Goal: Transaction & Acquisition: Purchase product/service

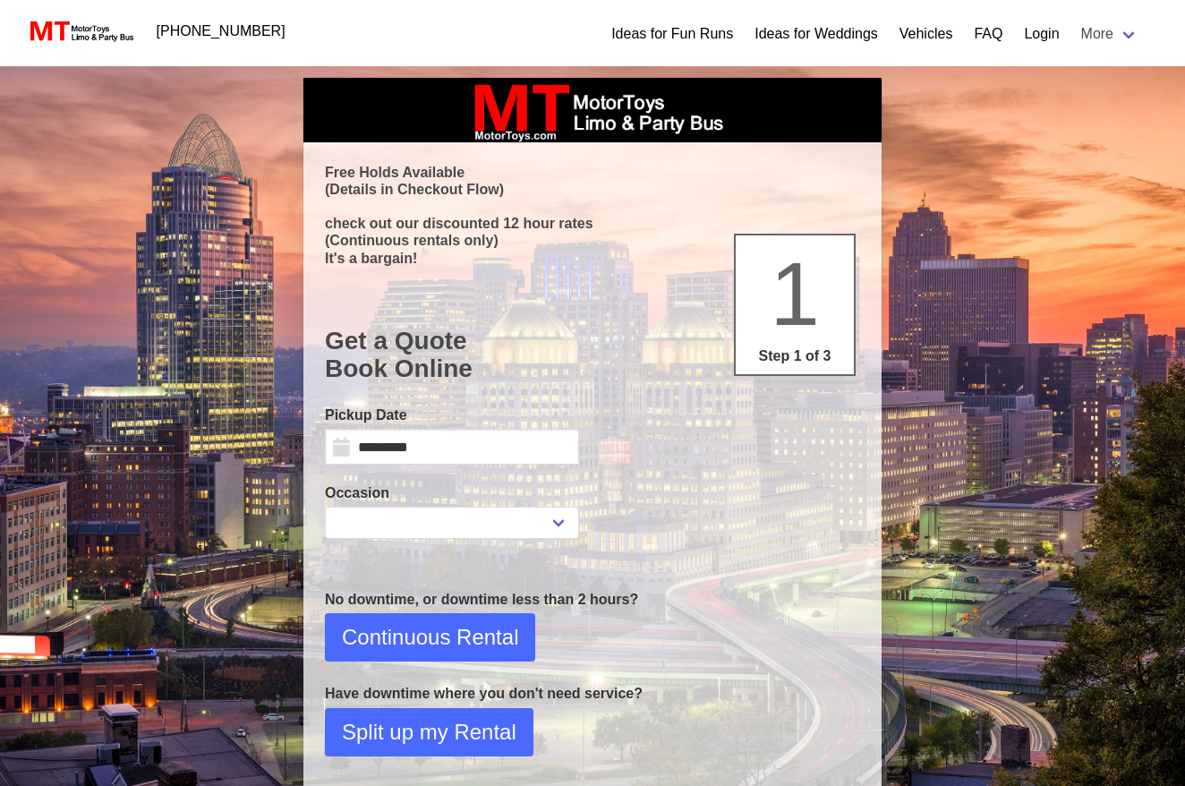
select select
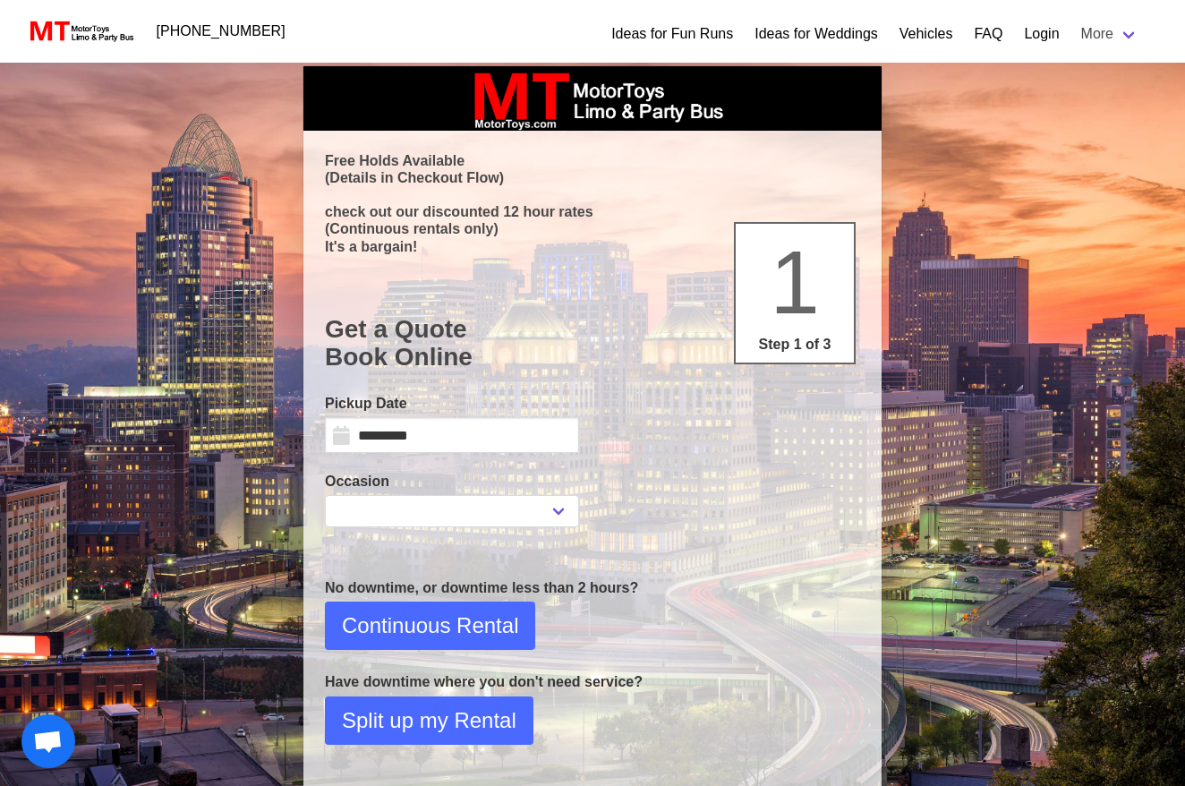
scroll to position [21, 0]
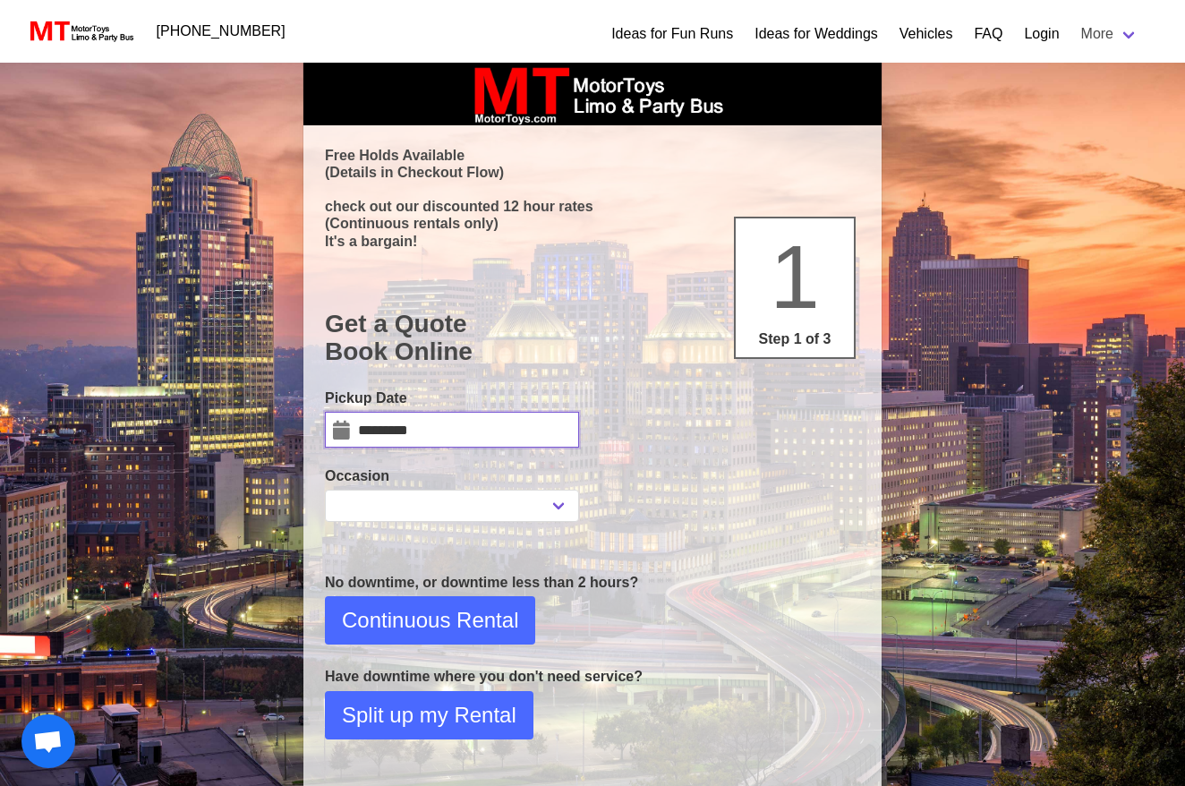
click at [347, 425] on input "*********" at bounding box center [452, 430] width 254 height 36
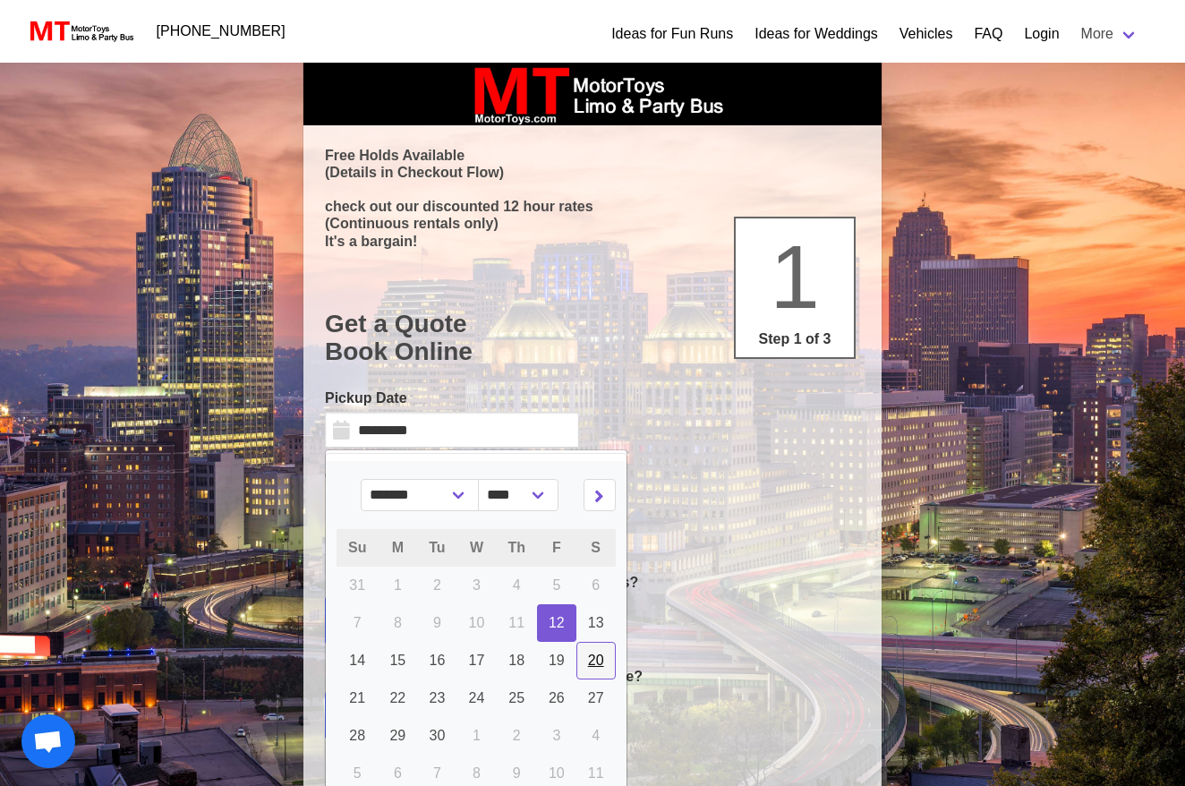
click at [600, 659] on span "20" at bounding box center [596, 659] width 16 height 15
type input "*********"
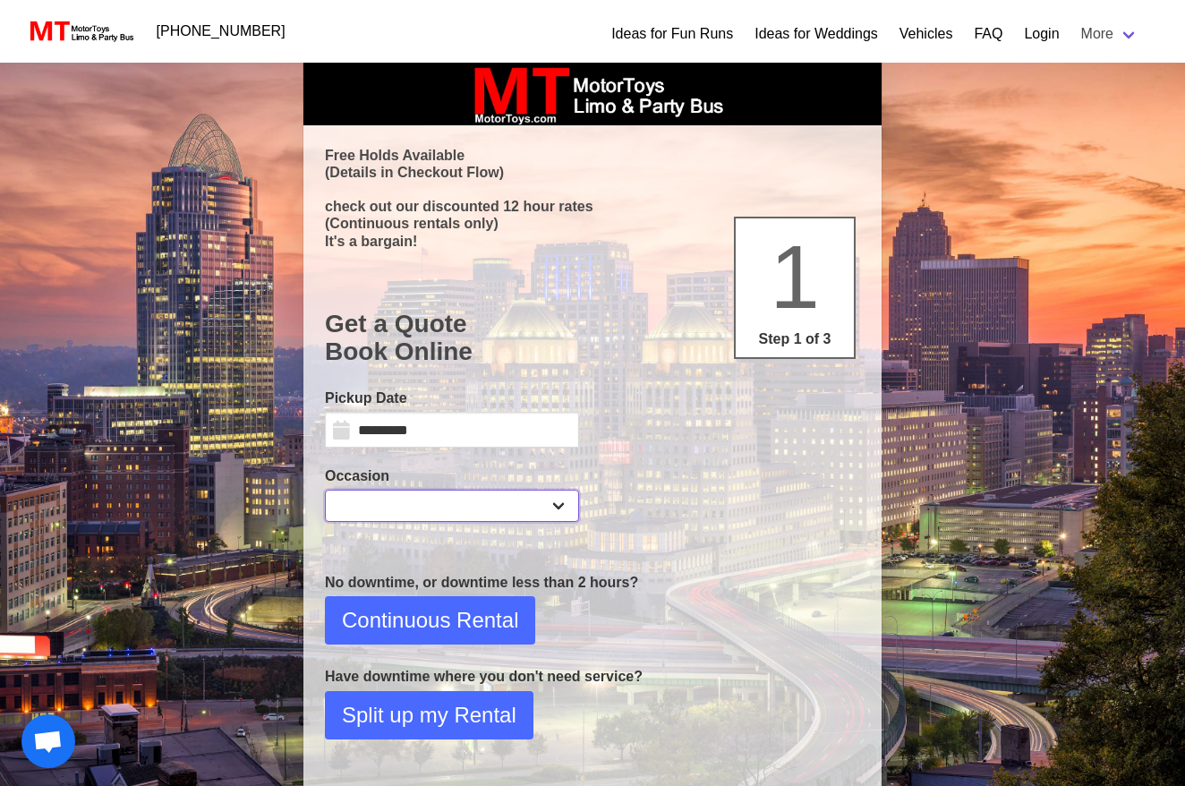
select select "*"
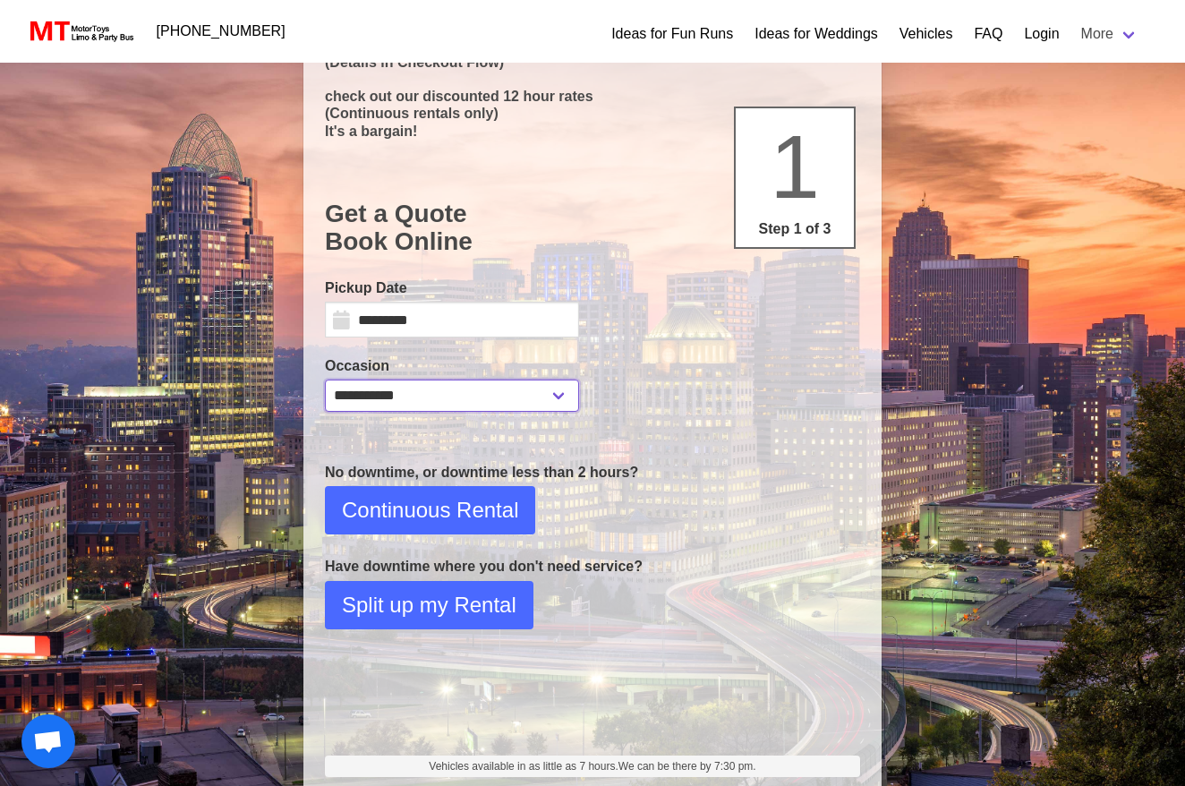
scroll to position [131, 0]
click at [417, 604] on span "Split up my Rental" at bounding box center [429, 605] width 174 height 32
select select "*"
select select "**"
select select "****"
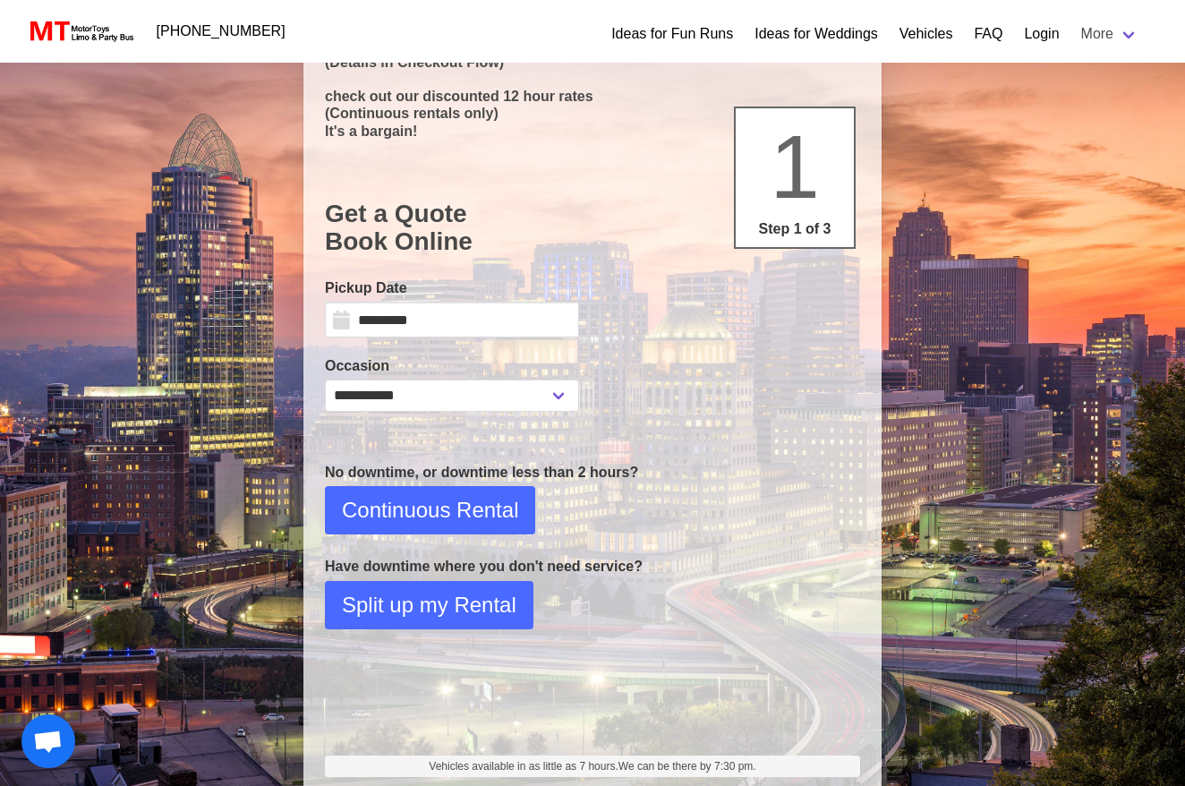
select select "*"
select select "**"
select select "****"
select select "*"
select select "****"
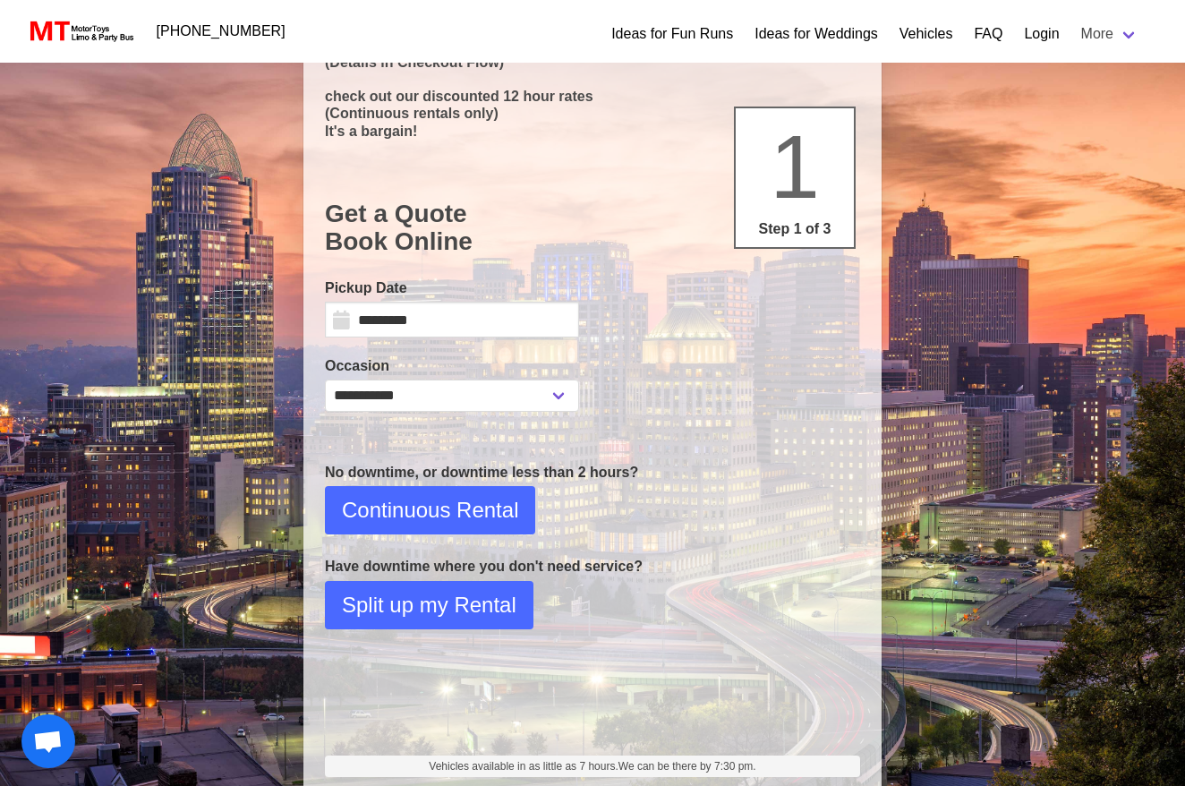
select select "*"
select select "****"
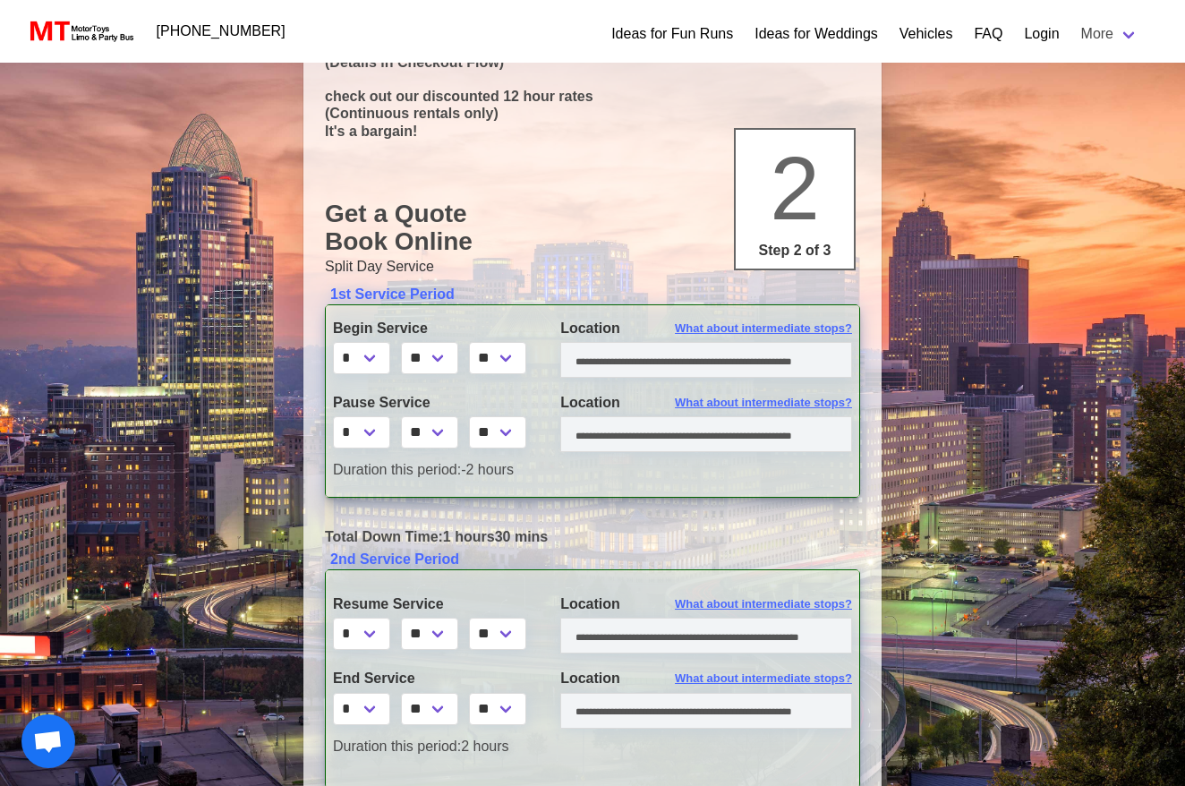
scroll to position [0, 0]
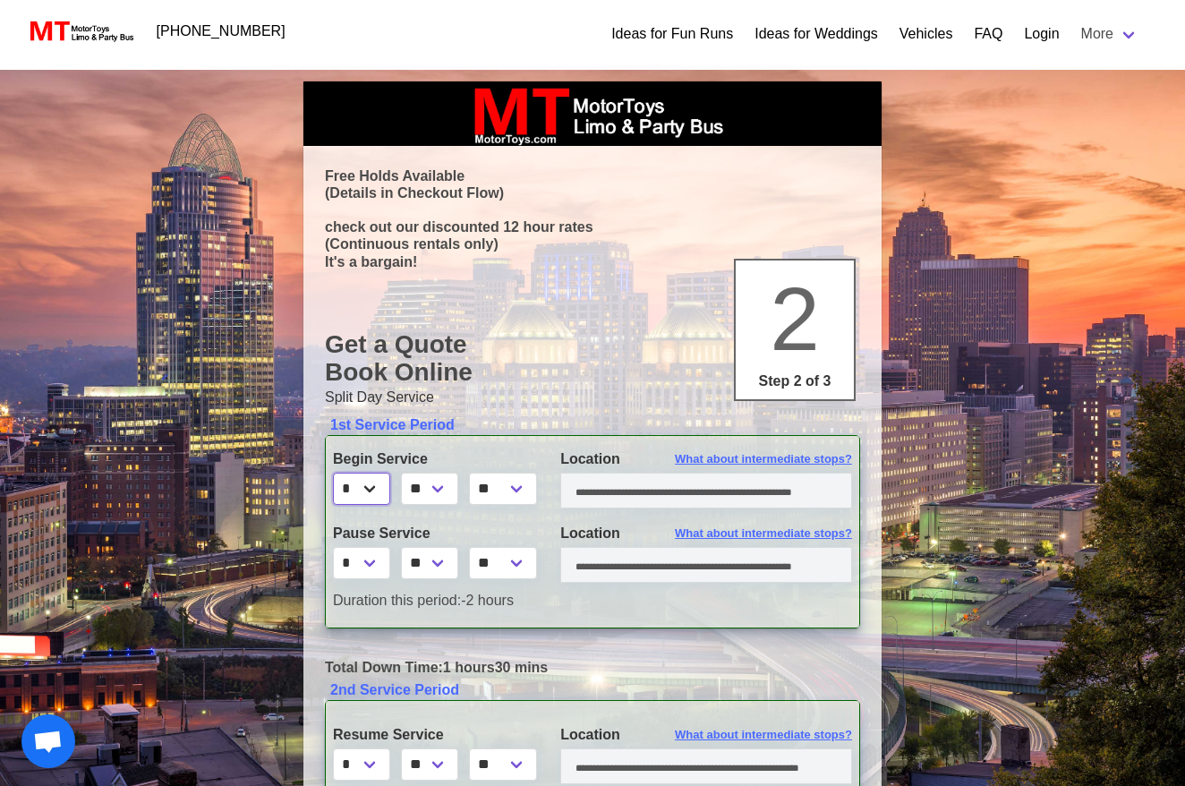
select select "*"
click at [583, 482] on input "text" at bounding box center [706, 490] width 292 height 36
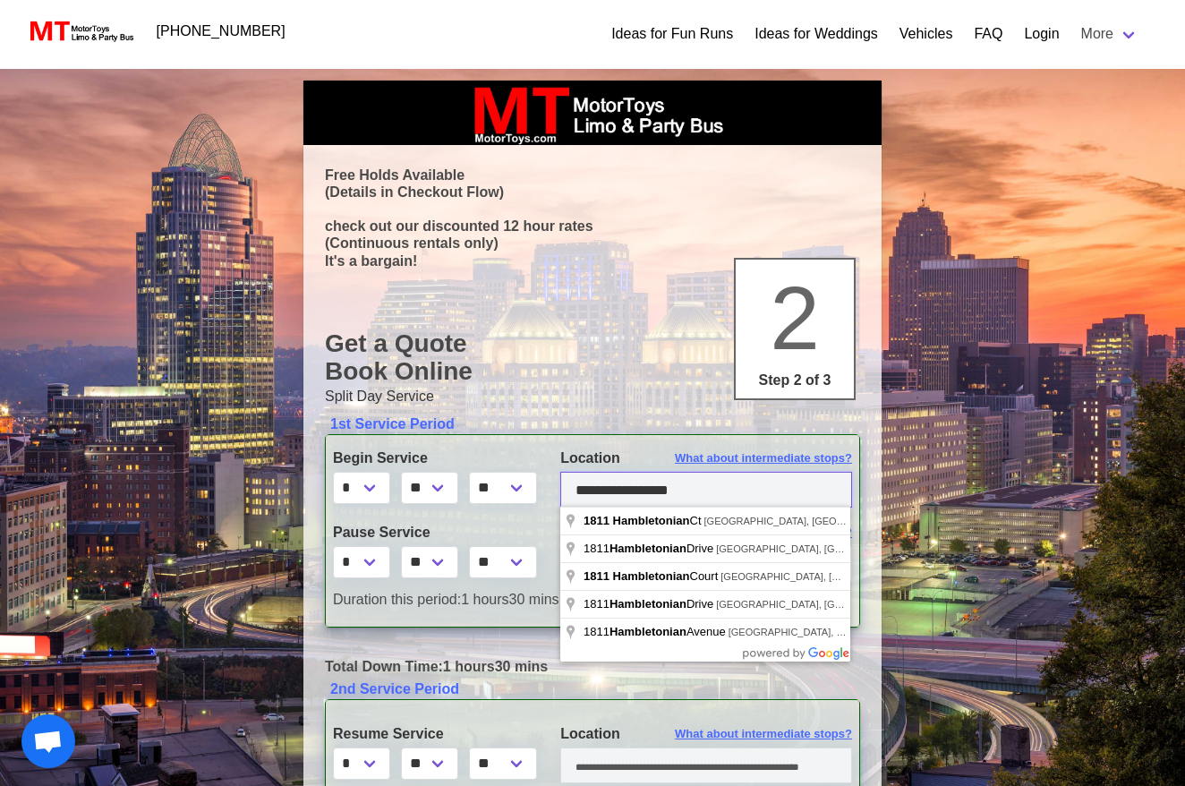
scroll to position [1, 0]
type input "**********"
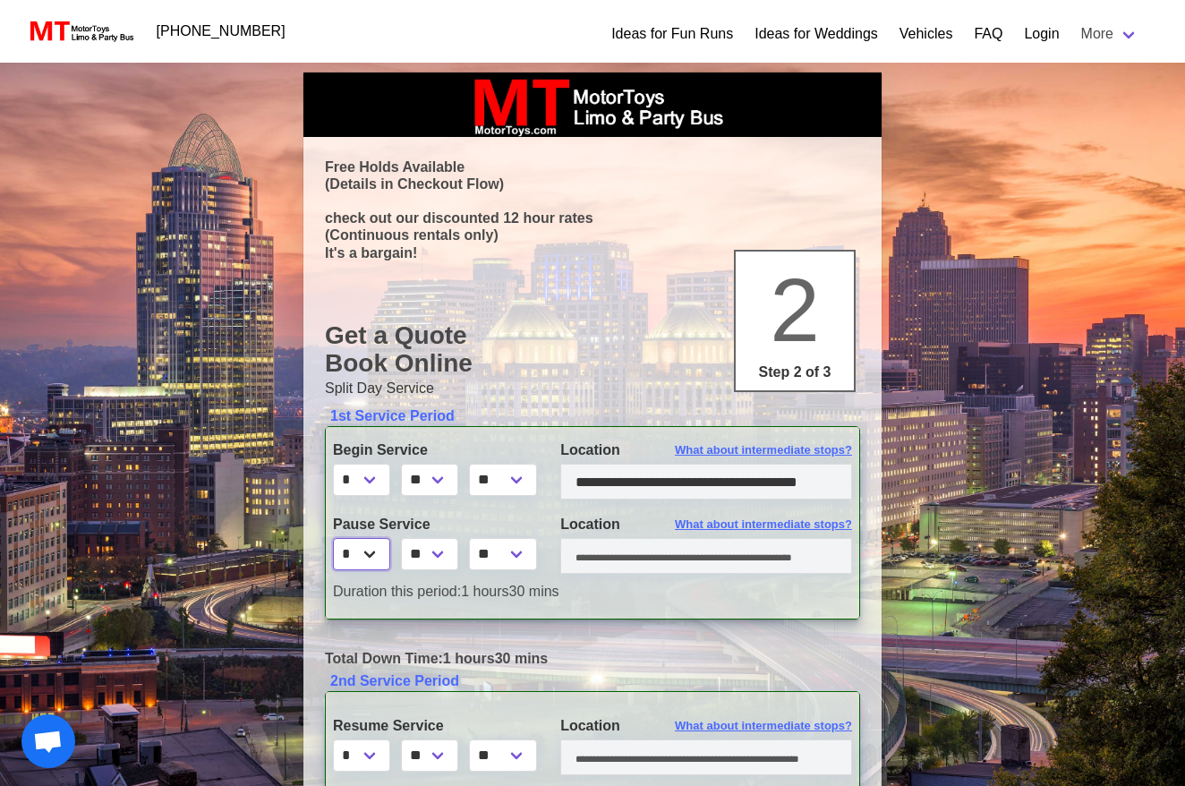
scroll to position [6, 1]
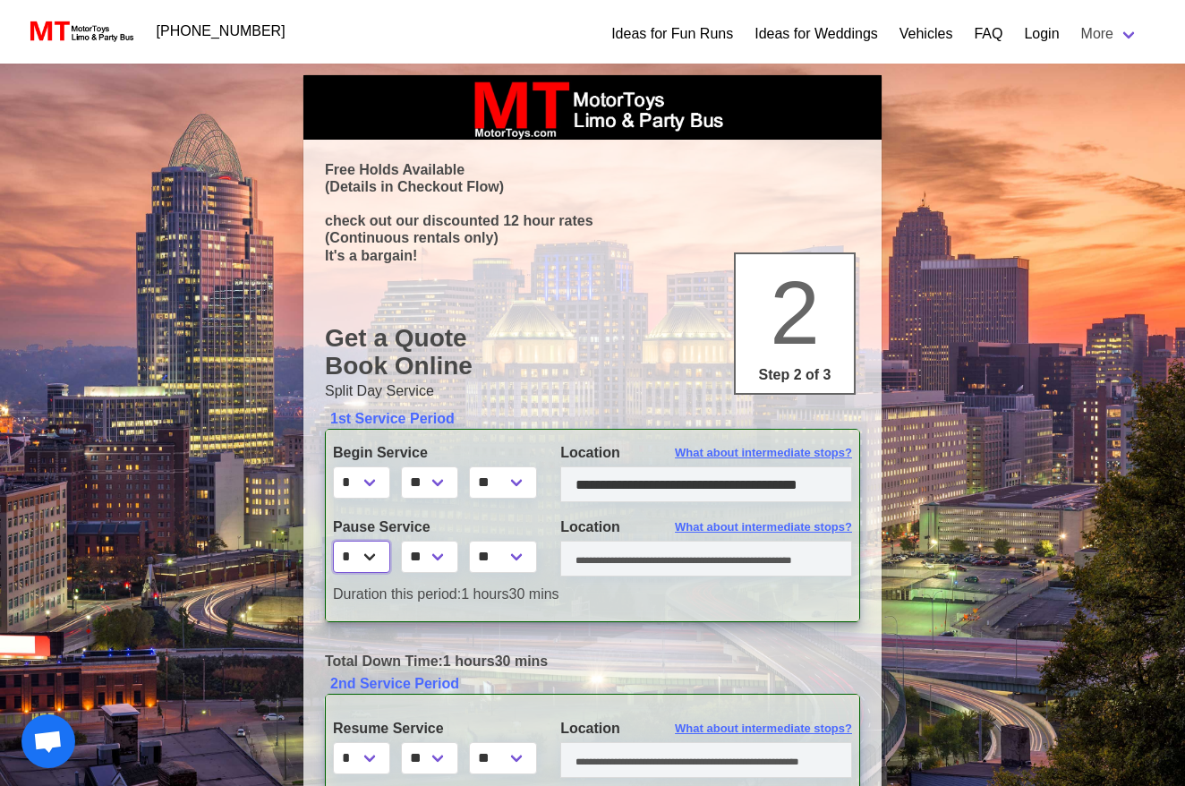
select select "*"
select select "**"
click at [595, 560] on input "text" at bounding box center [706, 558] width 292 height 36
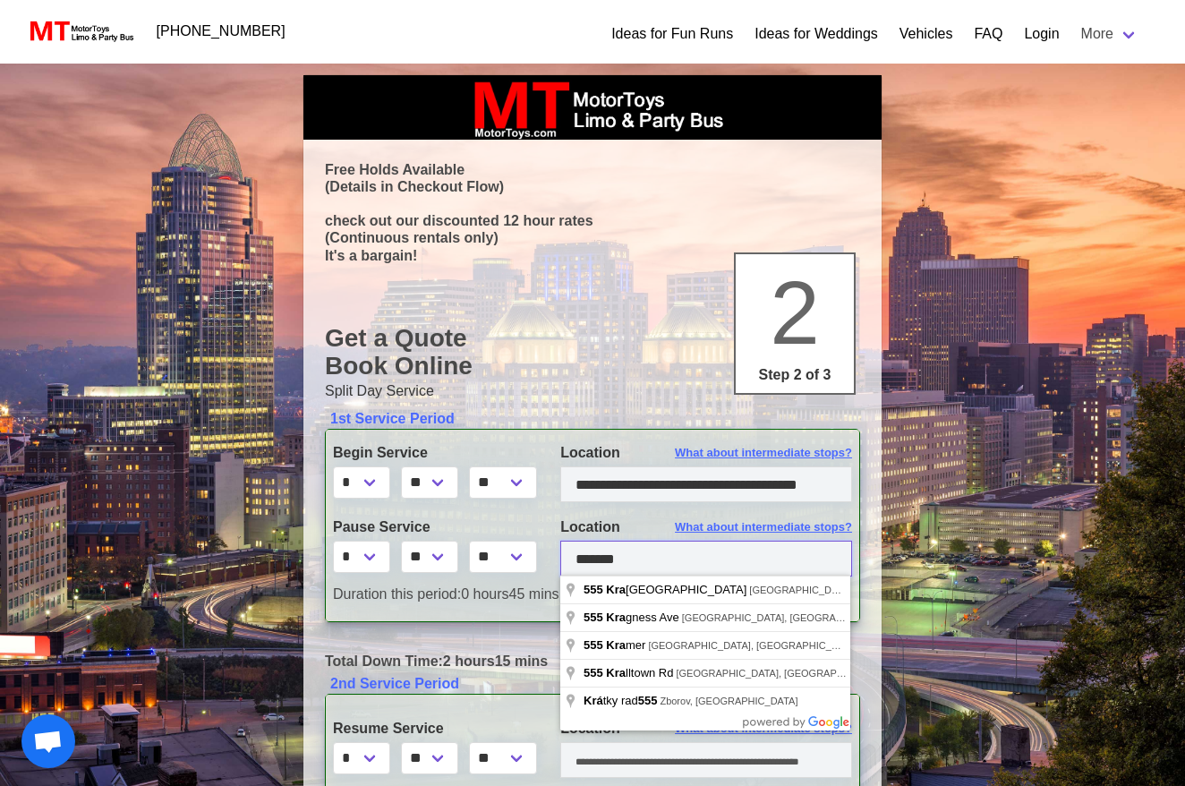
scroll to position [6, 0]
type input "**********"
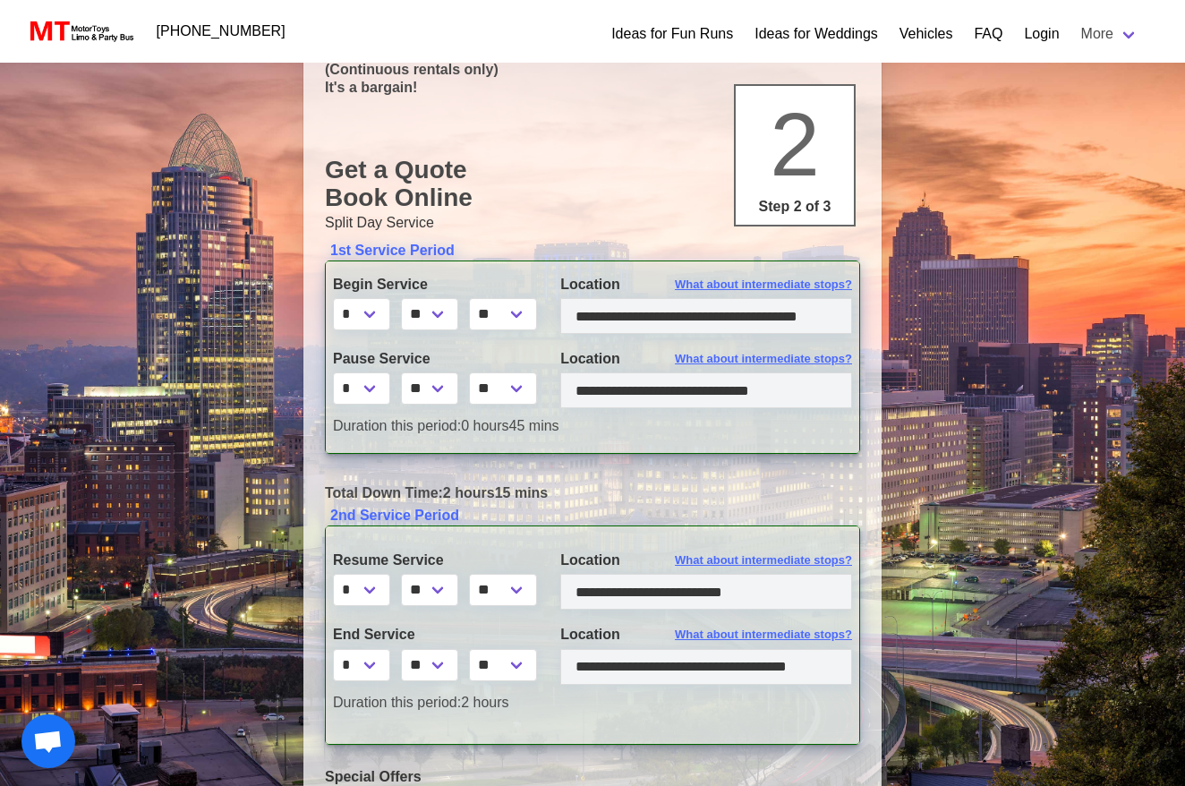
scroll to position [180, 0]
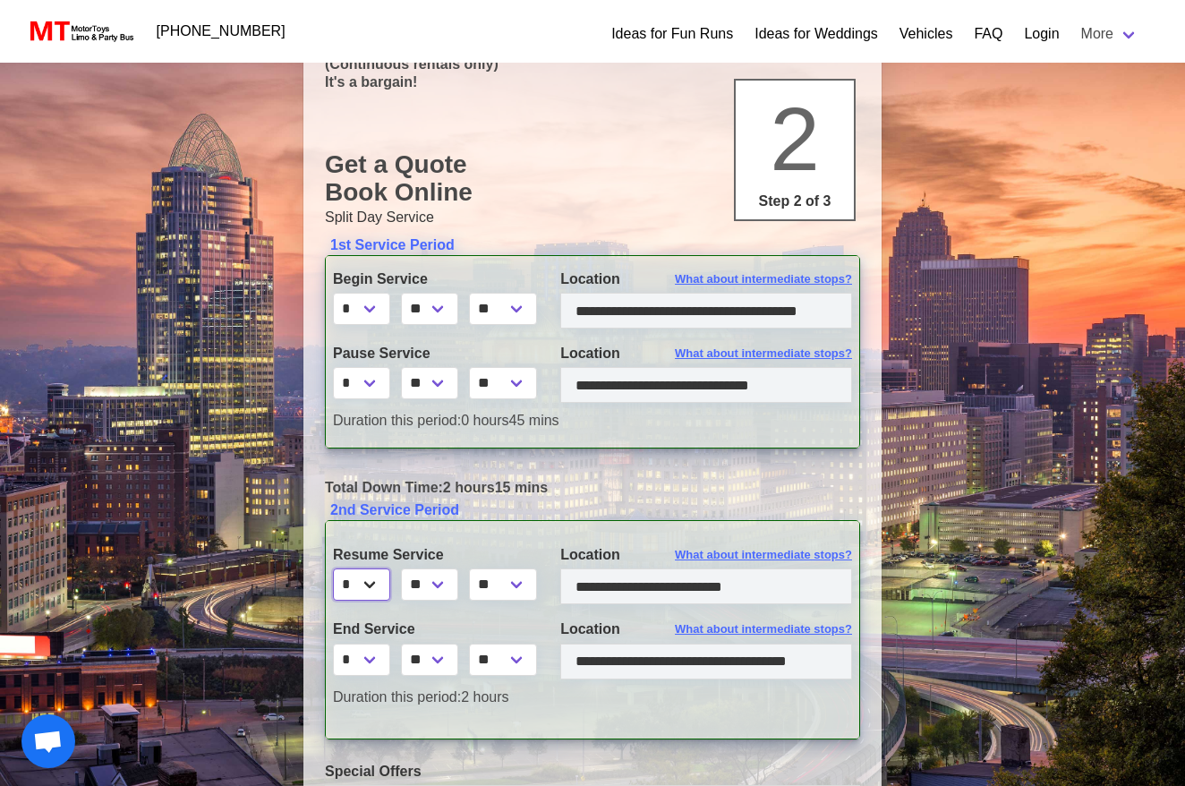
select select "*"
select select "**"
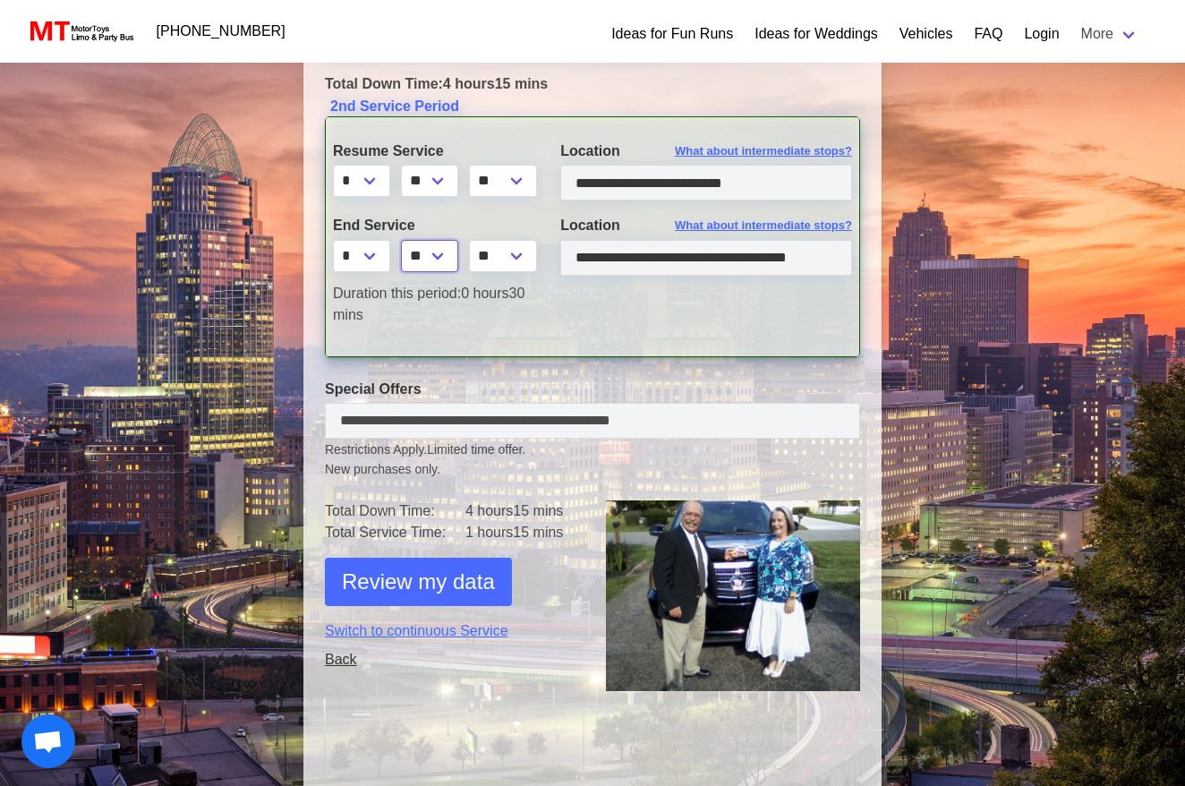
scroll to position [584, 0]
click at [395, 576] on span "Review my data" at bounding box center [418, 581] width 153 height 32
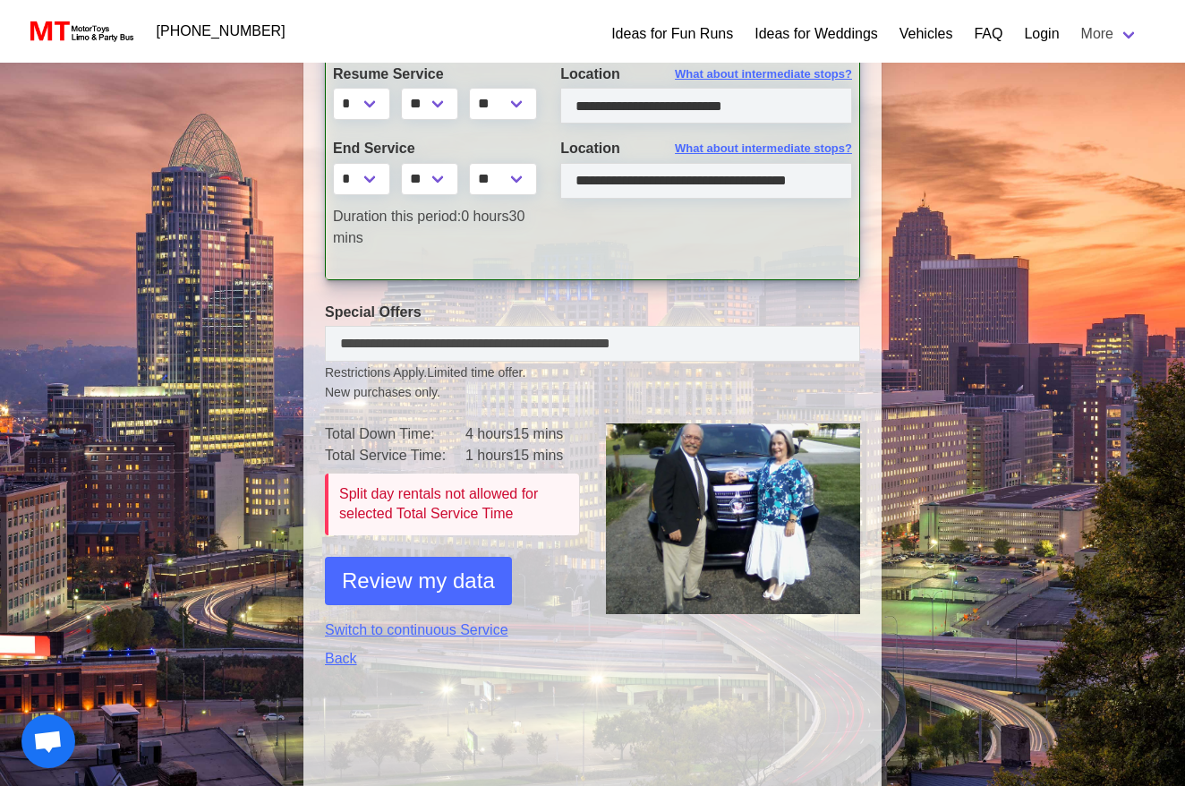
scroll to position [674, 0]
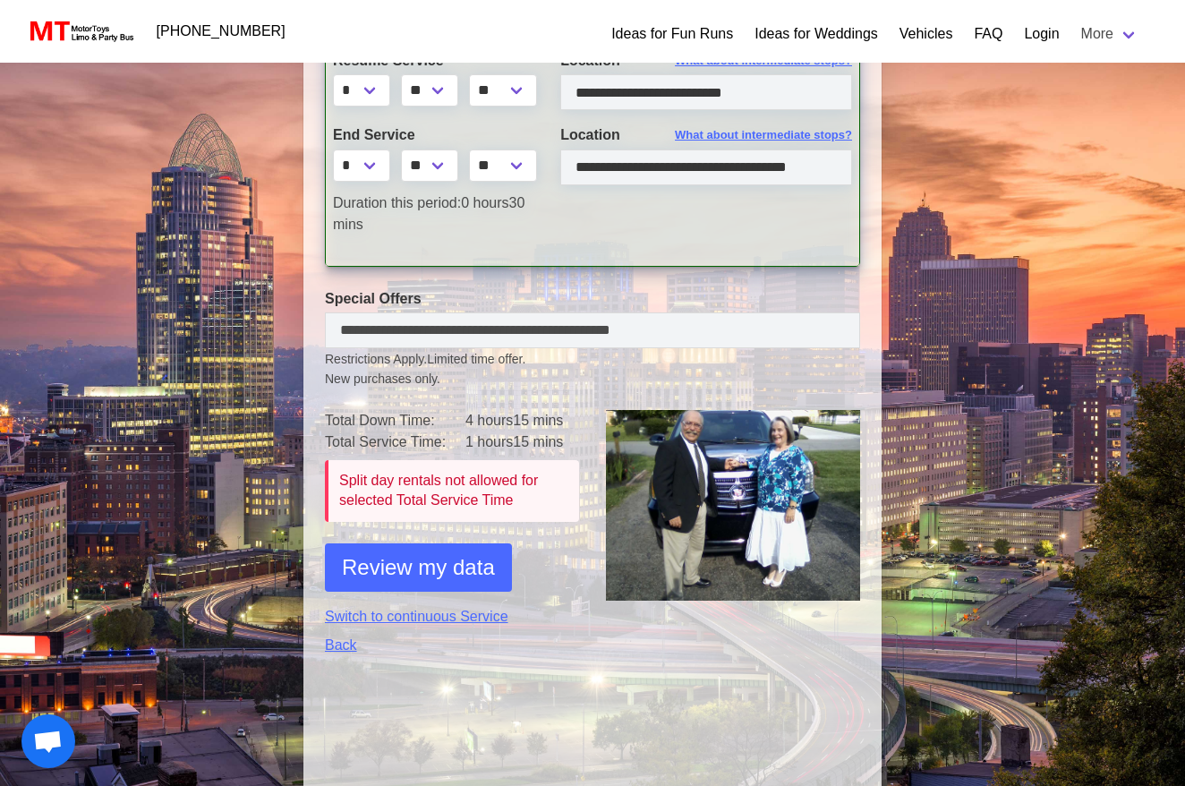
click at [446, 564] on span "Review my data" at bounding box center [418, 567] width 153 height 32
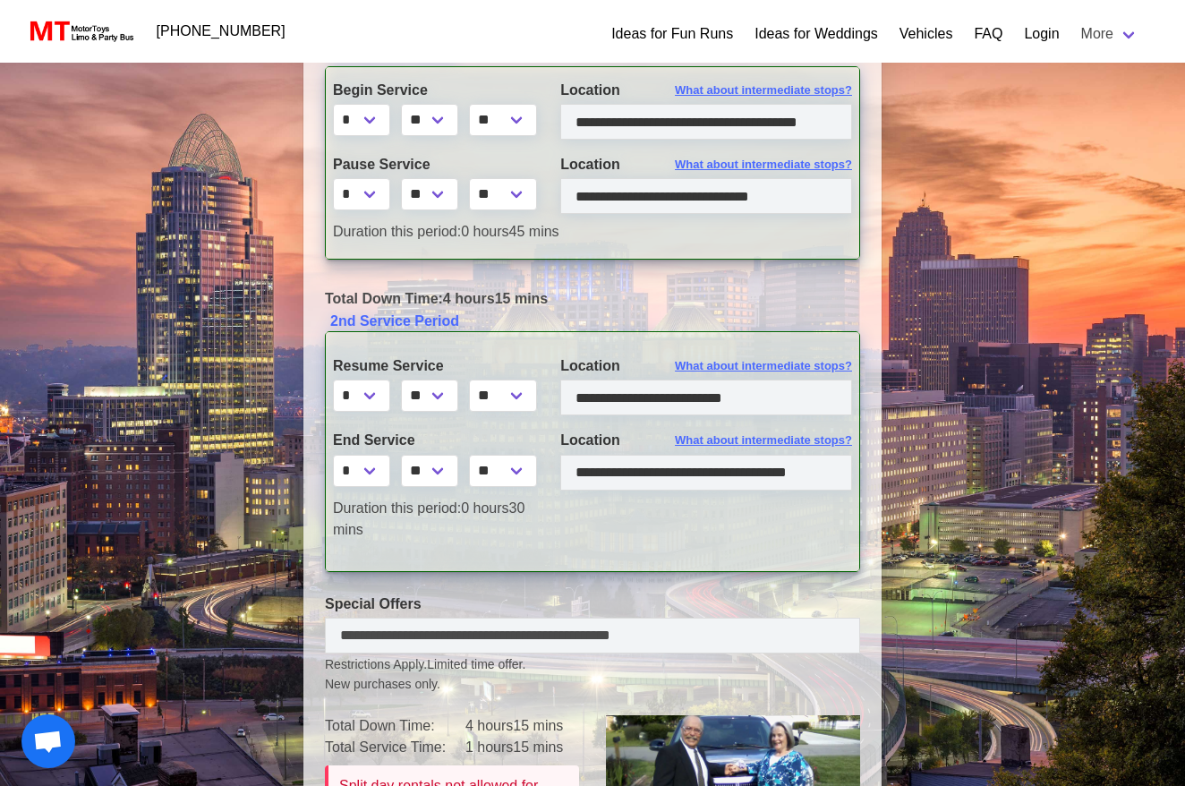
scroll to position [378, 0]
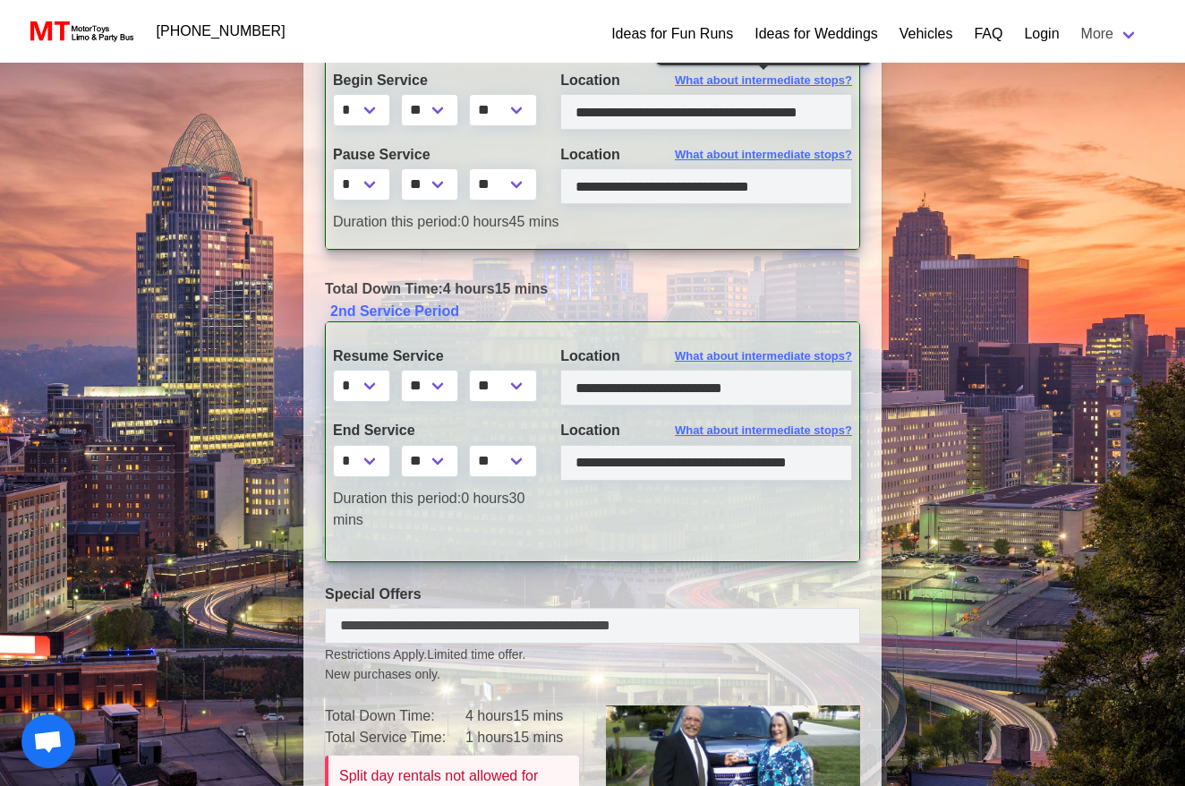
click at [723, 78] on span "What about intermediate stops?" at bounding box center [763, 81] width 177 height 18
click at [814, 77] on span "What about intermediate stops?" at bounding box center [763, 81] width 177 height 18
click at [835, 81] on span "What about intermediate stops?" at bounding box center [763, 81] width 177 height 18
click at [835, 80] on span "What about intermediate stops?" at bounding box center [763, 81] width 177 height 18
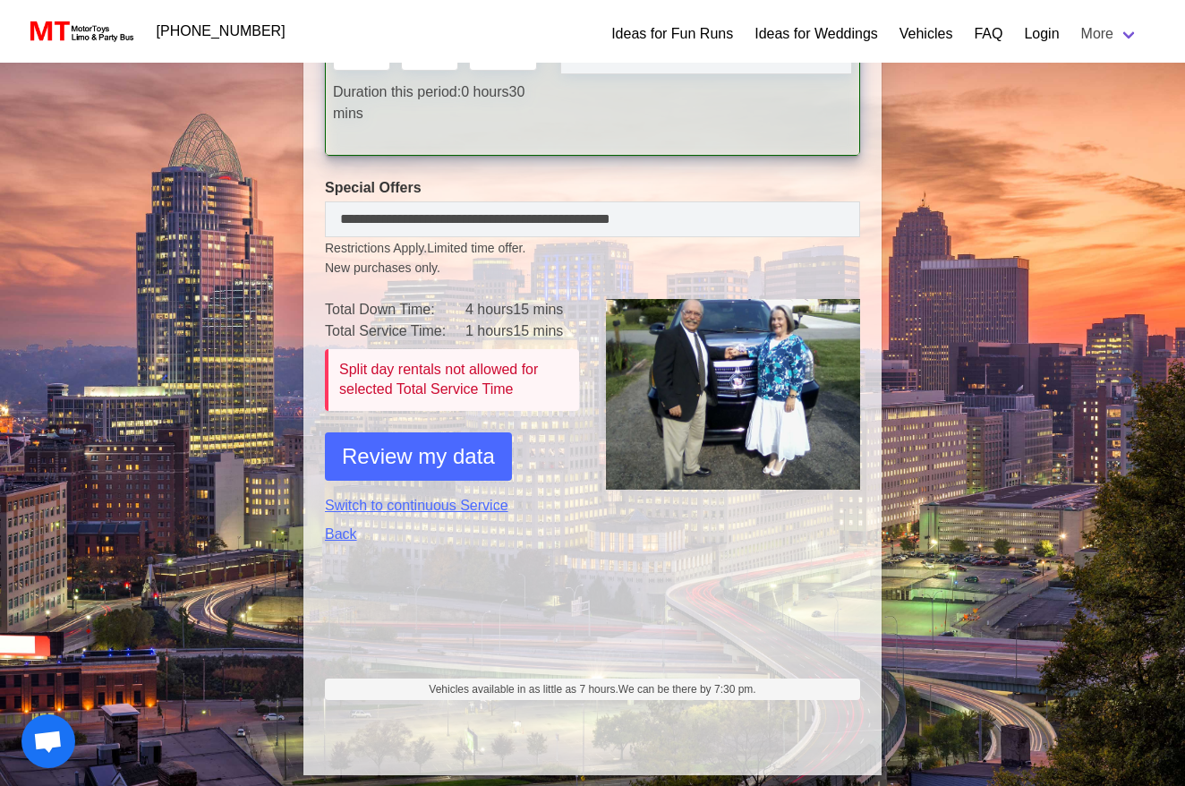
scroll to position [788, 0]
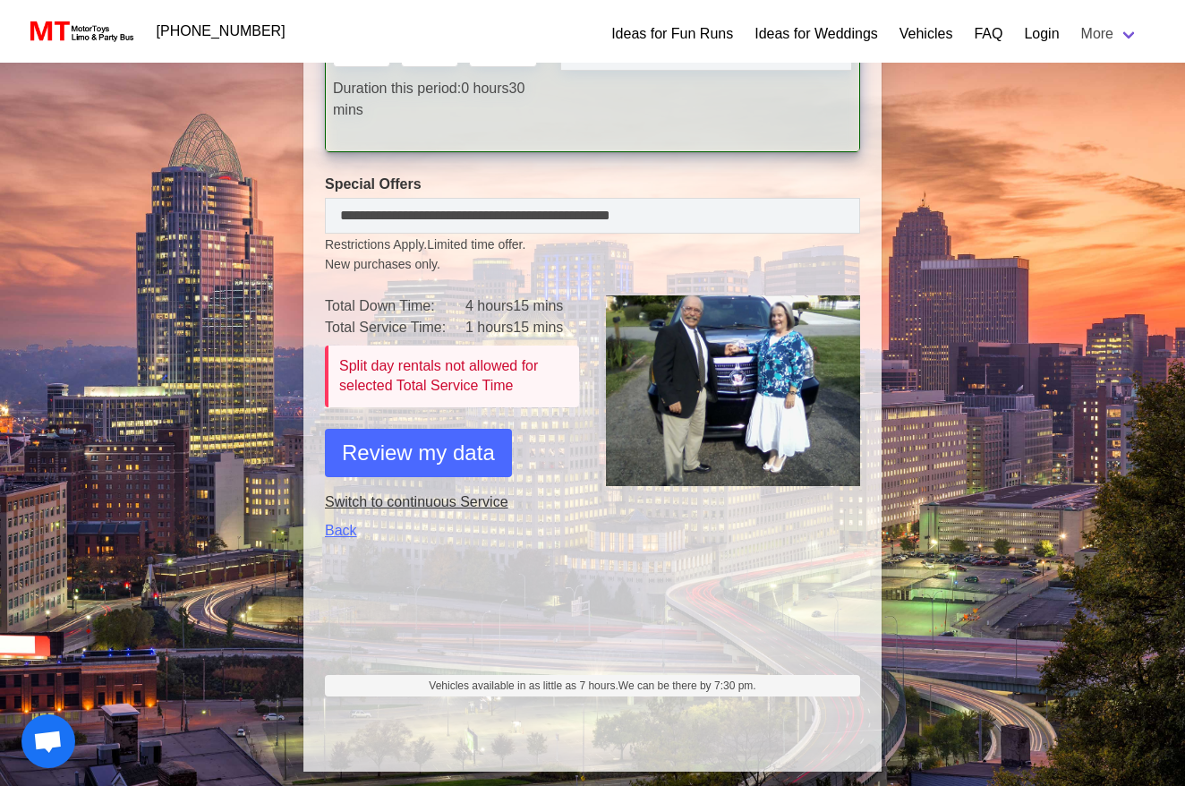
click at [365, 501] on link "Switch to continuous Service" at bounding box center [452, 501] width 254 height 21
select select "*"
select select "**"
type input "**********"
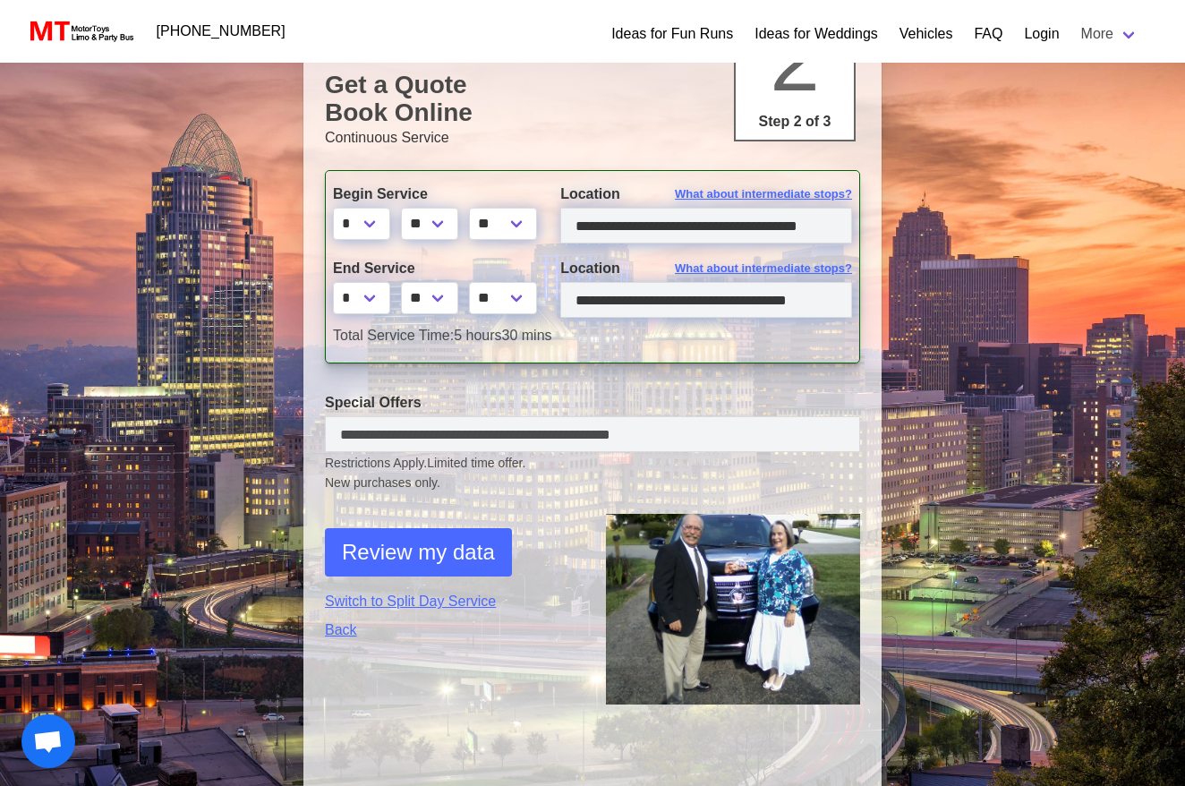
scroll to position [255, 0]
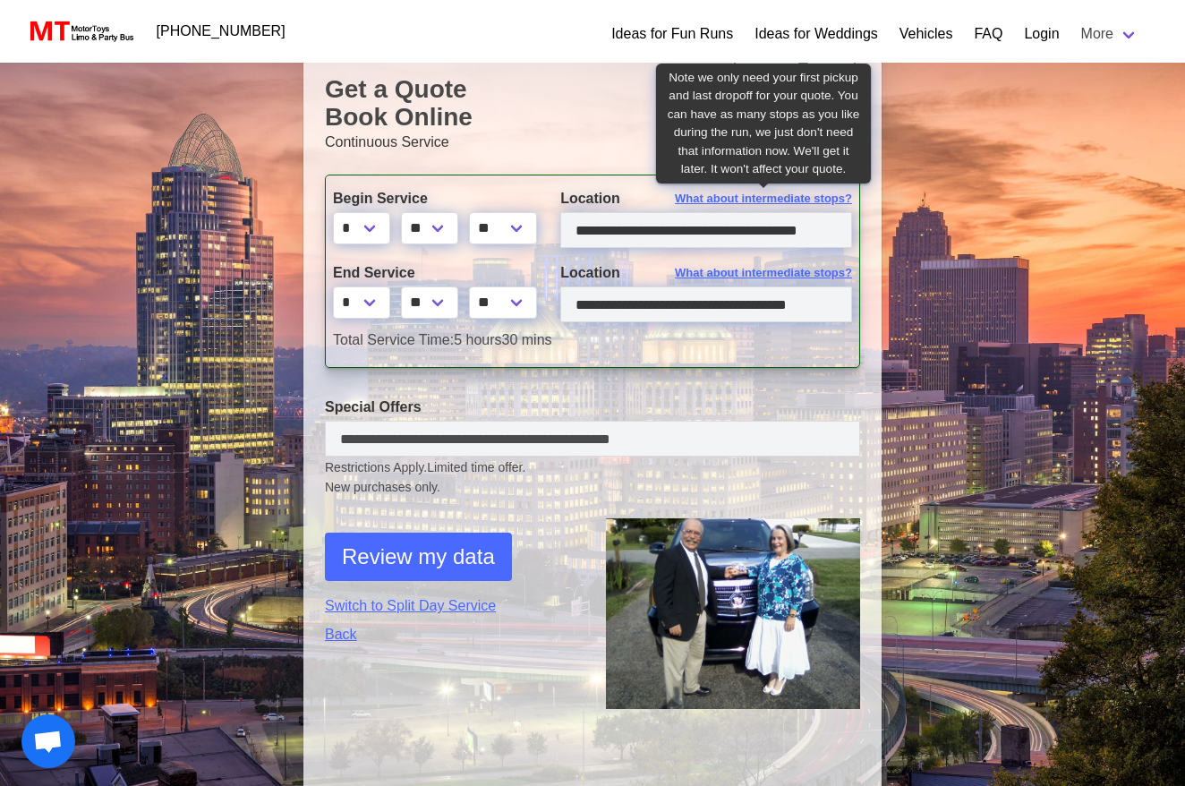
click at [752, 197] on span "What about intermediate stops?" at bounding box center [763, 199] width 177 height 18
click at [829, 202] on span "What about intermediate stops?" at bounding box center [763, 199] width 177 height 18
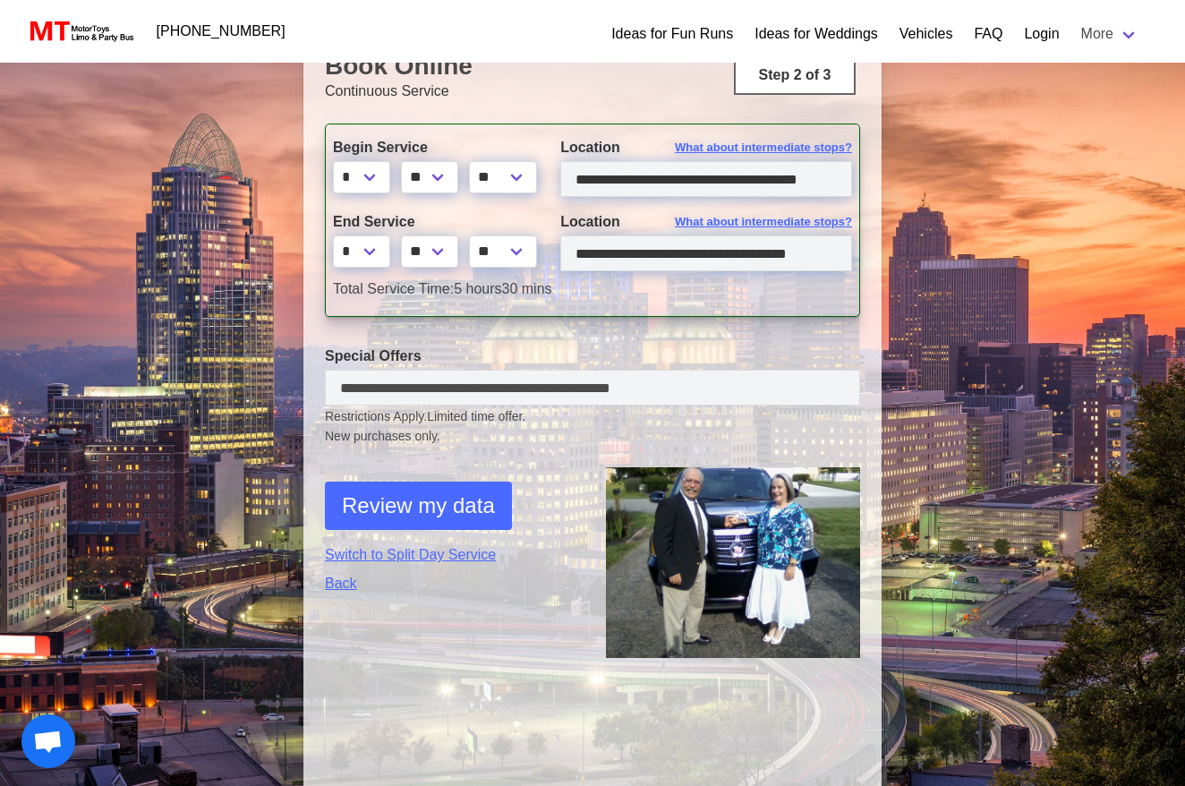
scroll to position [304, 0]
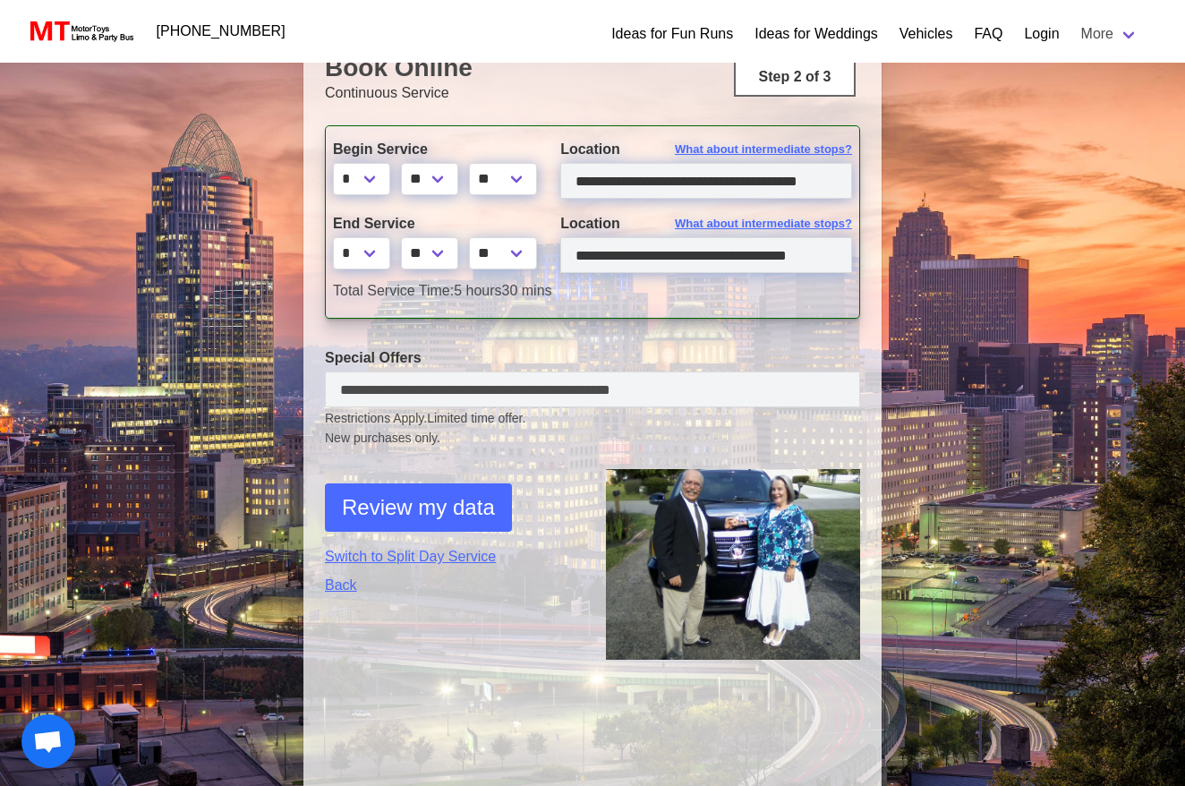
click at [416, 505] on span "Review my data" at bounding box center [418, 507] width 153 height 32
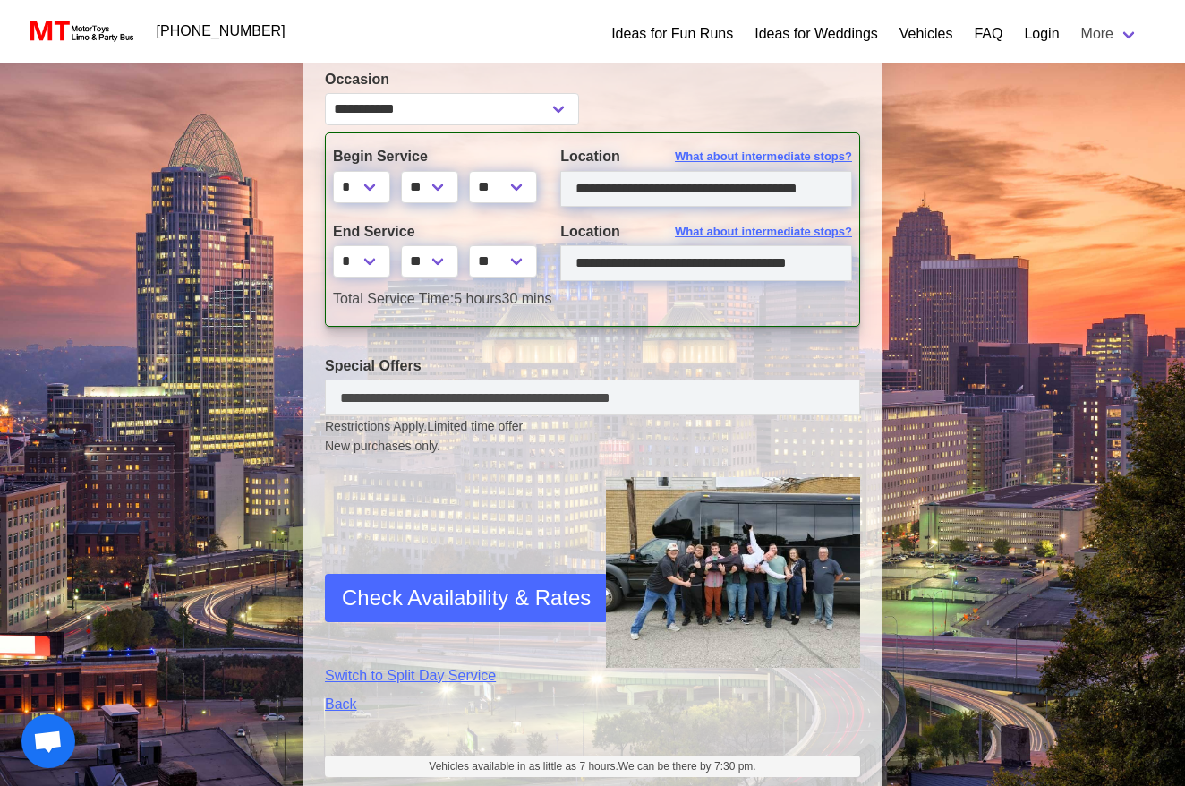
scroll to position [463, 0]
click at [480, 592] on span "Check Availability & Rates" at bounding box center [466, 598] width 249 height 32
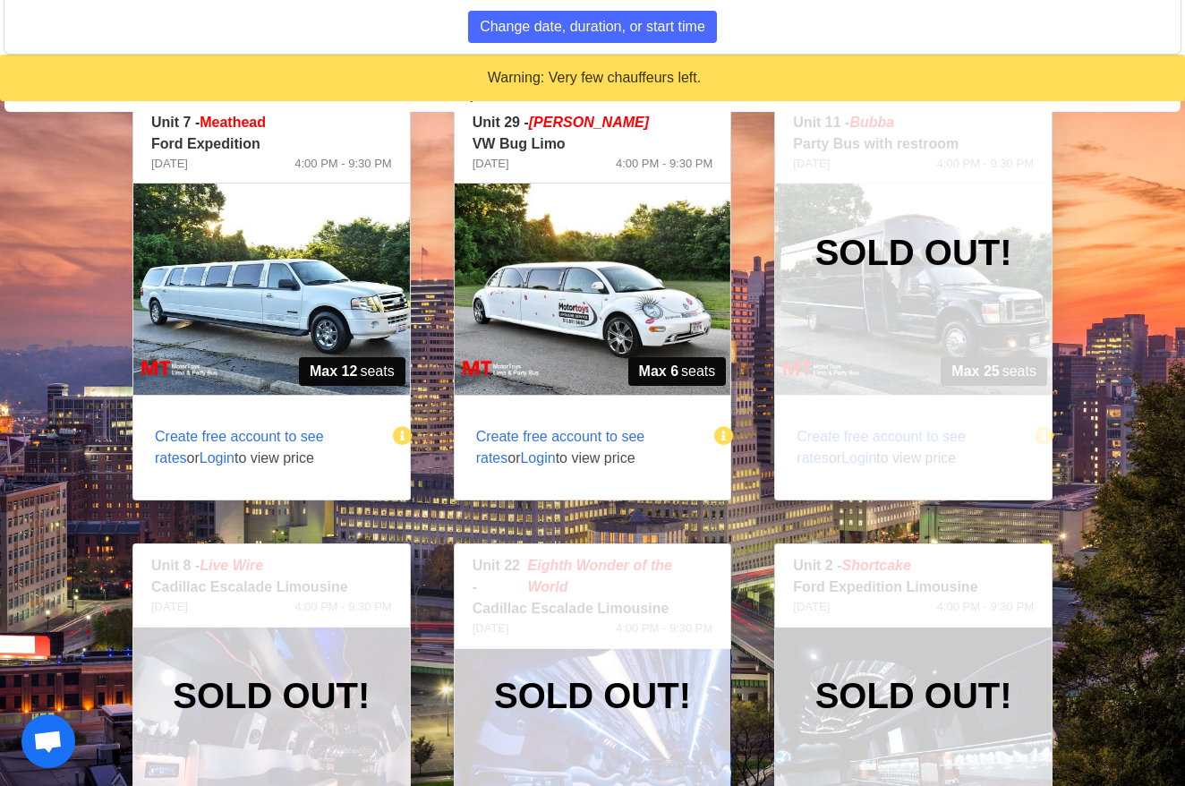
scroll to position [1508, 0]
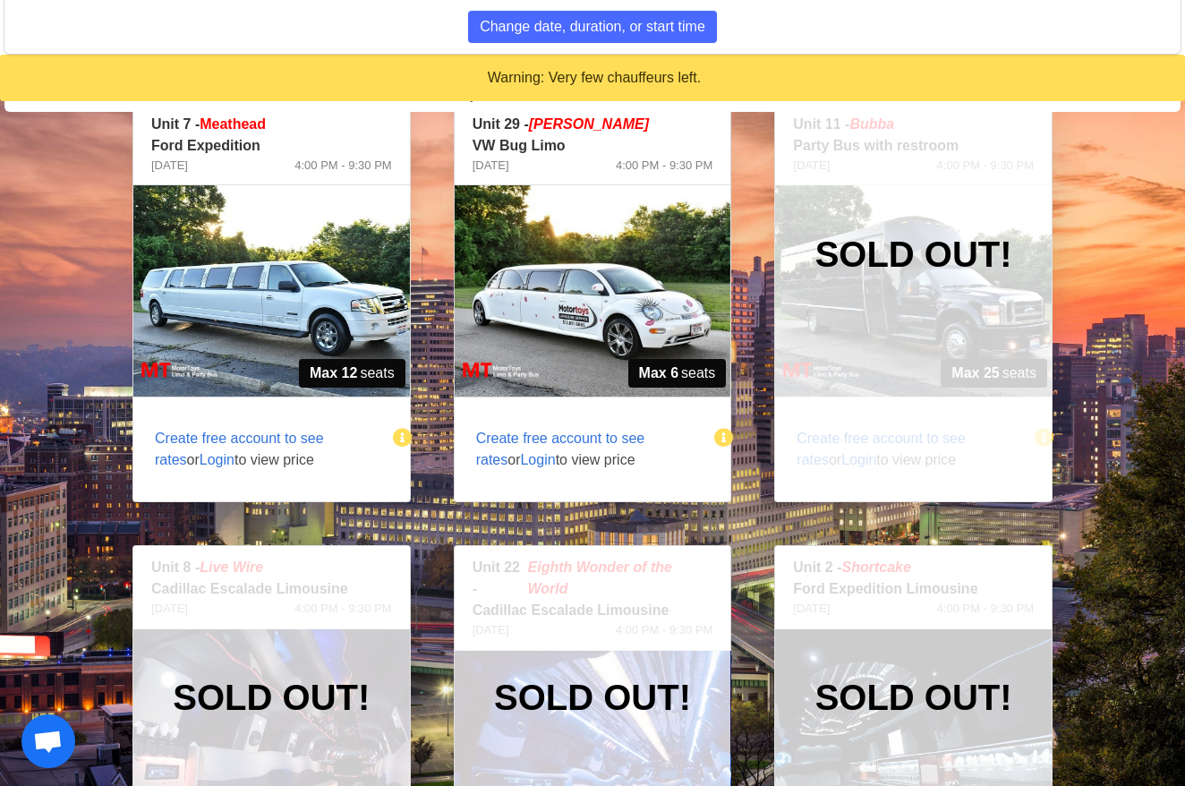
click at [297, 305] on img at bounding box center [271, 290] width 276 height 211
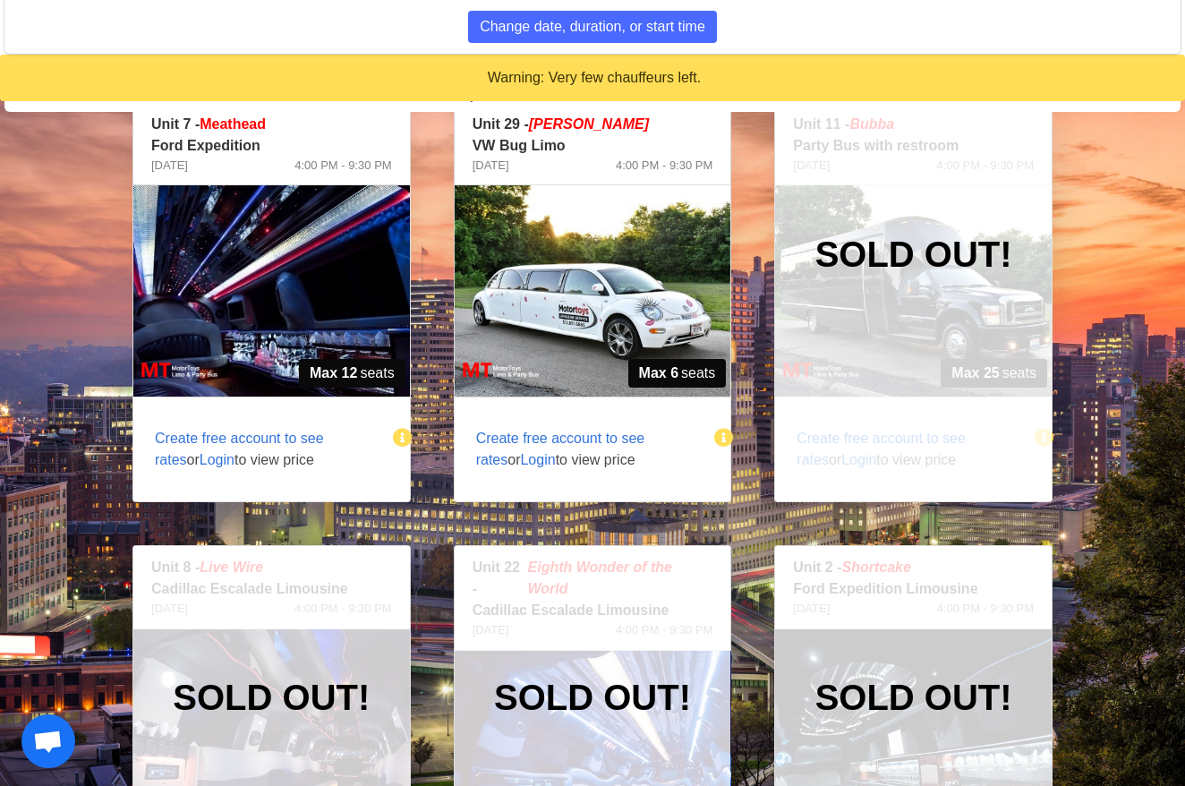
click at [270, 438] on span "Create free account to see rates" at bounding box center [239, 448] width 169 height 37
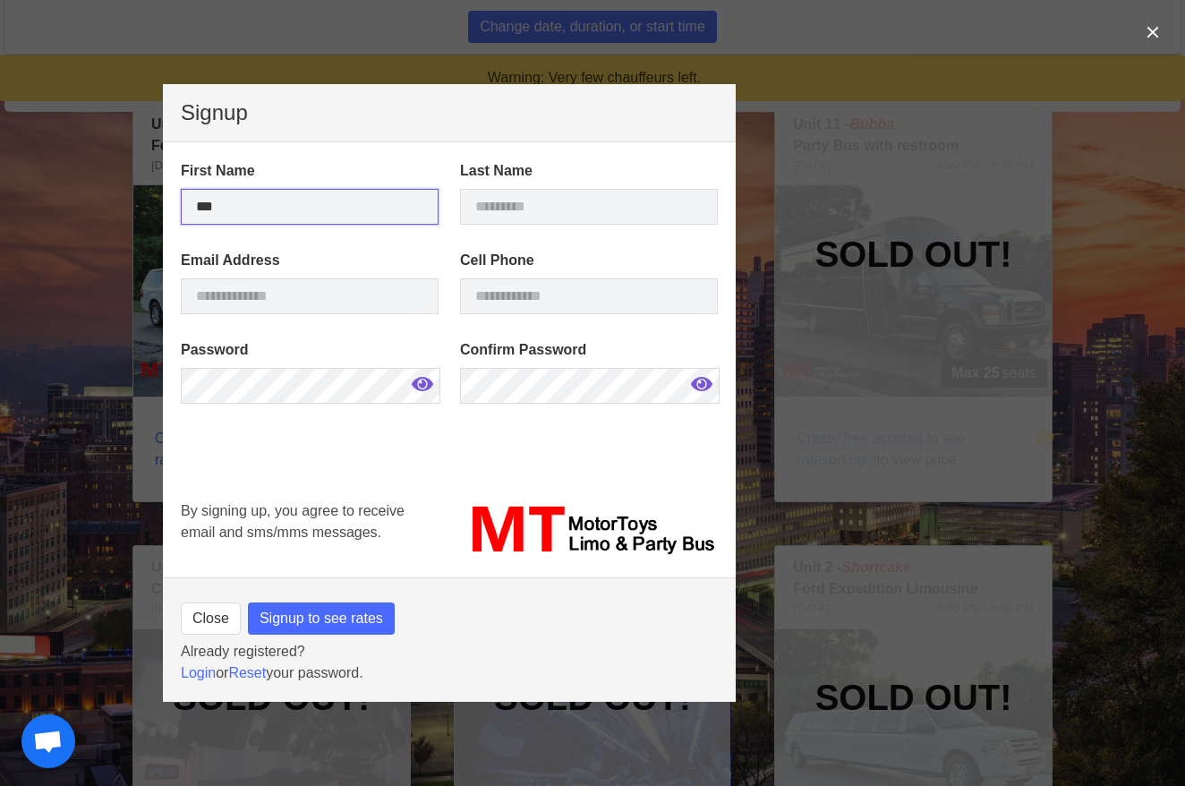
type input "***"
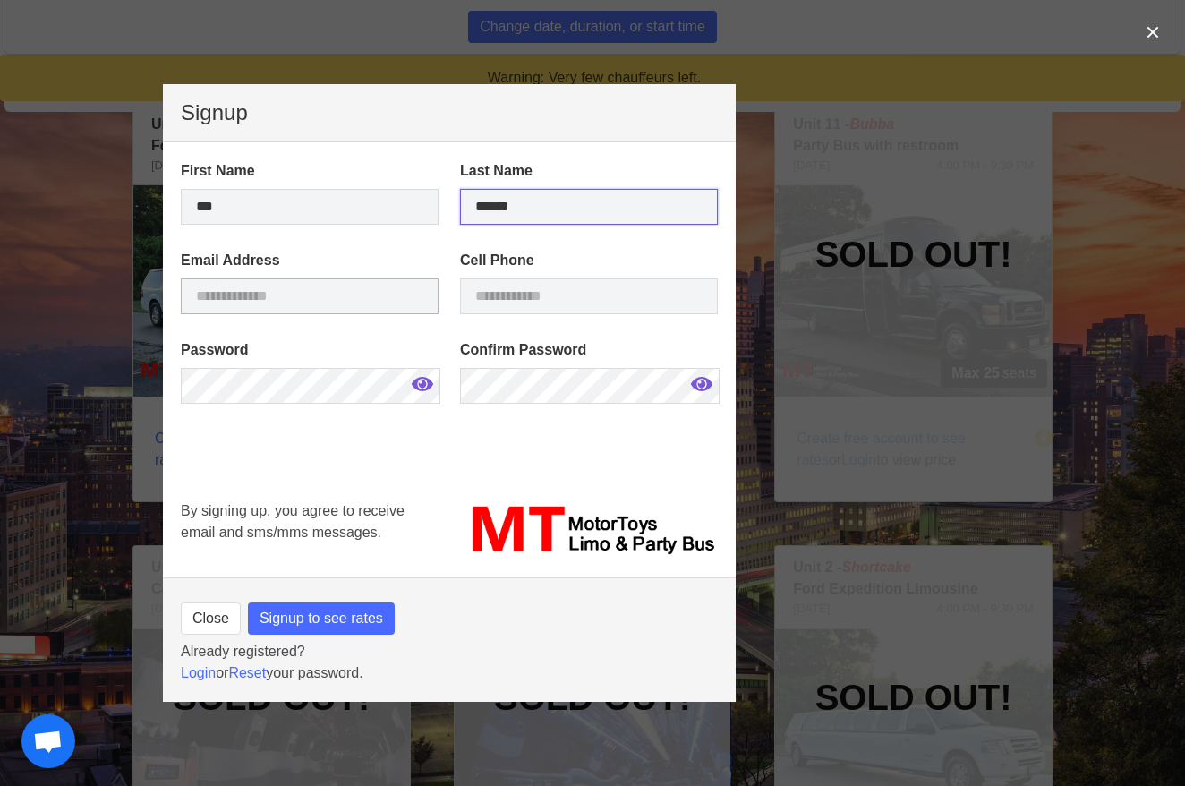
type input "******"
type input "**********"
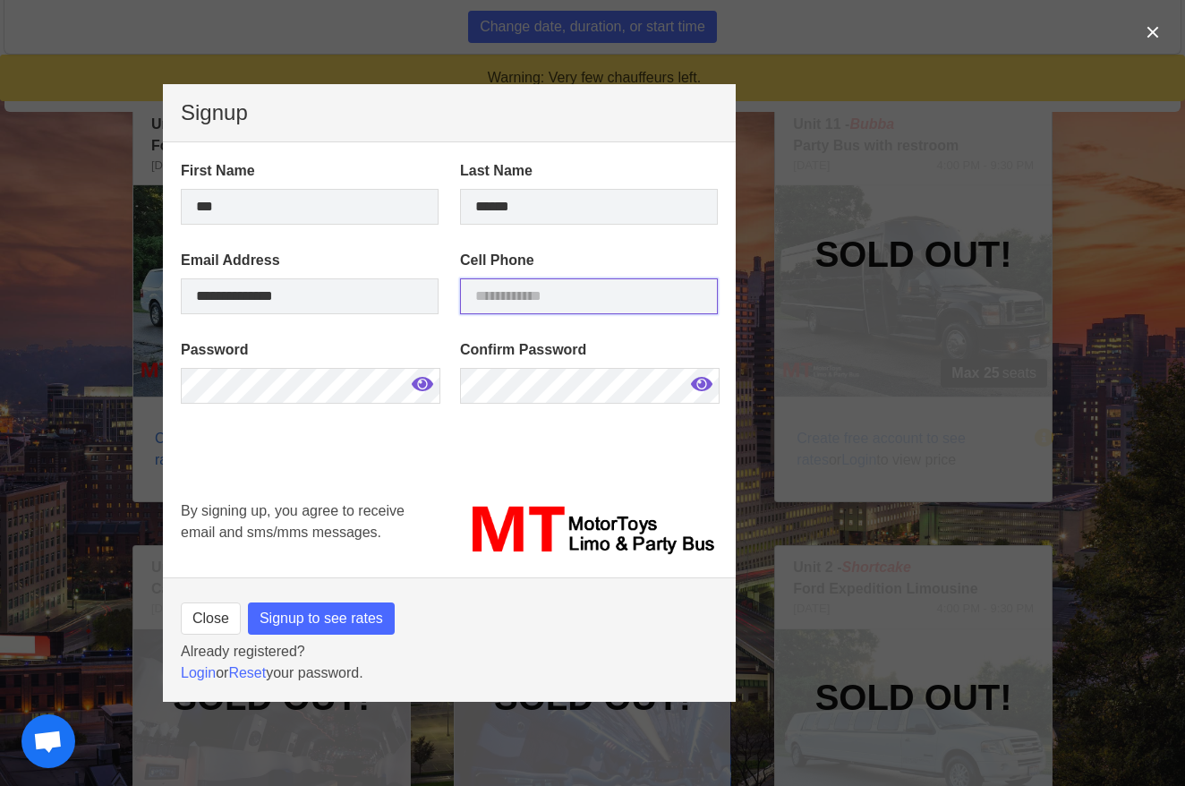
drag, startPoint x: 481, startPoint y: 296, endPoint x: 493, endPoint y: 296, distance: 11.6
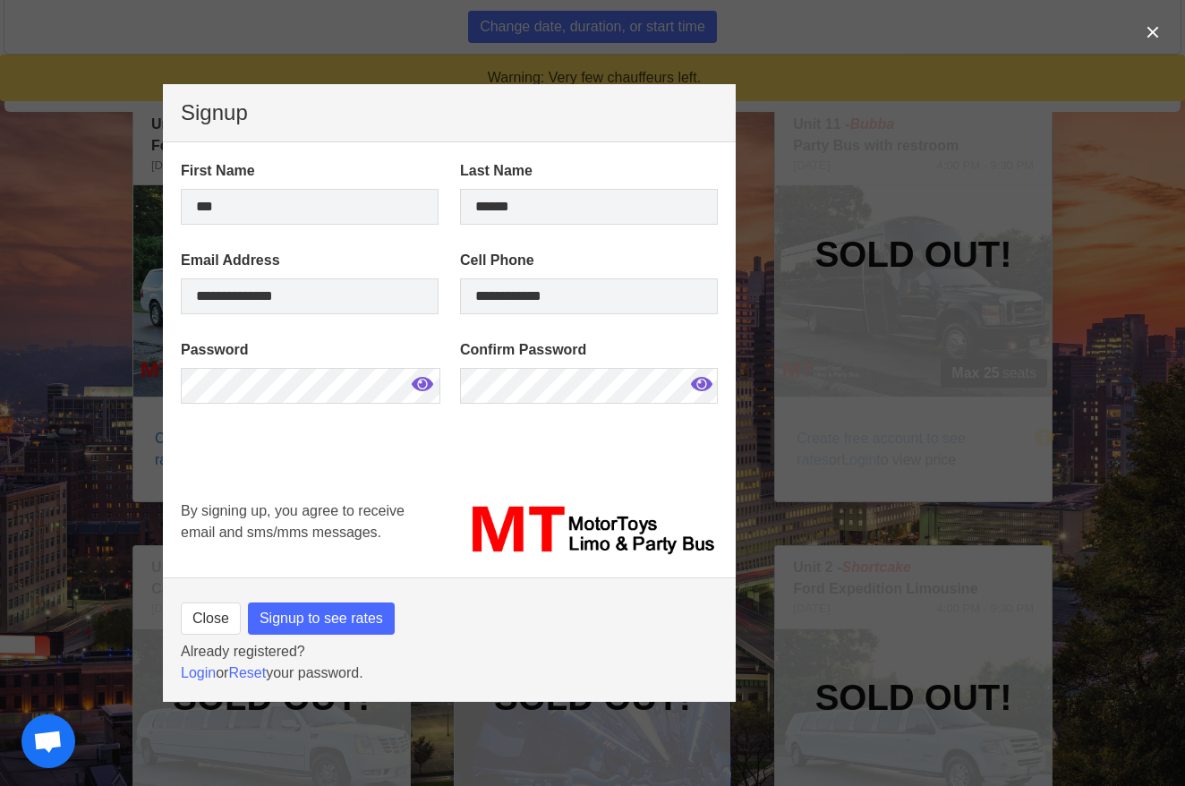
click at [324, 619] on span "Signup to see rates" at bounding box center [320, 617] width 123 height 21
type input "**********"
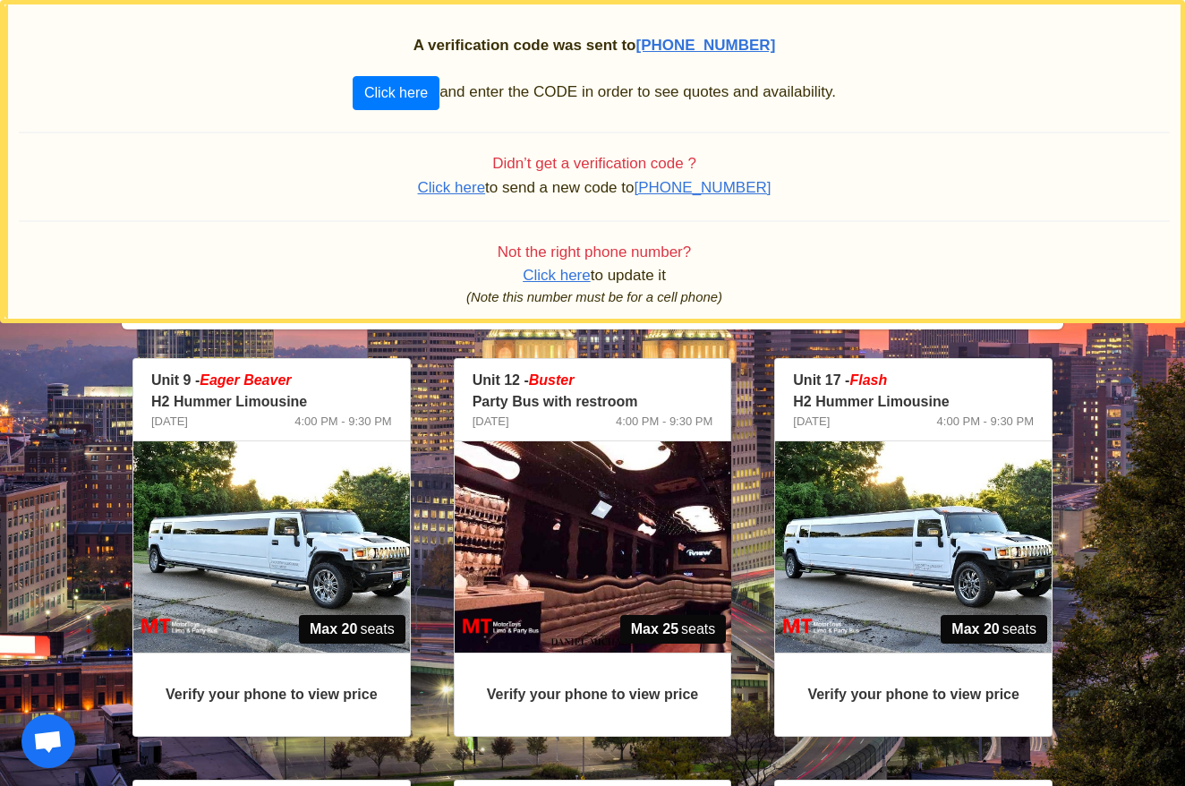
scroll to position [104, 0]
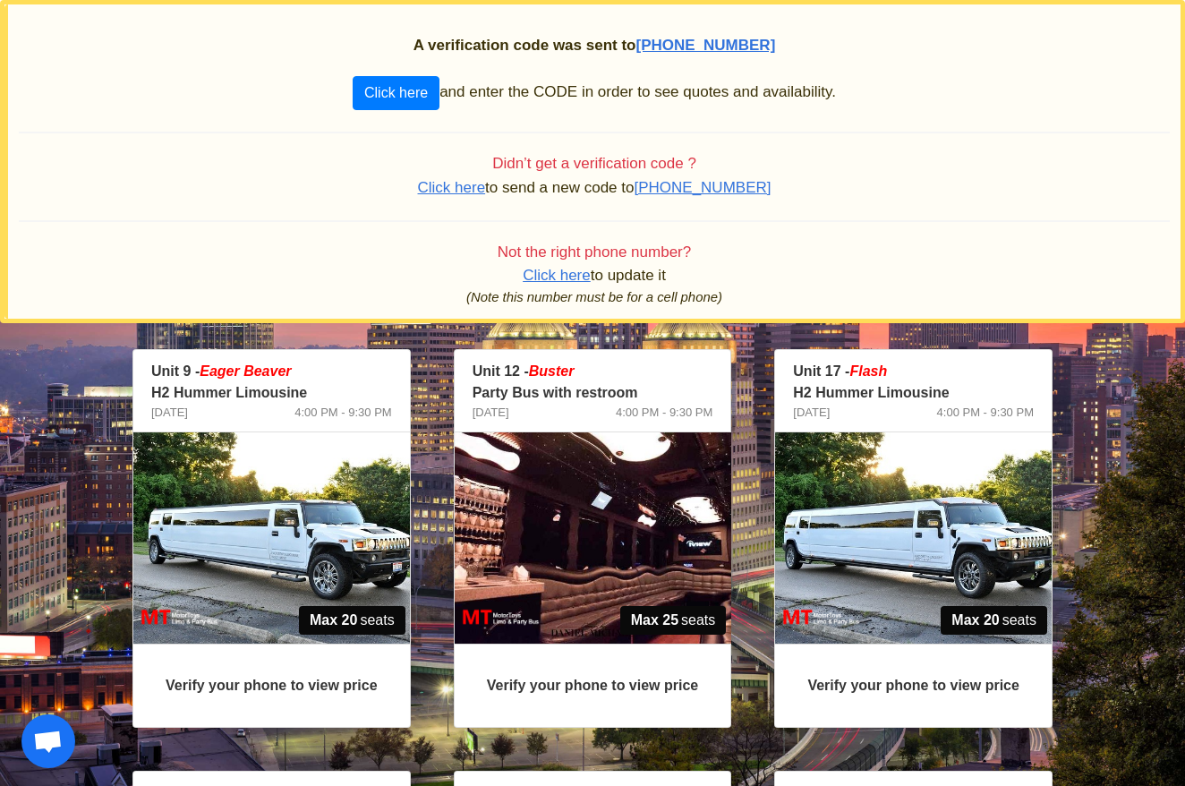
click at [304, 530] on img at bounding box center [271, 537] width 276 height 211
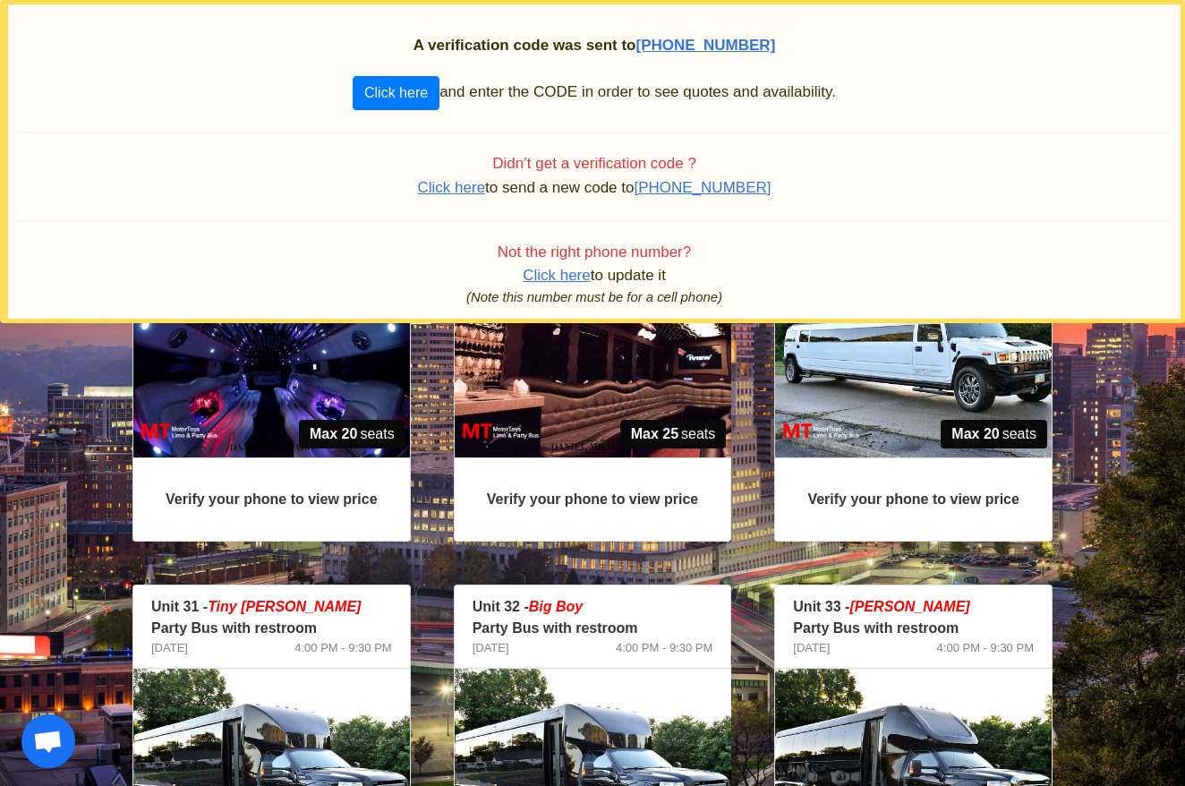
scroll to position [290, 0]
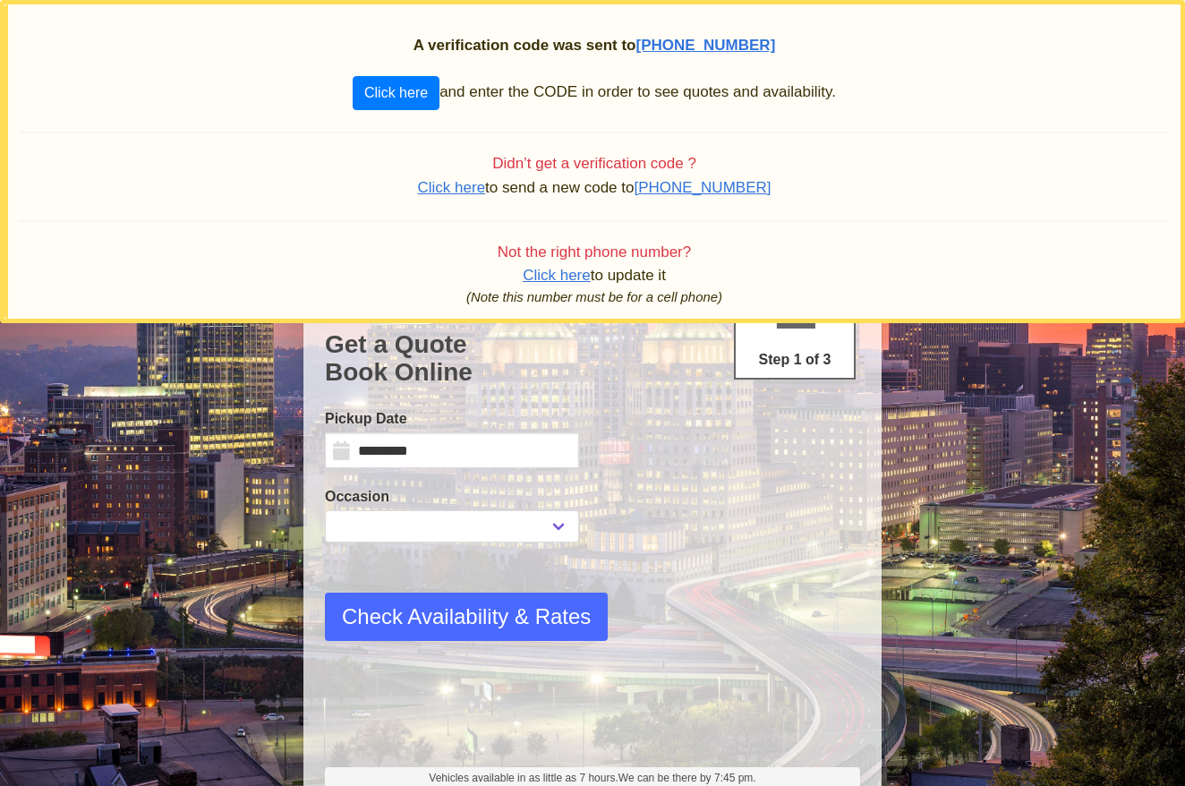
select select
select select "*"
select select "****"
select select "*"
select select "**"
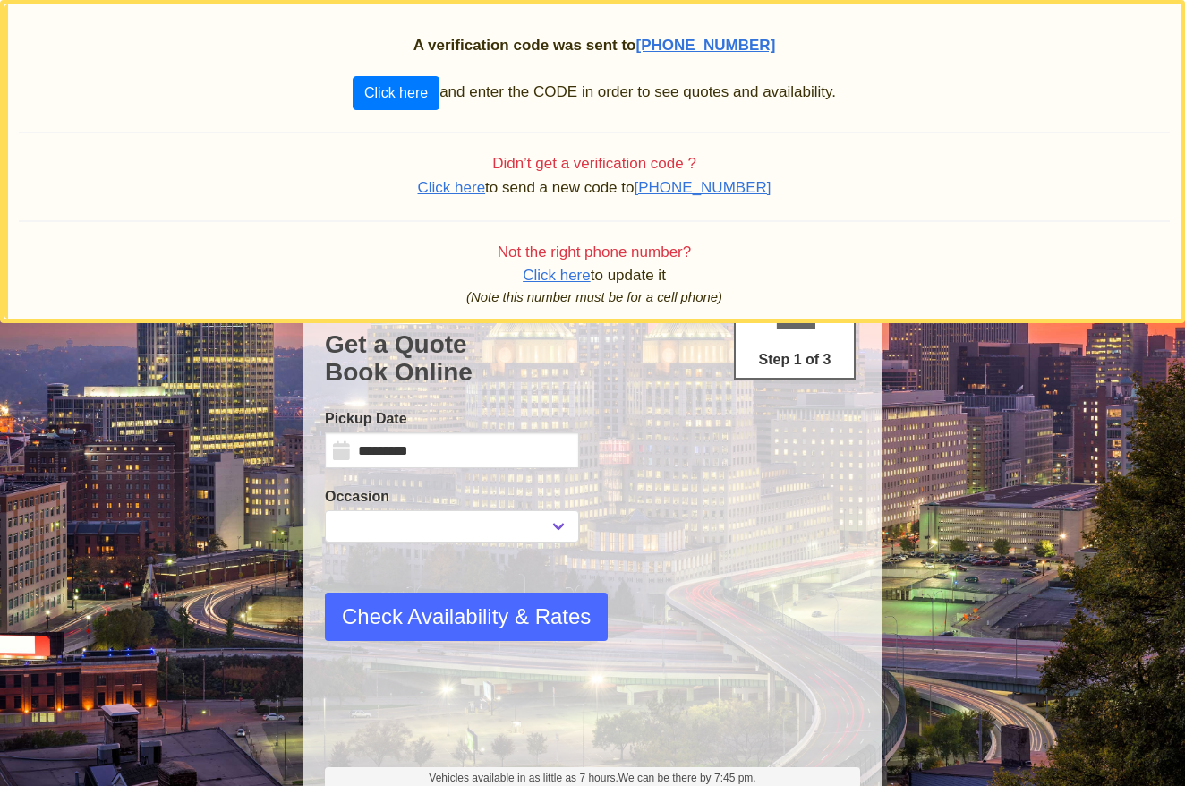
select select "****"
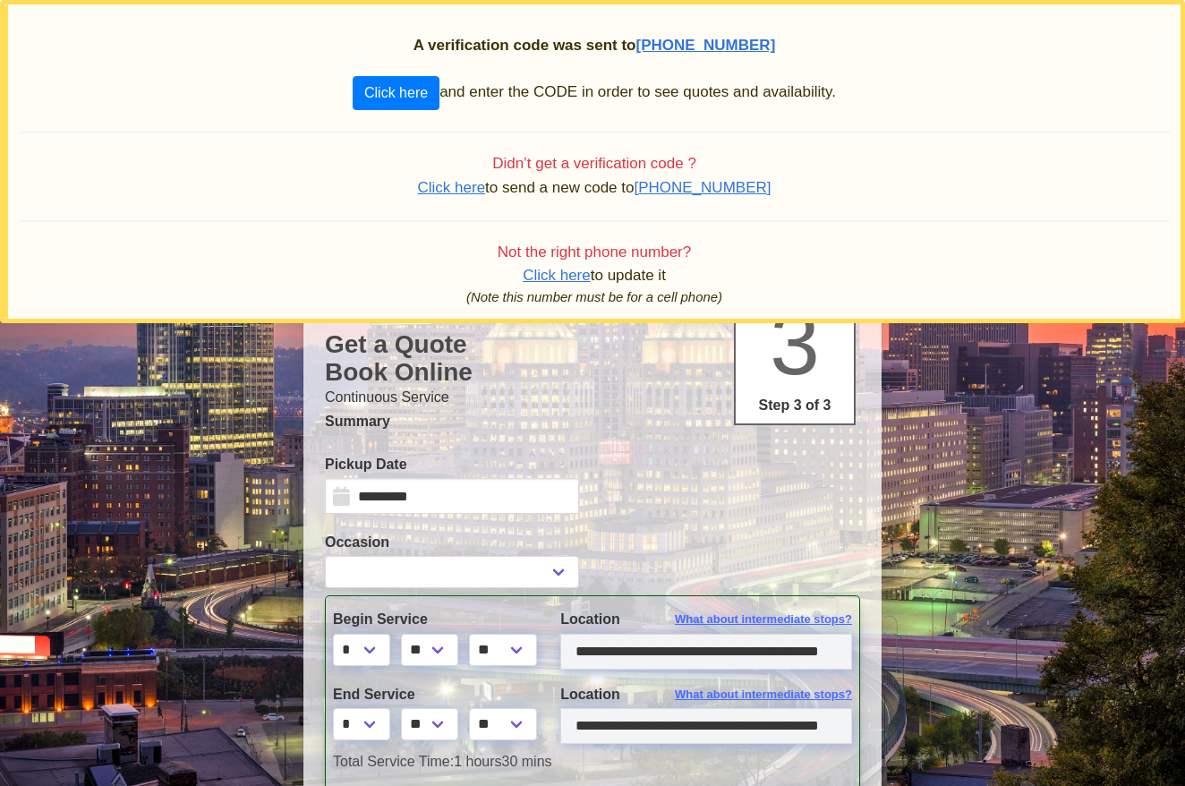
type input "**********"
select select
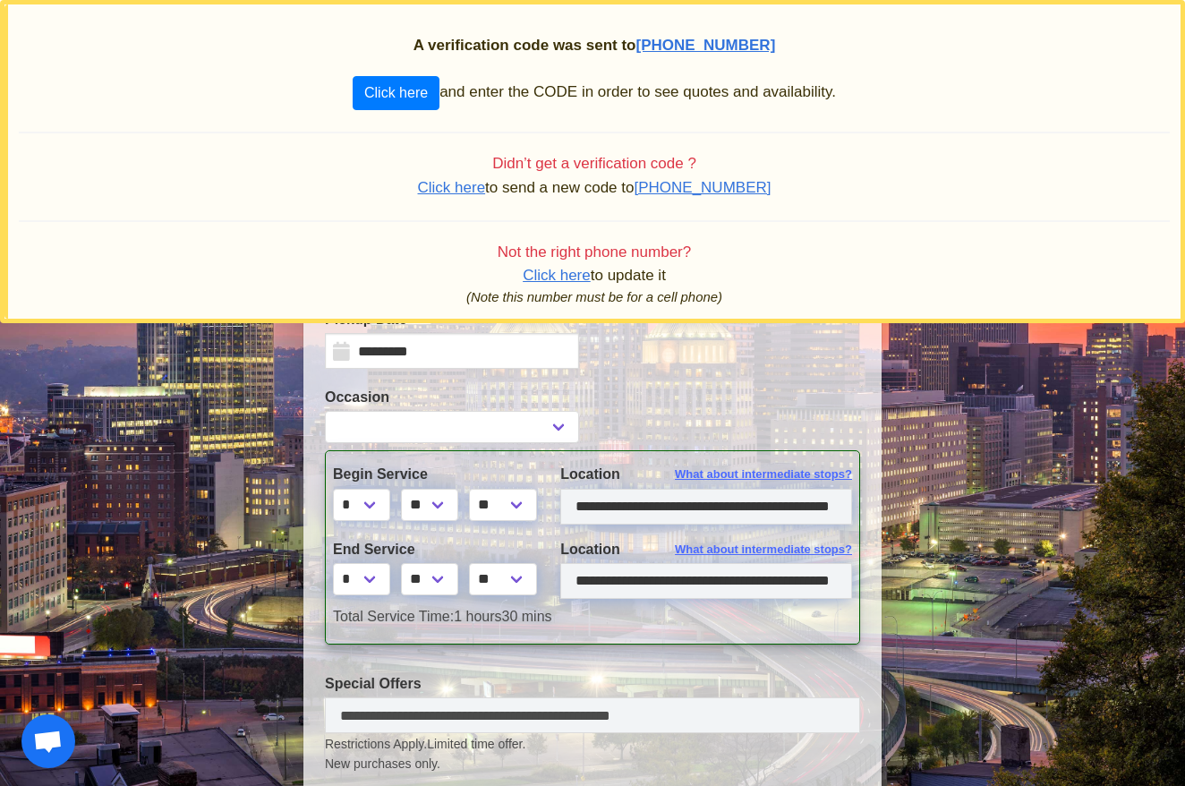
scroll to position [141, 0]
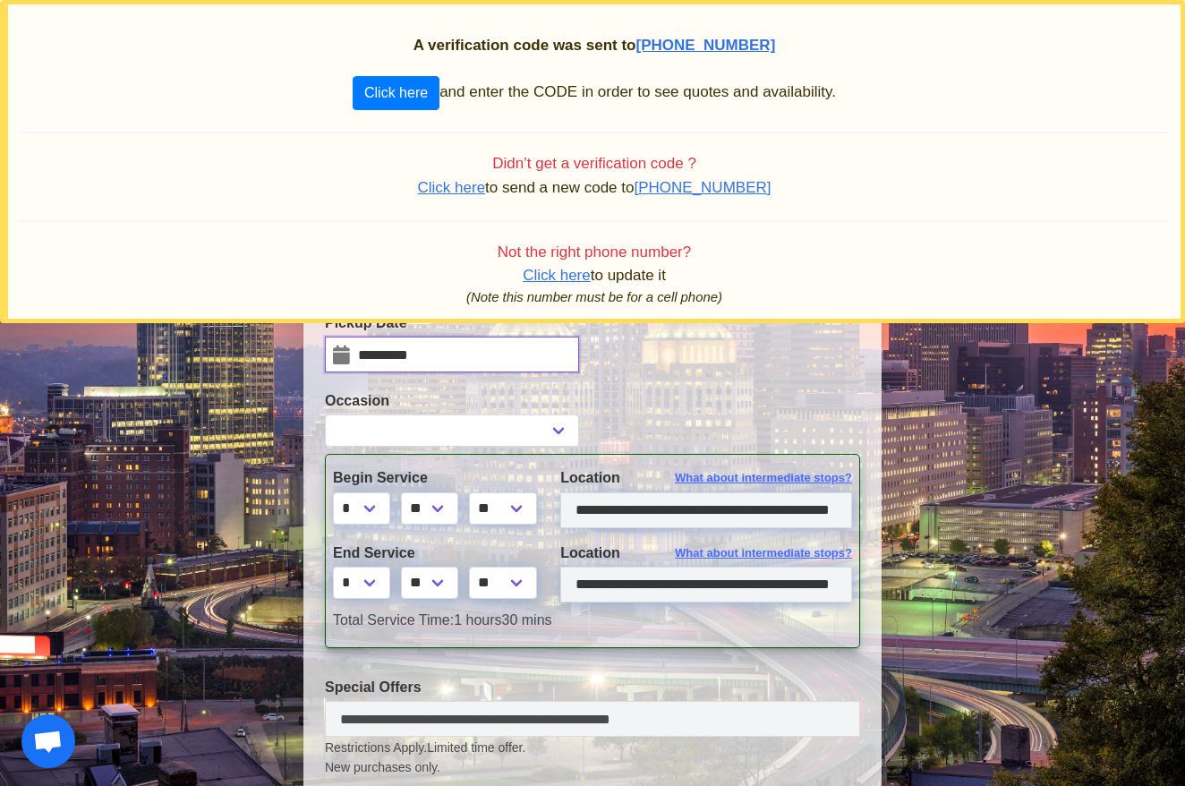
click at [339, 356] on input "*********" at bounding box center [452, 354] width 254 height 36
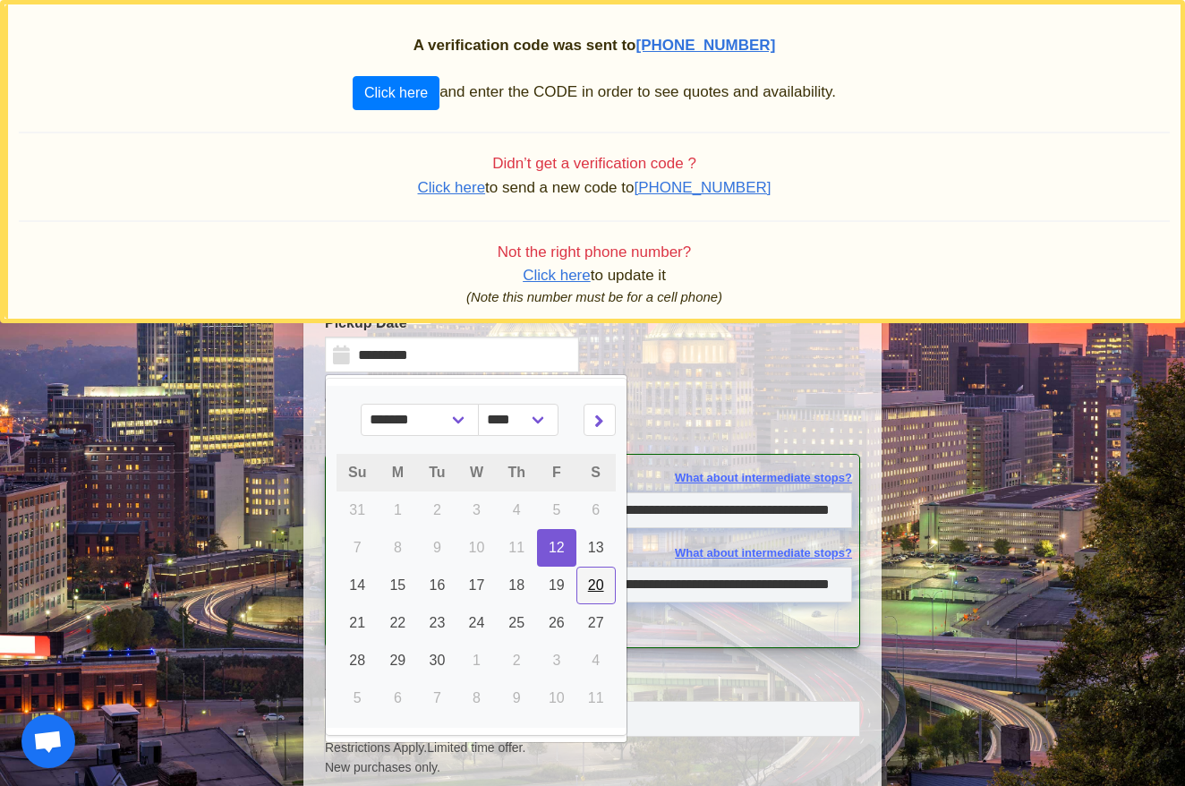
click at [599, 582] on span "20" at bounding box center [596, 584] width 16 height 15
type input "*********"
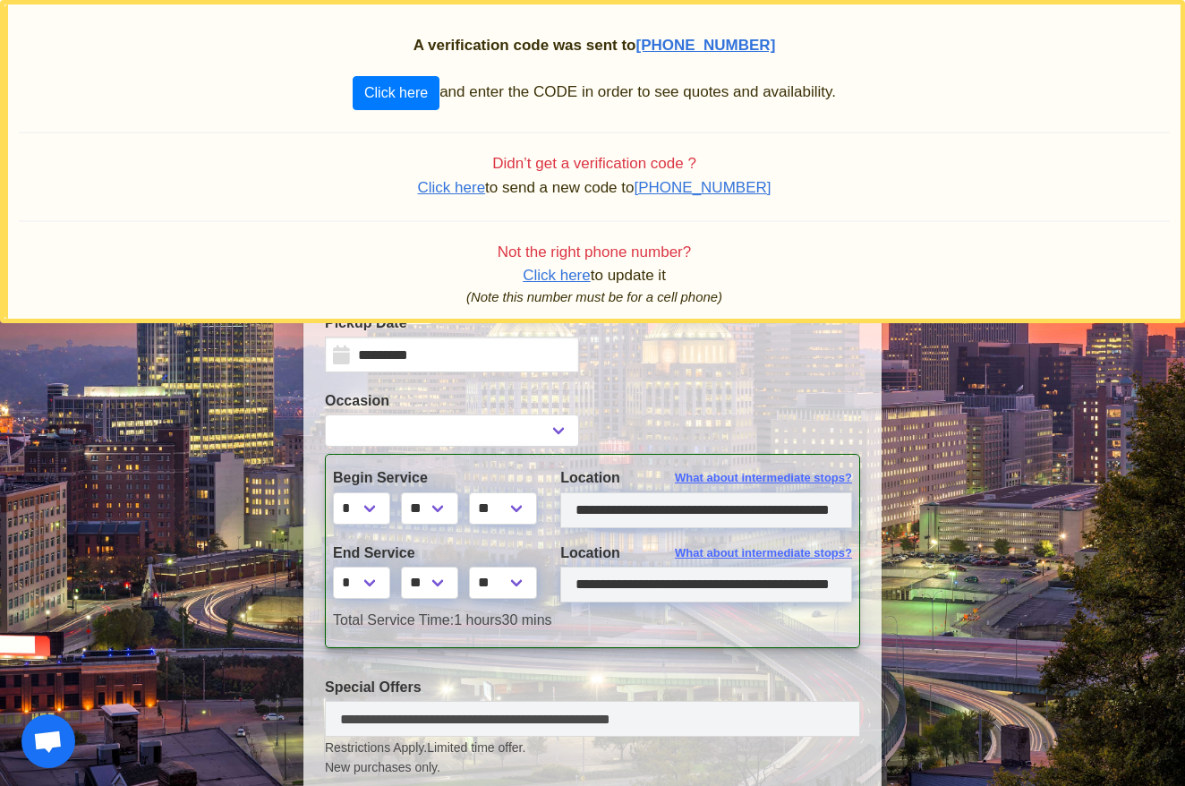
select select
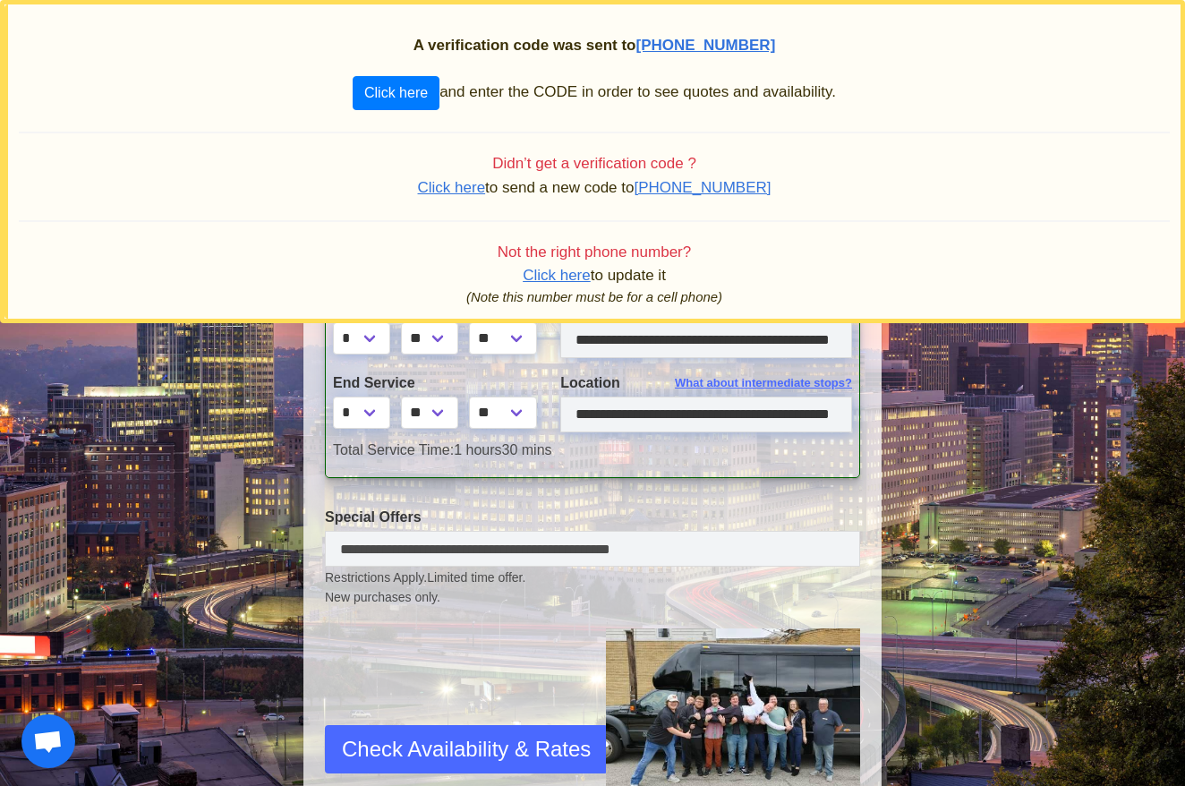
scroll to position [311, 0]
select select "*"
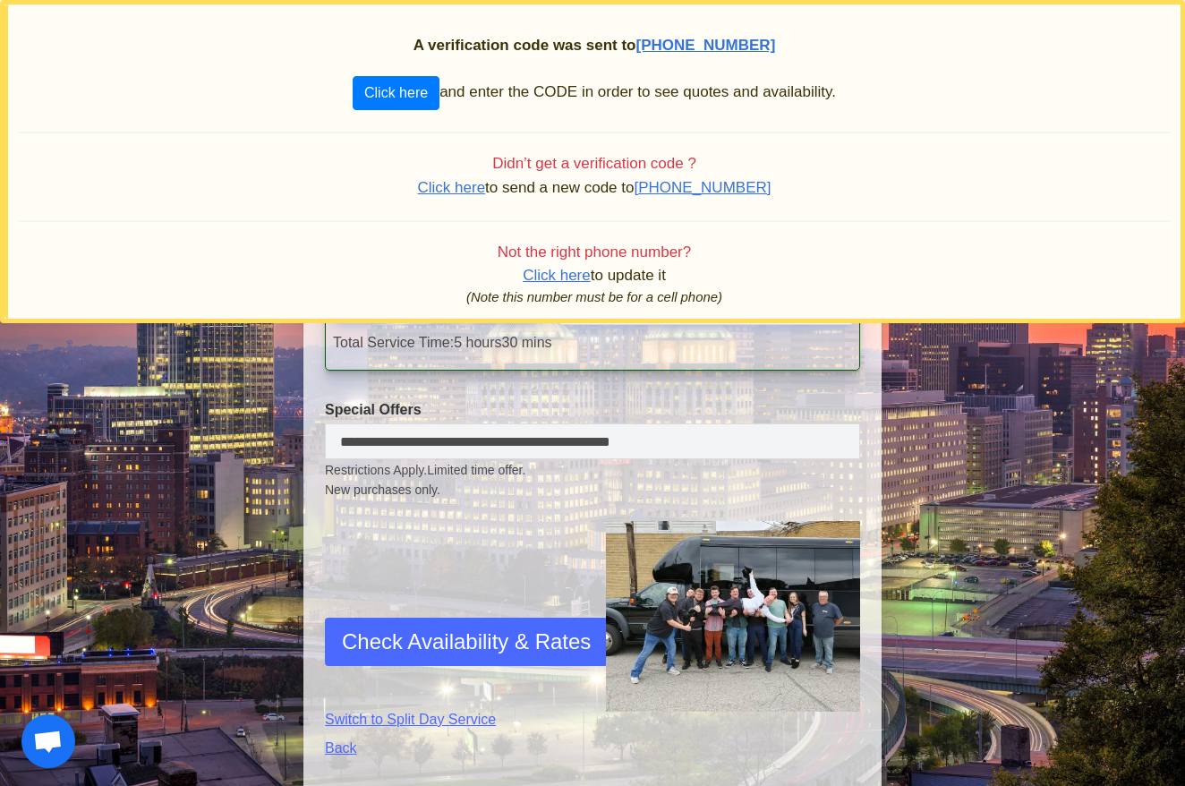
scroll to position [428, 0]
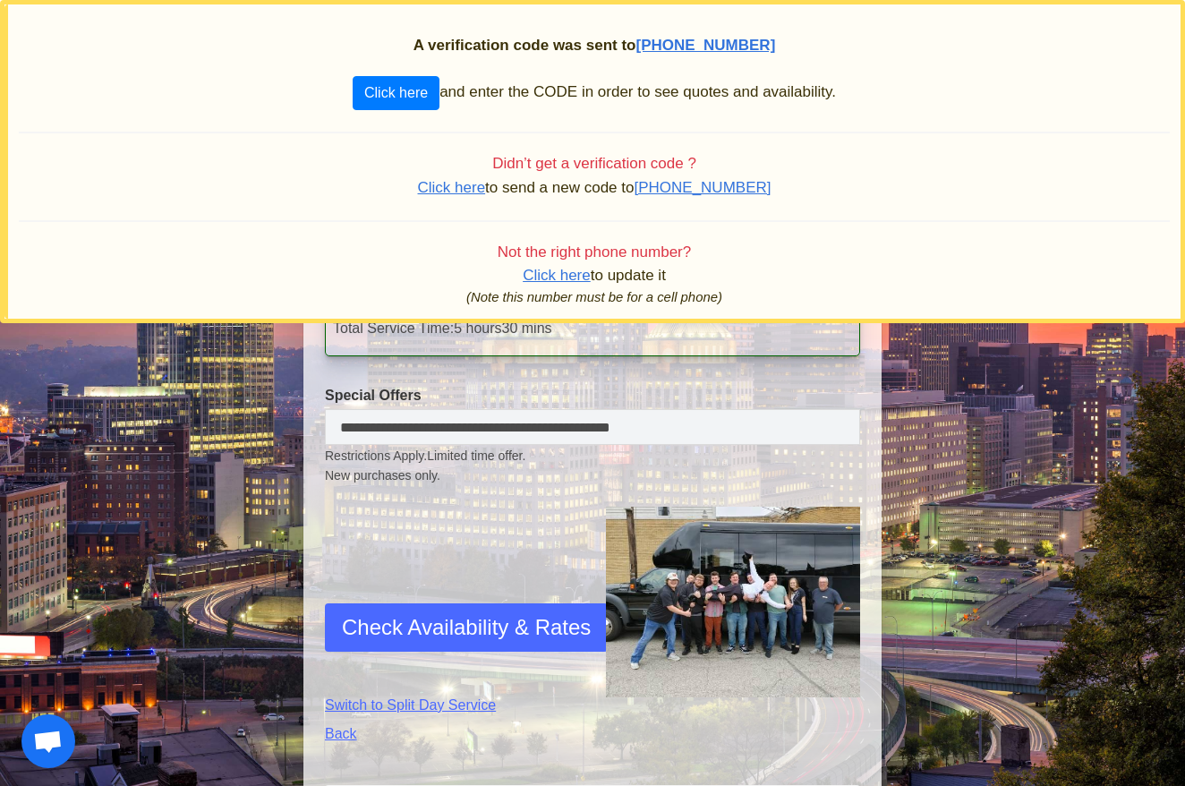
click at [437, 619] on span "Check Availability & Rates" at bounding box center [466, 627] width 249 height 32
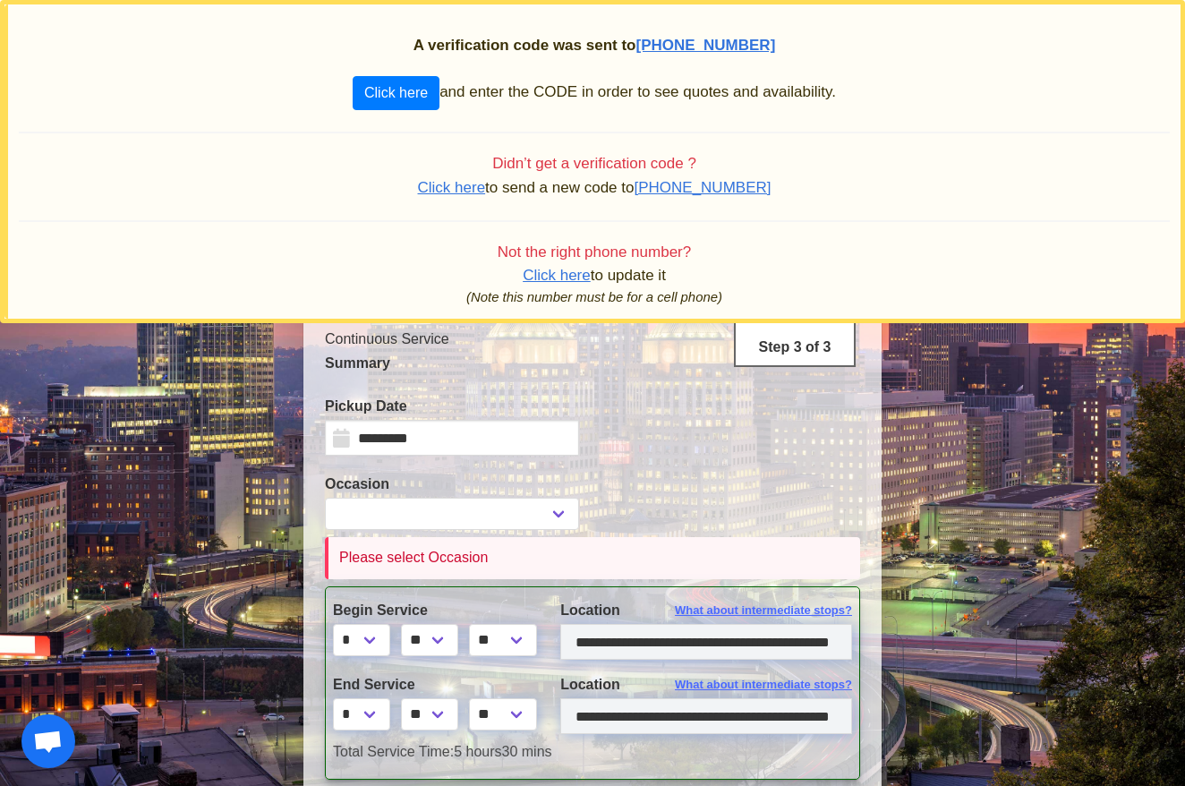
scroll to position [0, 0]
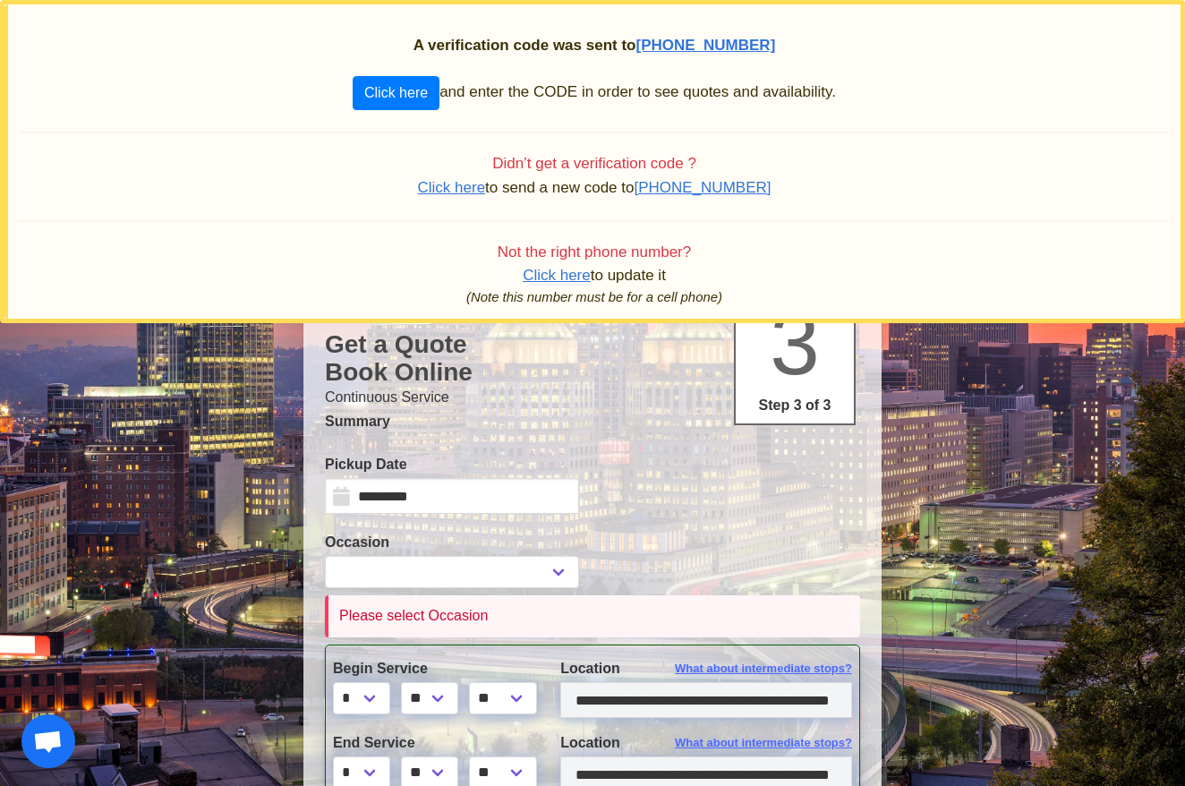
click at [352, 619] on div "Please select Occasion" at bounding box center [594, 616] width 510 height 20
select select "*"
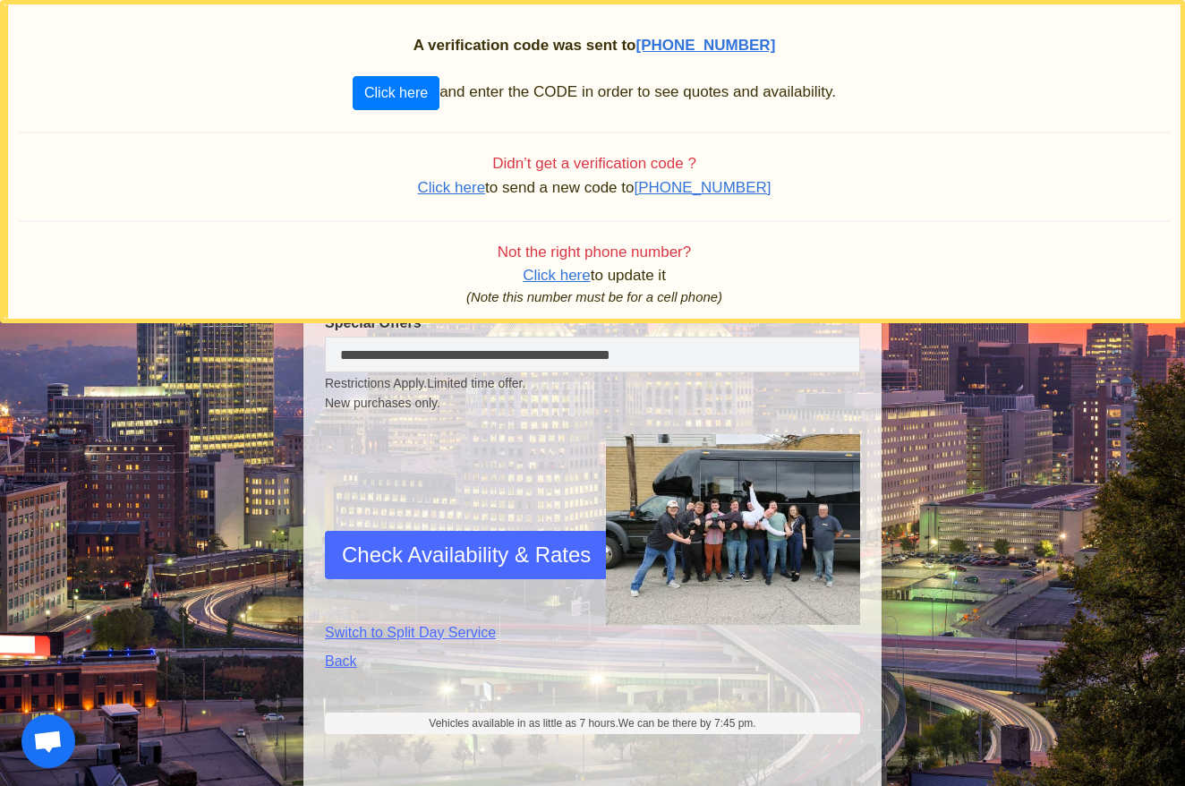
scroll to position [540, 0]
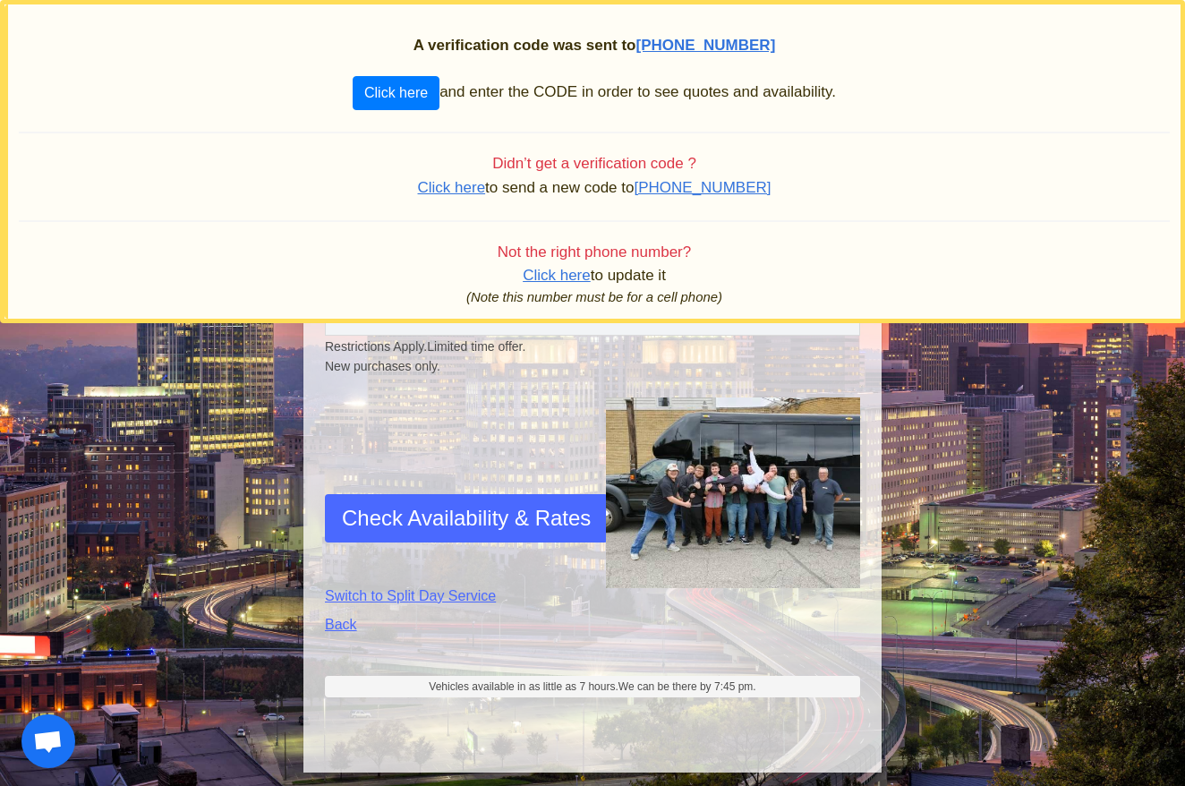
click at [447, 519] on span "Check Availability & Rates" at bounding box center [466, 518] width 249 height 32
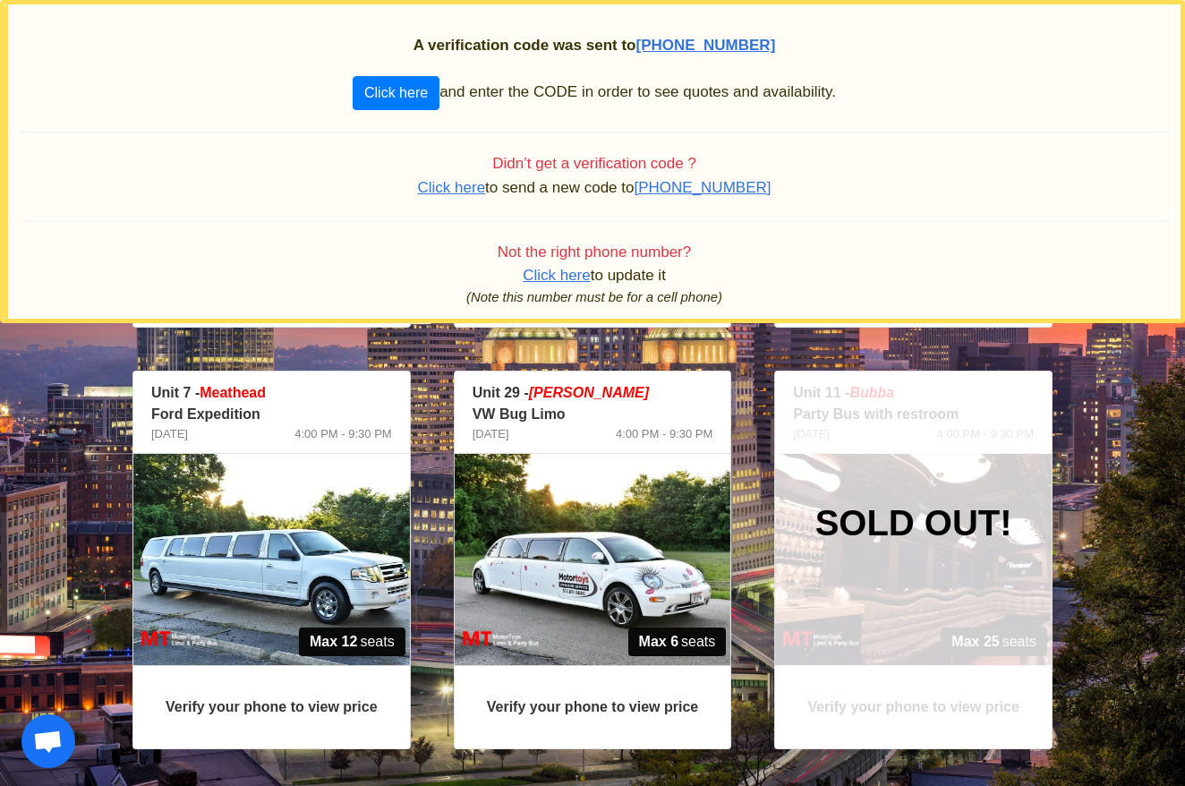
scroll to position [1175, 0]
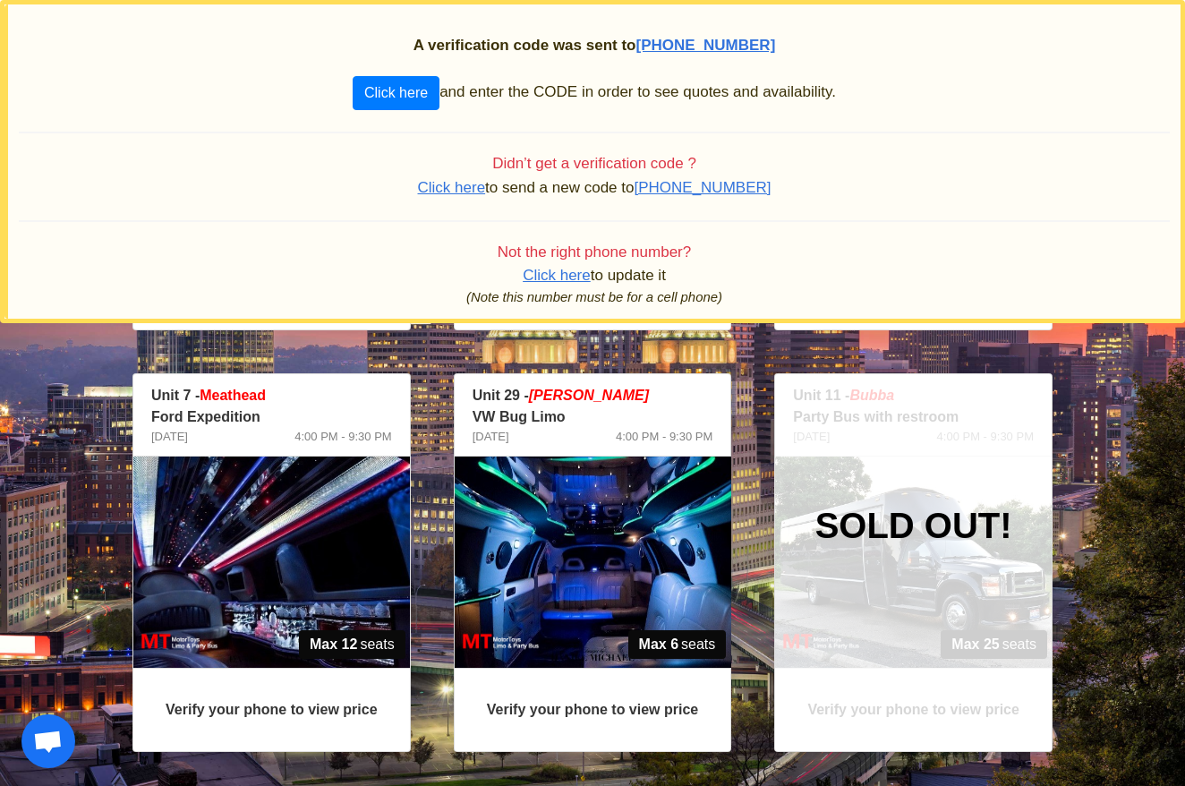
click at [304, 580] on div at bounding box center [271, 561] width 276 height 211
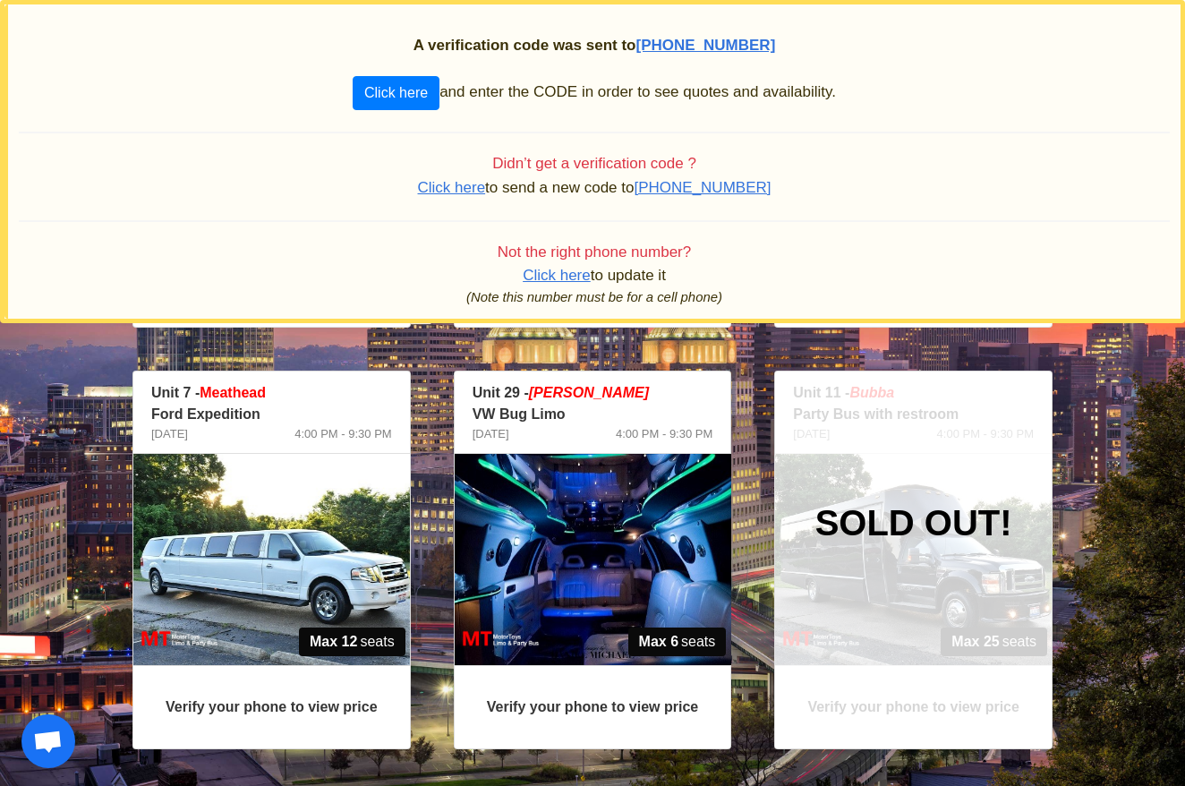
click at [310, 573] on img at bounding box center [271, 559] width 276 height 211
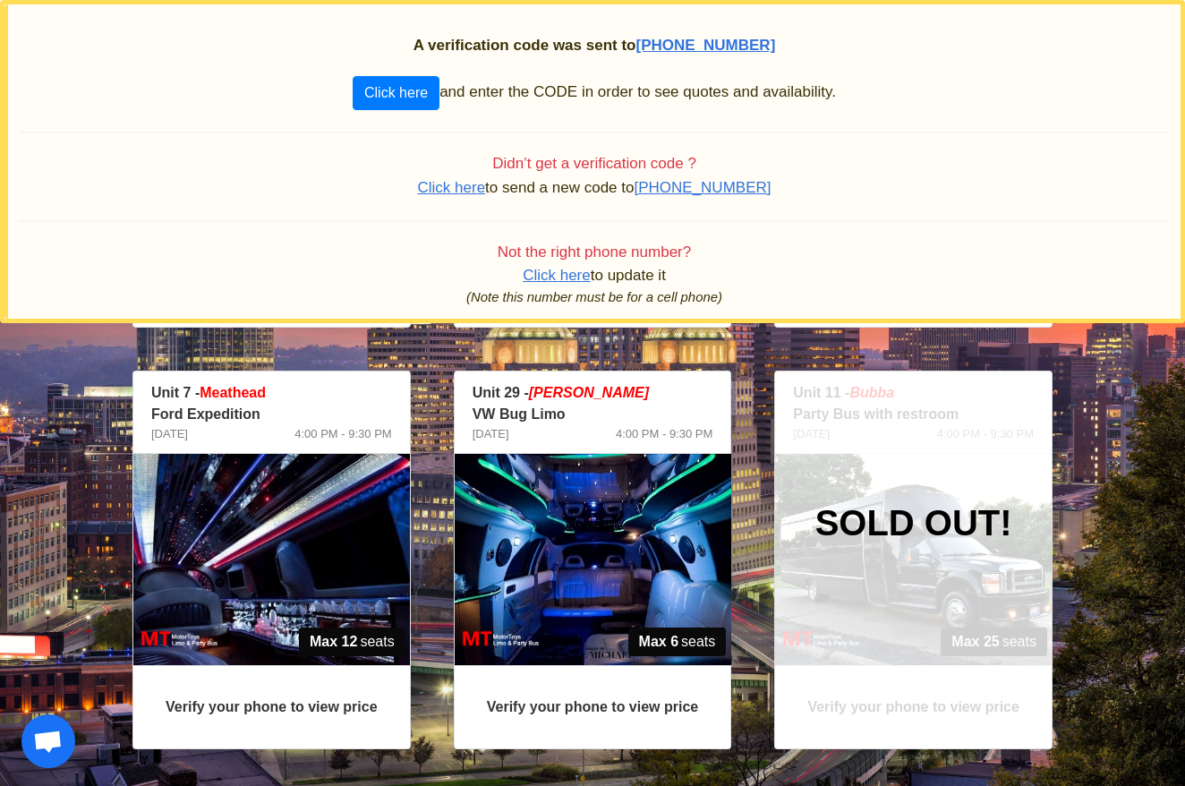
click at [296, 708] on strong "Verify your phone to view price" at bounding box center [272, 706] width 212 height 15
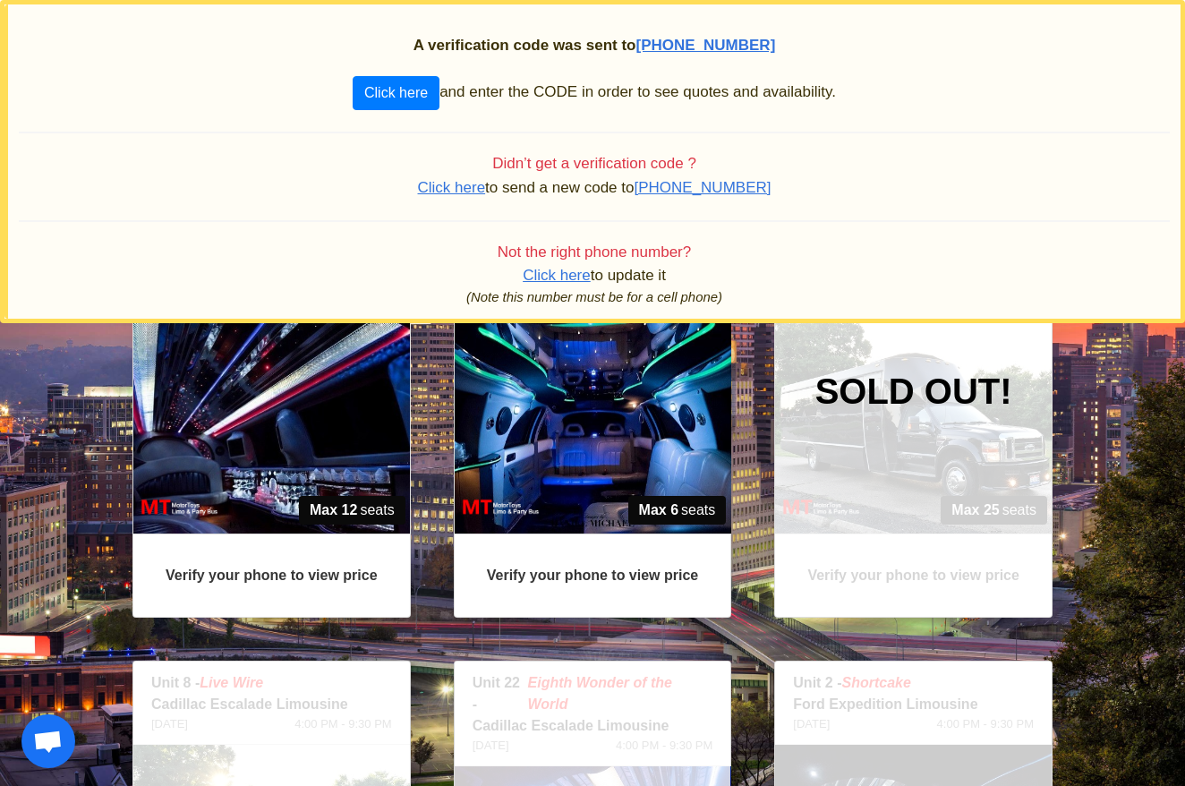
scroll to position [1316, 0]
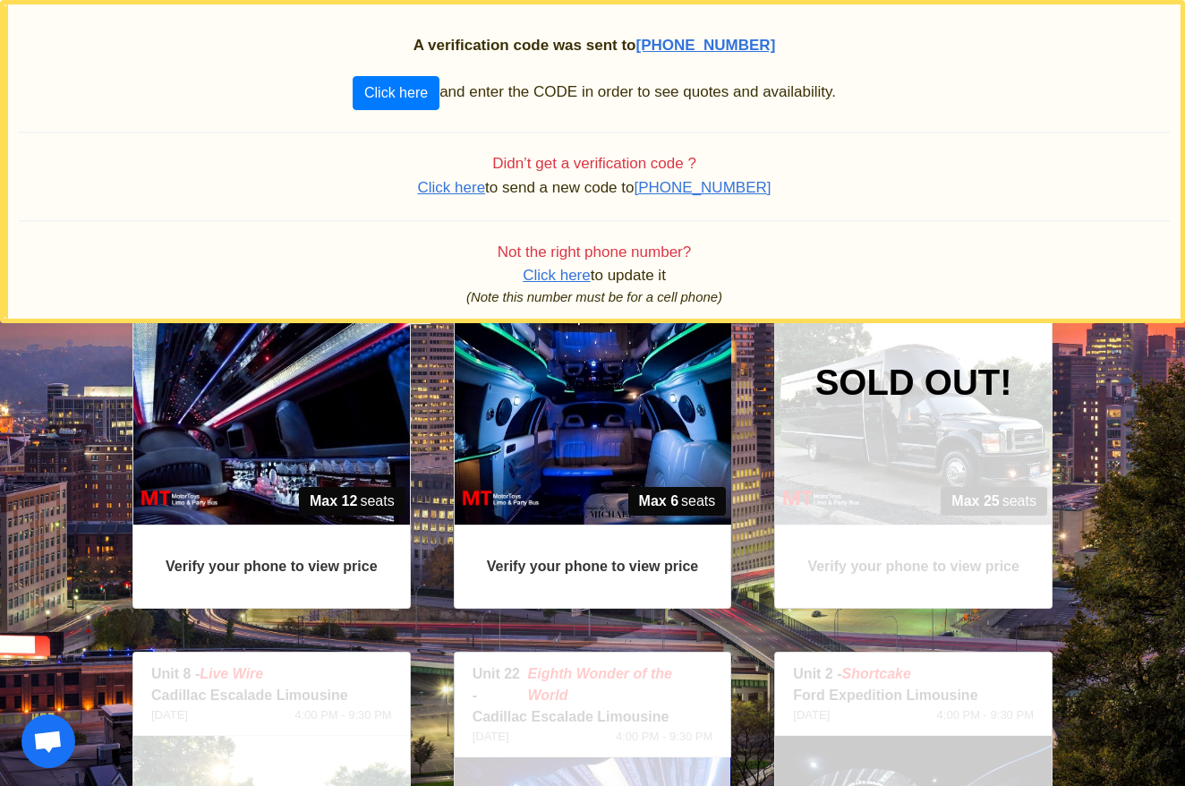
click at [291, 564] on strong "Verify your phone to view price" at bounding box center [272, 565] width 212 height 15
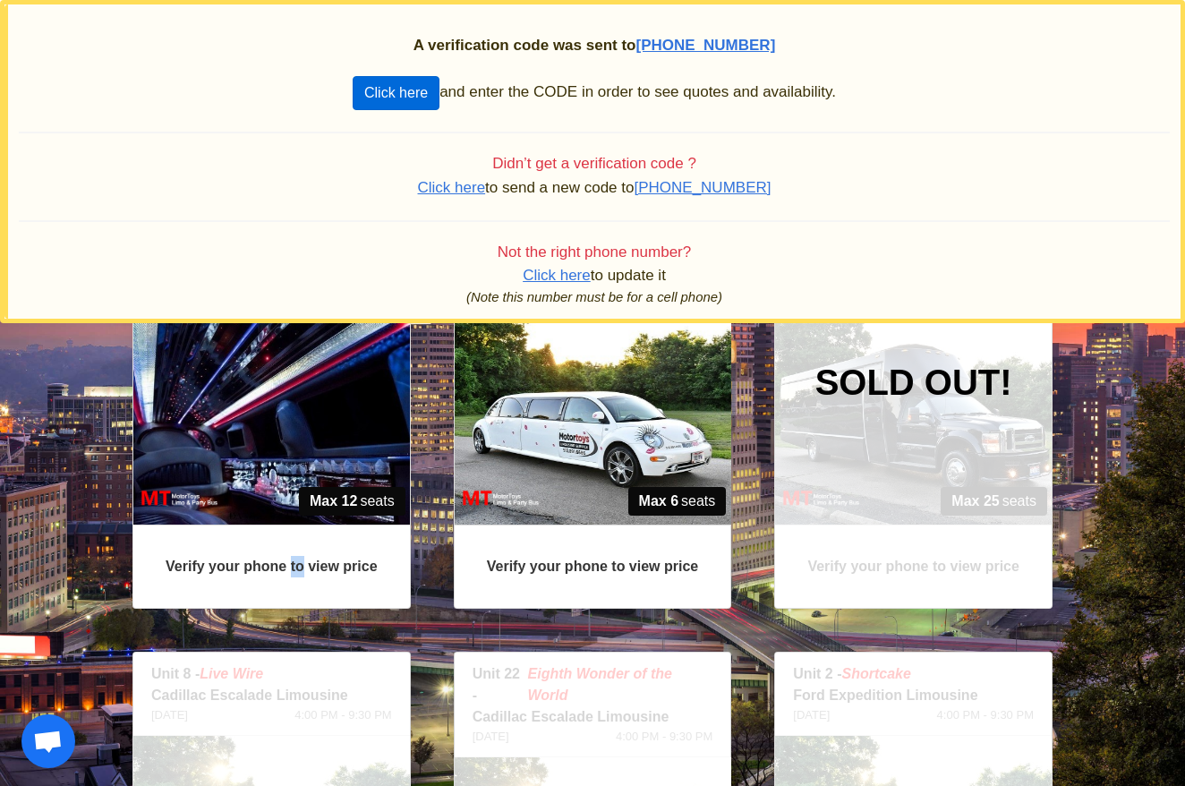
click at [396, 95] on button "Click here" at bounding box center [395, 93] width 87 height 34
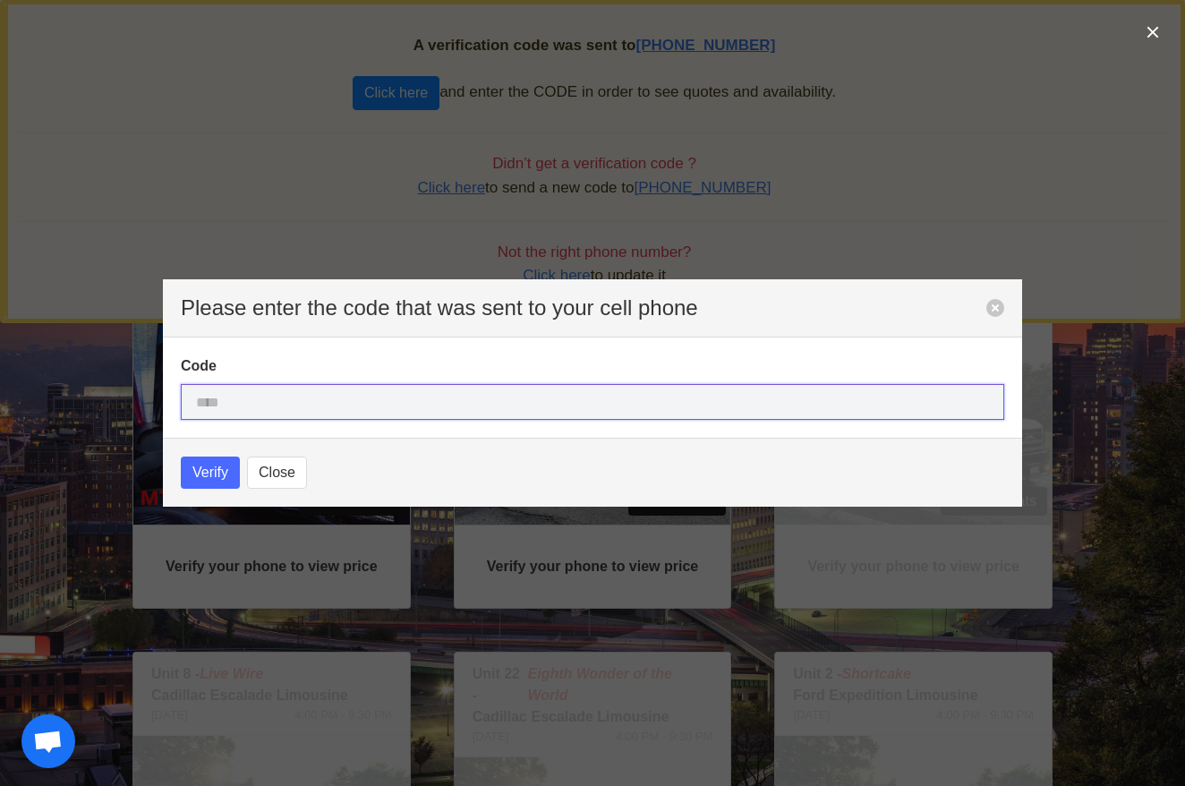
click at [202, 406] on input "text" at bounding box center [592, 402] width 823 height 36
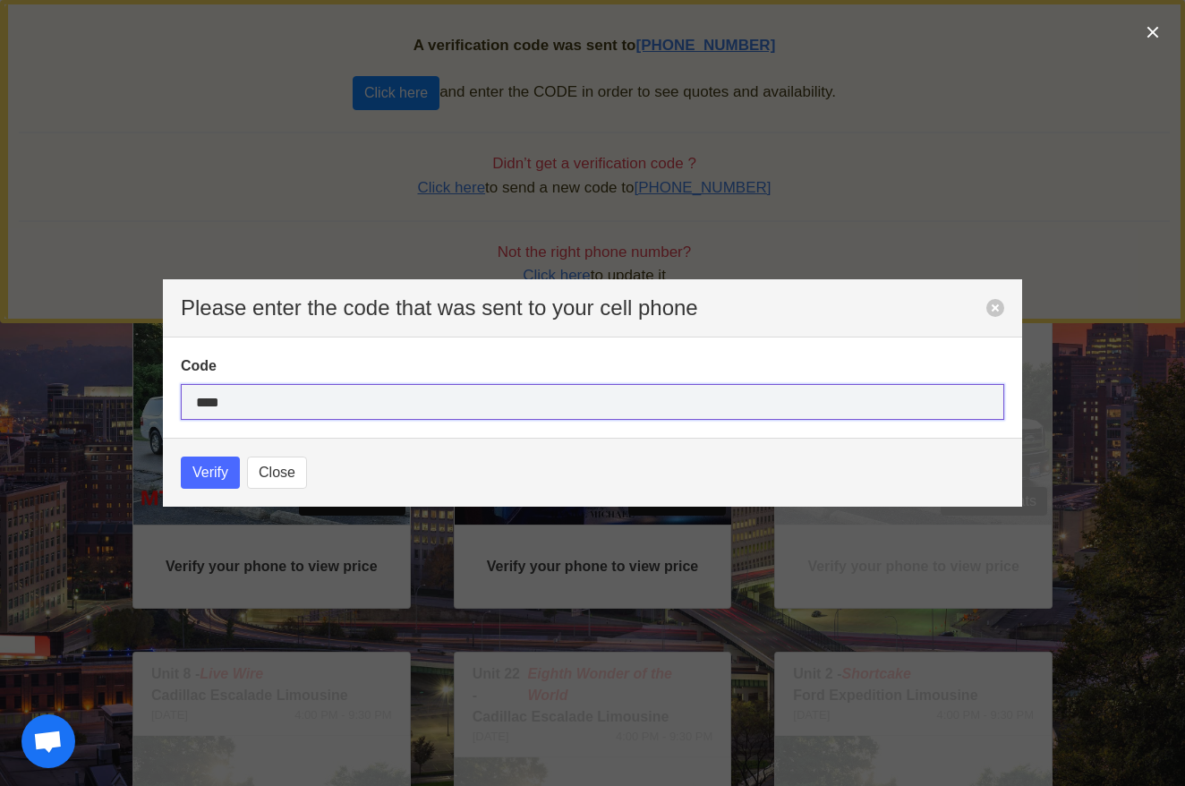
type input "****"
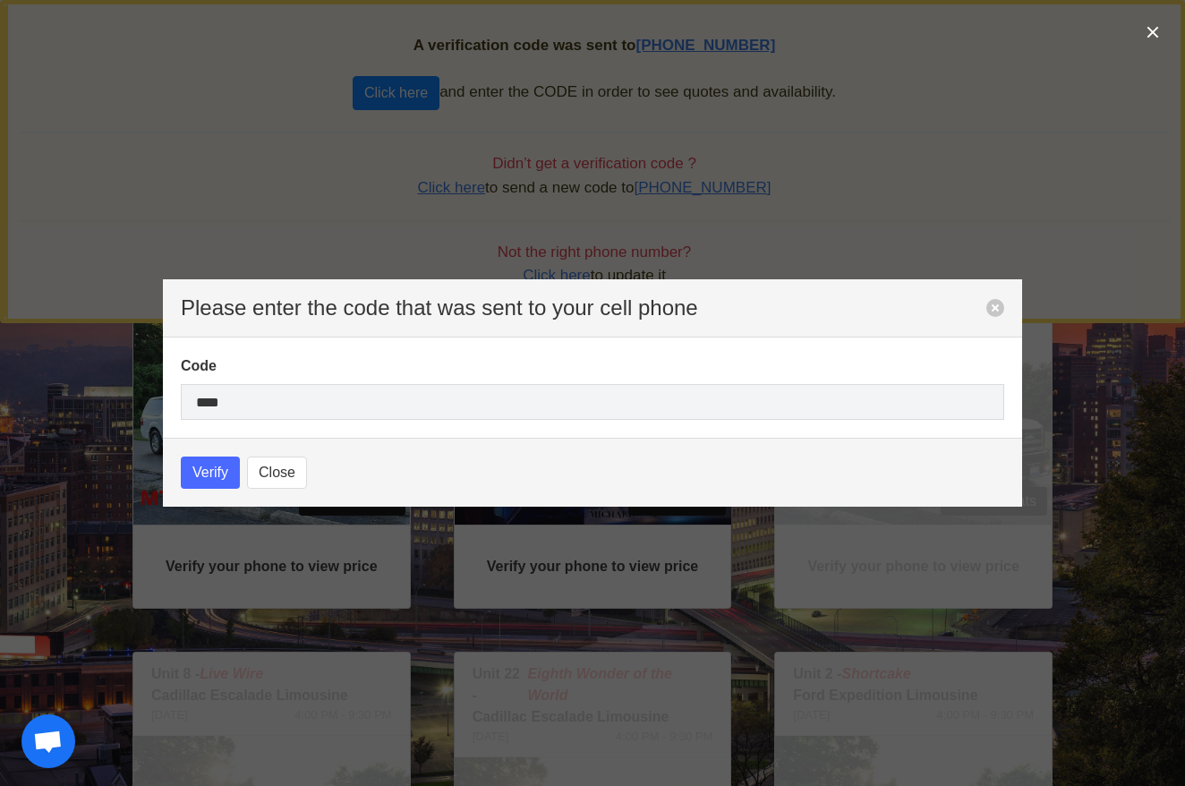
click at [213, 470] on span "Verify" at bounding box center [210, 472] width 36 height 21
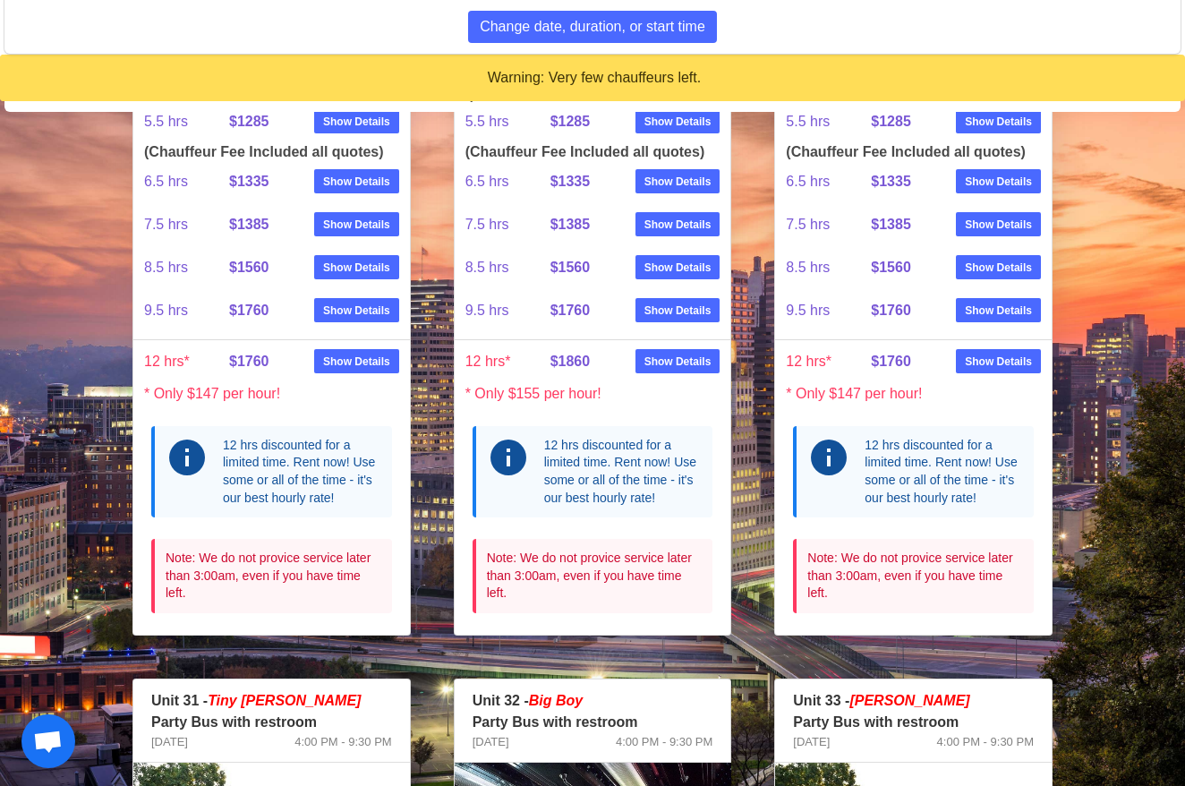
scroll to position [481, 0]
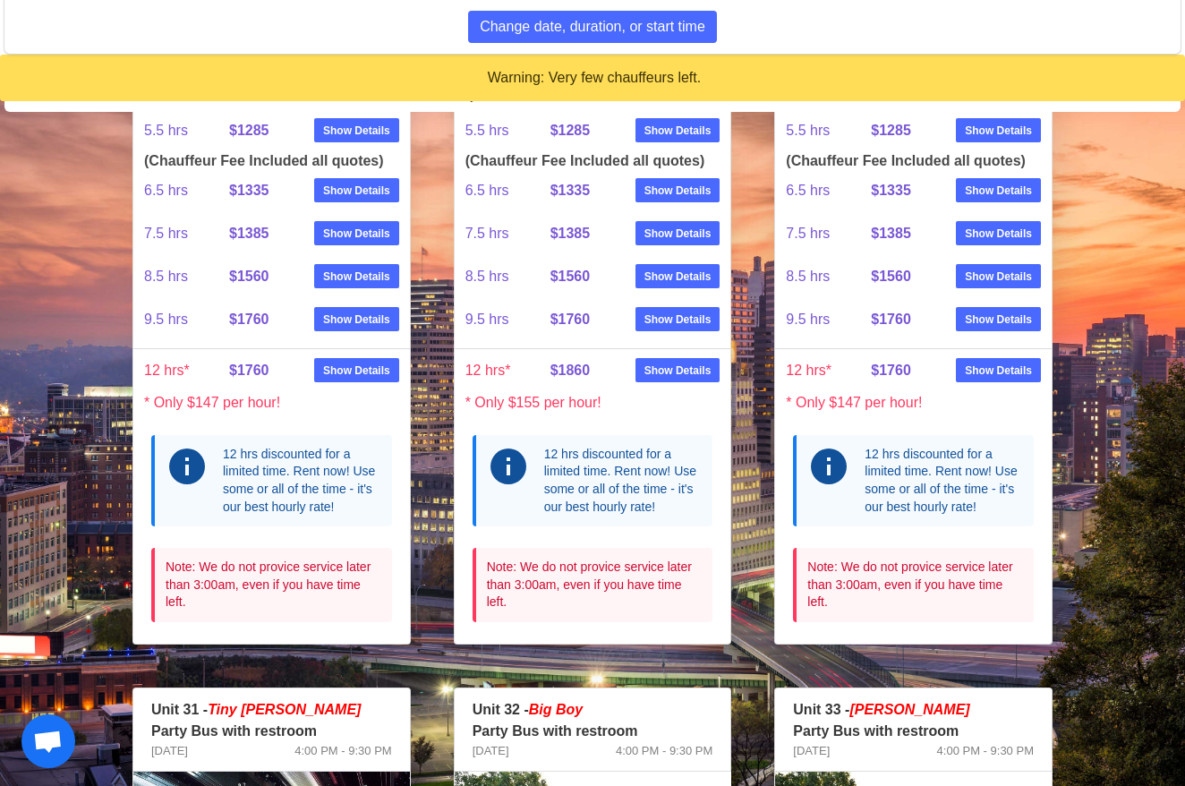
click at [910, 466] on div "12 hrs discounted for a limited time. Rent now! Use some or all of the time - i…" at bounding box center [943, 481] width 158 height 70
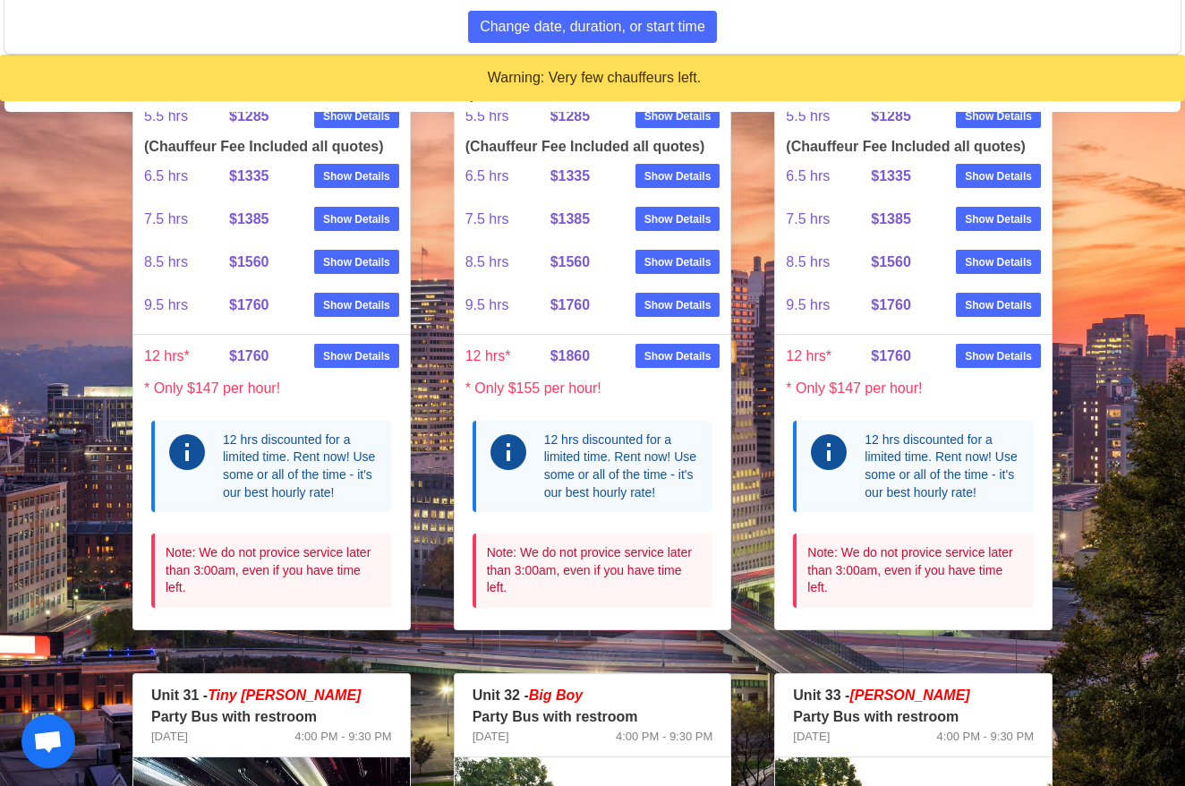
scroll to position [492, 0]
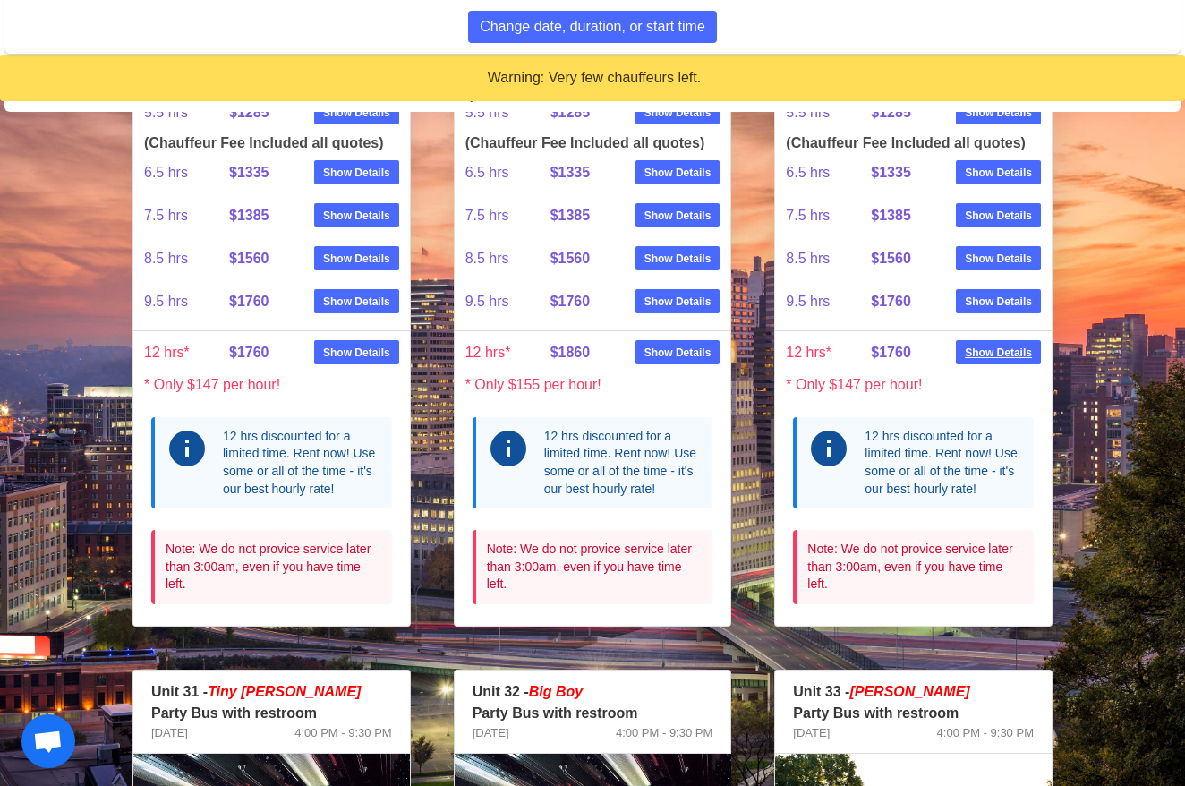
click at [1012, 352] on strong "Show Details" at bounding box center [997, 352] width 67 height 16
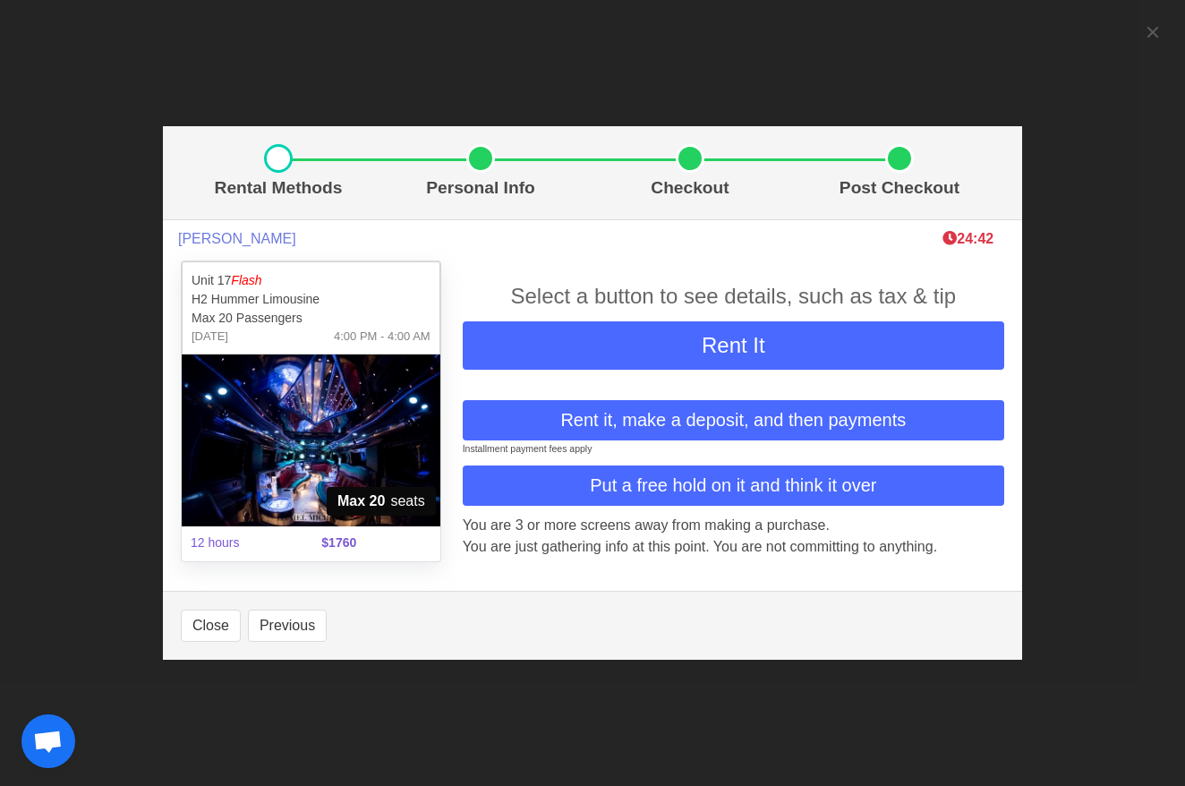
click at [1153, 35] on div "Rental Methods Personal Info Checkout Post Checkout Sue Weaver 24:42 Unit 17 Fl…" at bounding box center [592, 393] width 1185 height 786
click at [1153, 39] on div "Rental Methods Personal Info Checkout Post Checkout Sue Weaver 24:40 Unit 17 Fl…" at bounding box center [592, 393] width 1185 height 786
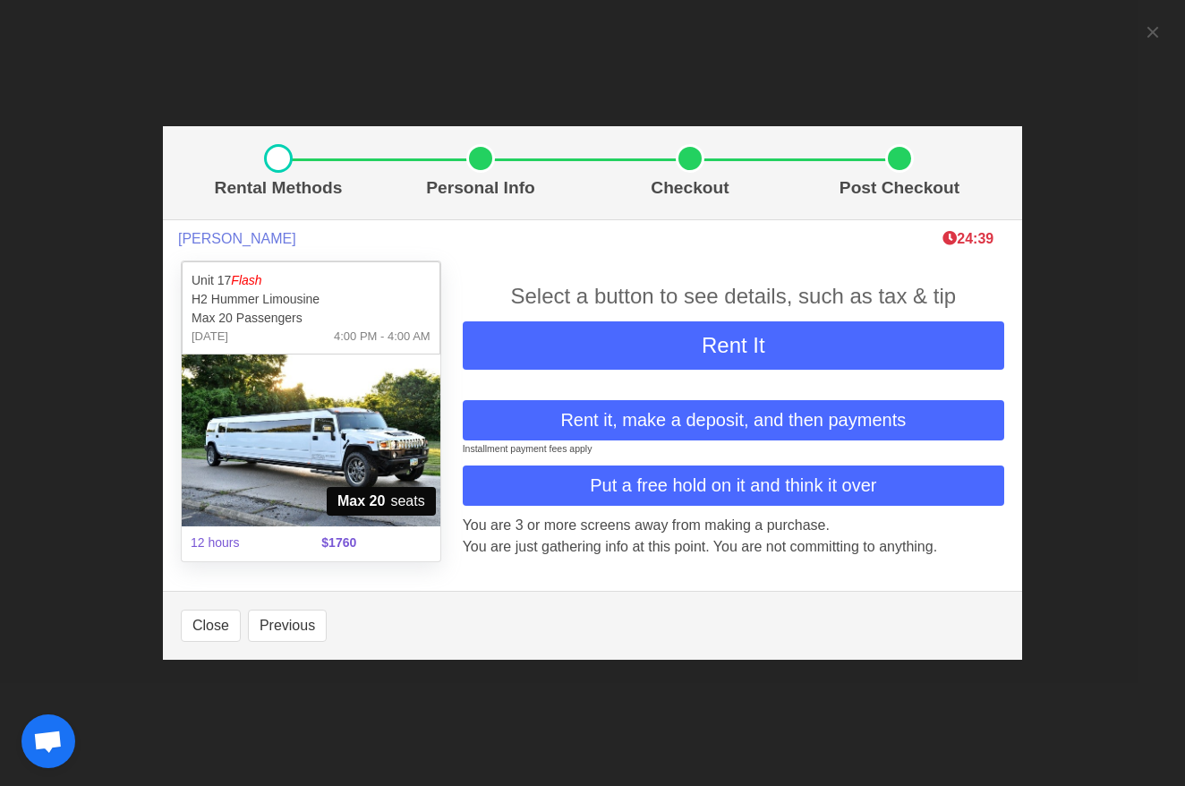
click at [1153, 38] on div "Rental Methods Personal Info Checkout Post Checkout Sue Weaver 24:39 Unit 17 Fl…" at bounding box center [592, 393] width 1185 height 786
click at [208, 624] on button "Close" at bounding box center [211, 625] width 60 height 32
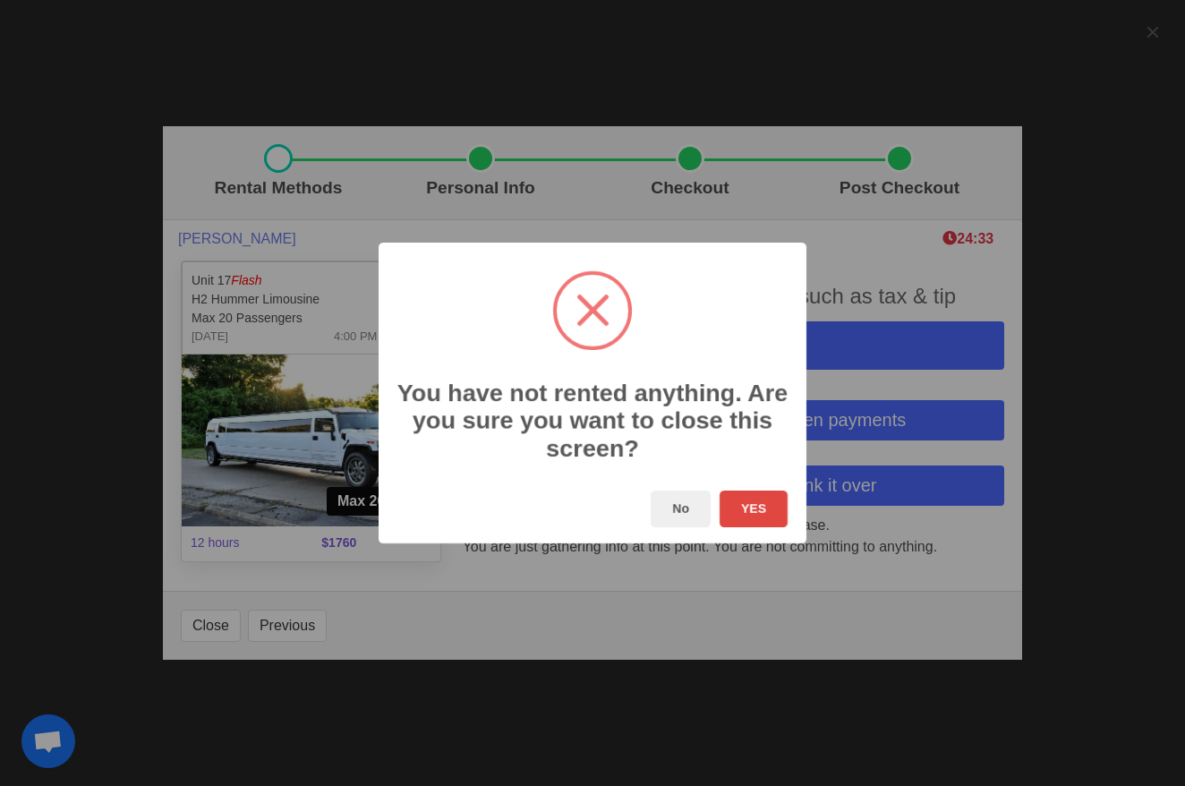
click at [733, 511] on button "YES" at bounding box center [753, 508] width 68 height 37
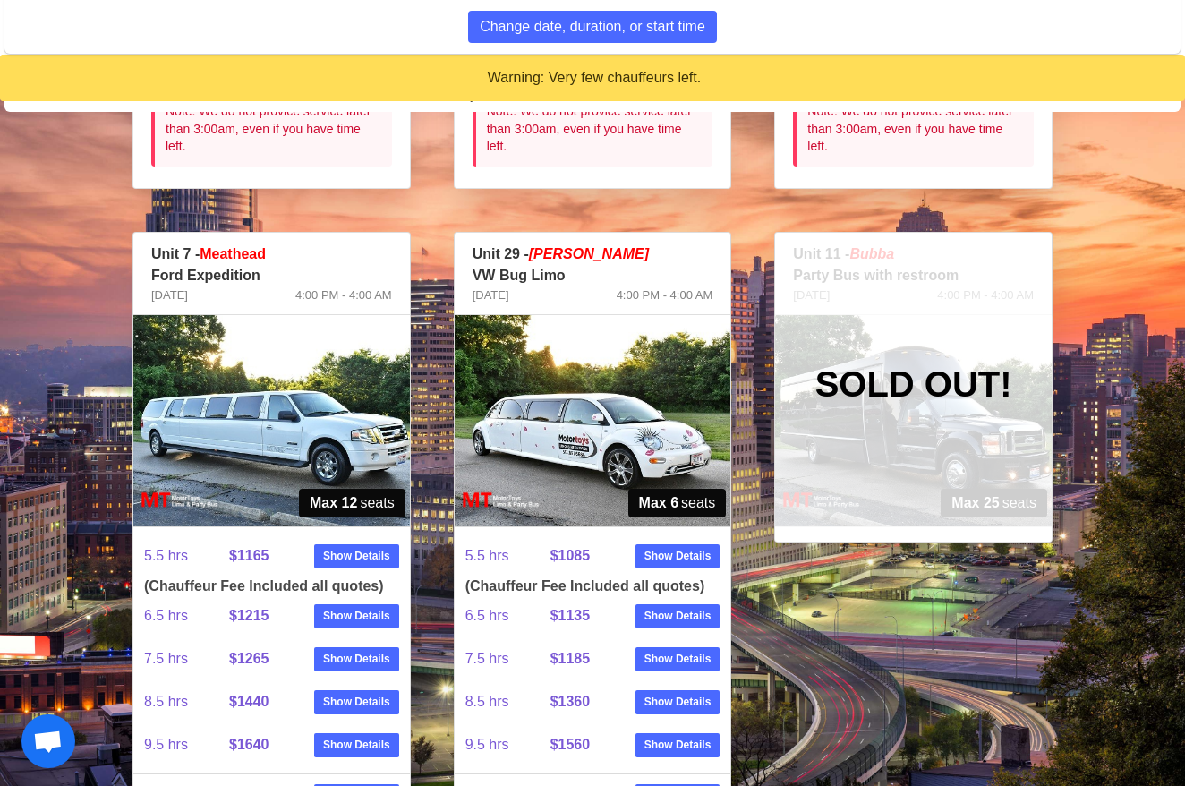
scroll to position [2695, 0]
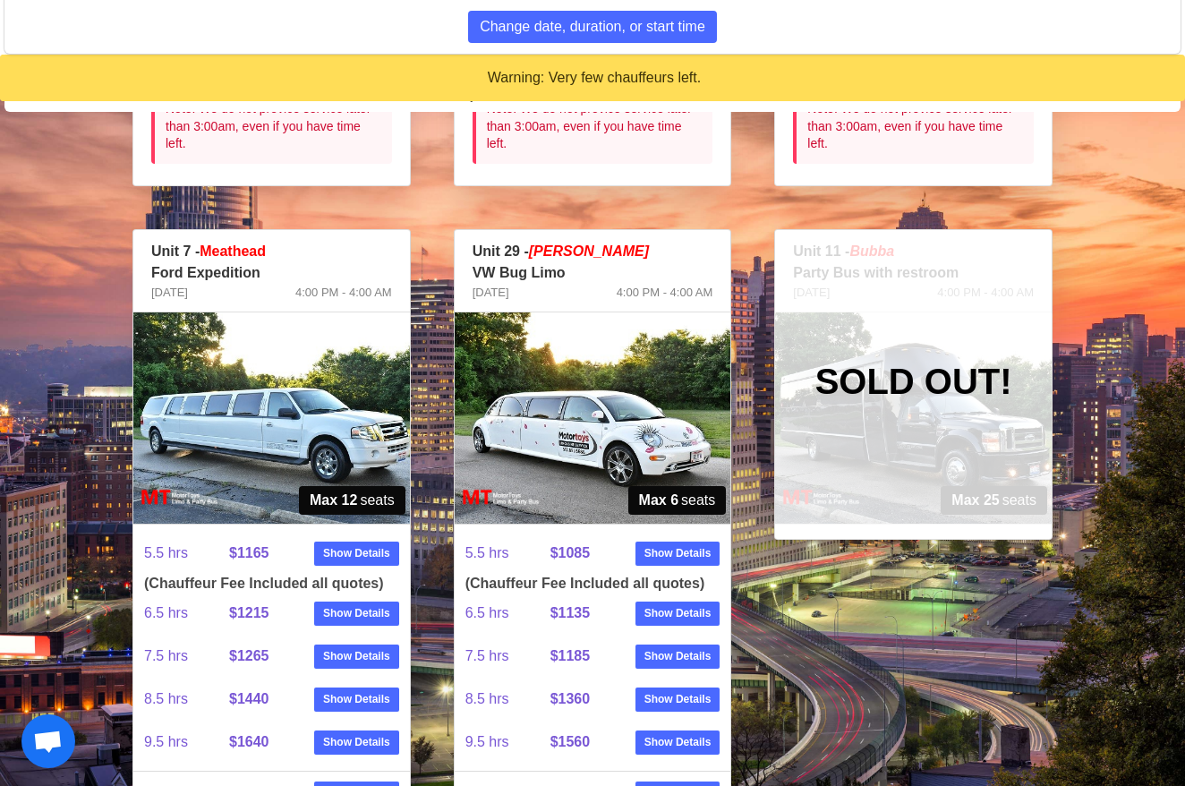
click at [641, 444] on img at bounding box center [592, 417] width 276 height 211
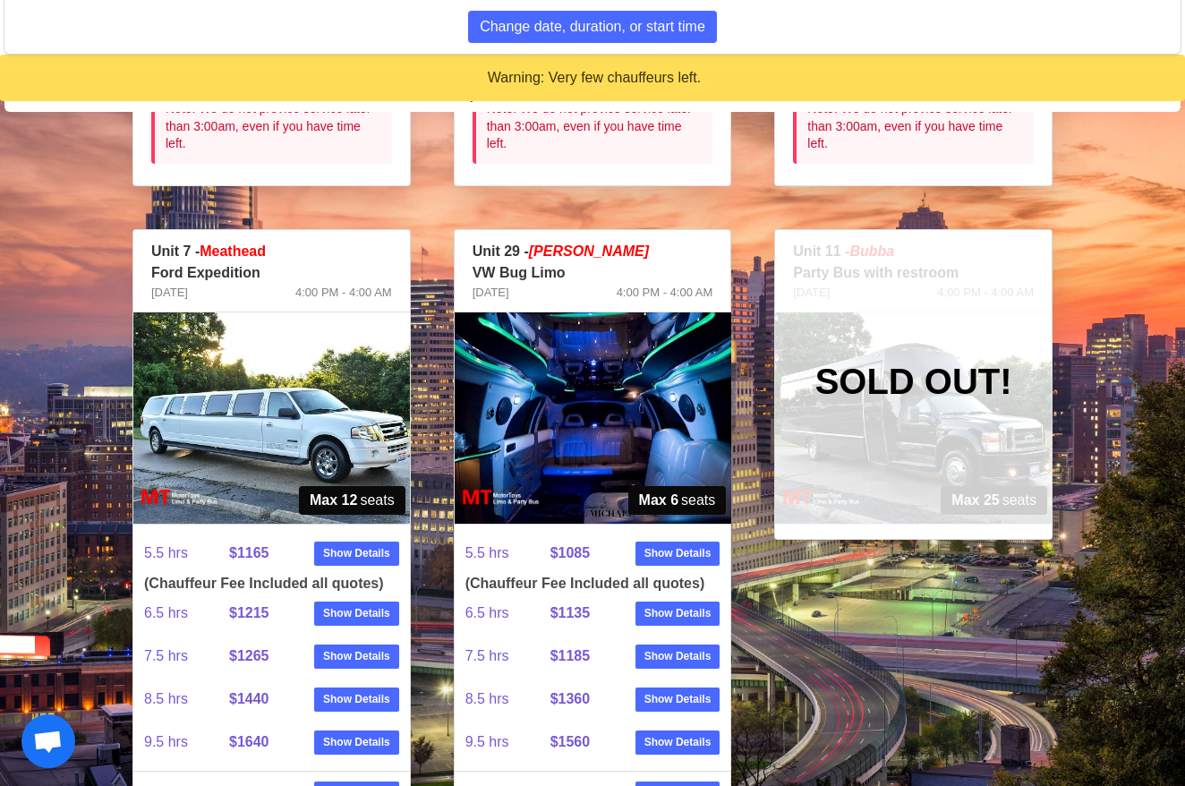
click at [641, 444] on div at bounding box center [592, 417] width 276 height 211
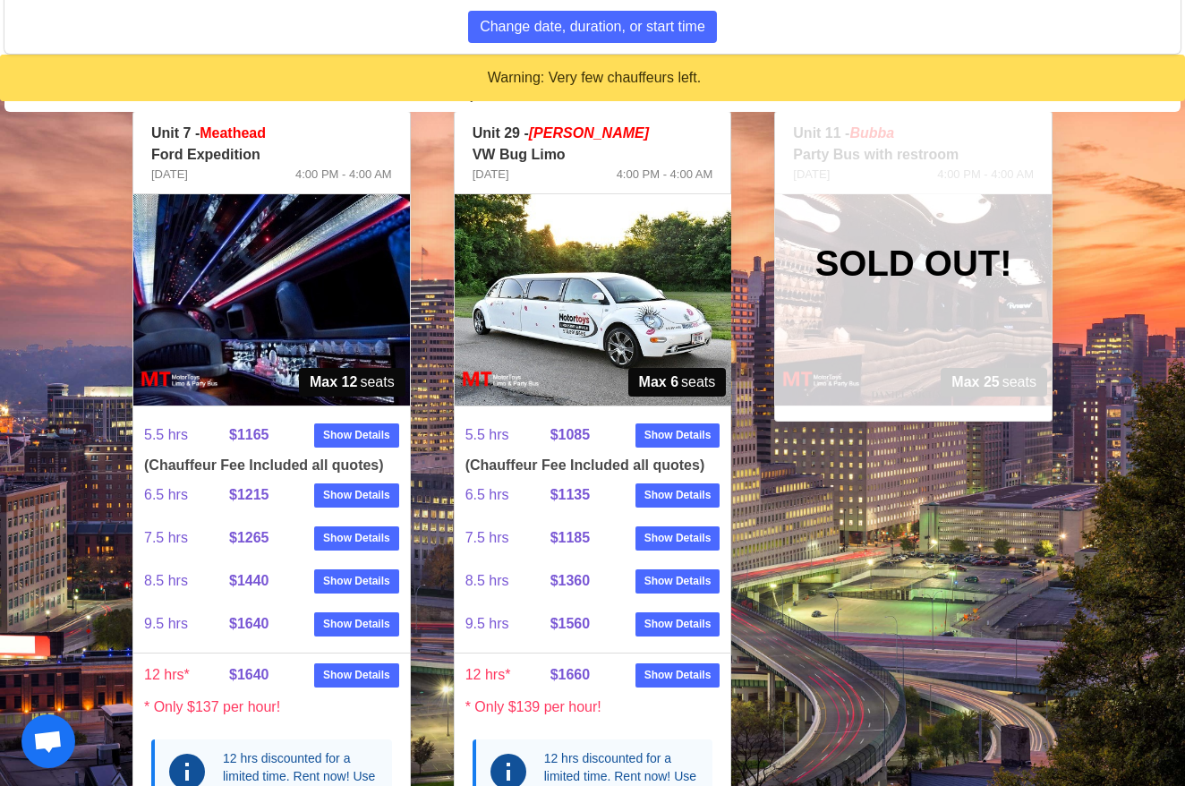
scroll to position [2813, 1]
click at [616, 307] on img at bounding box center [592, 299] width 276 height 211
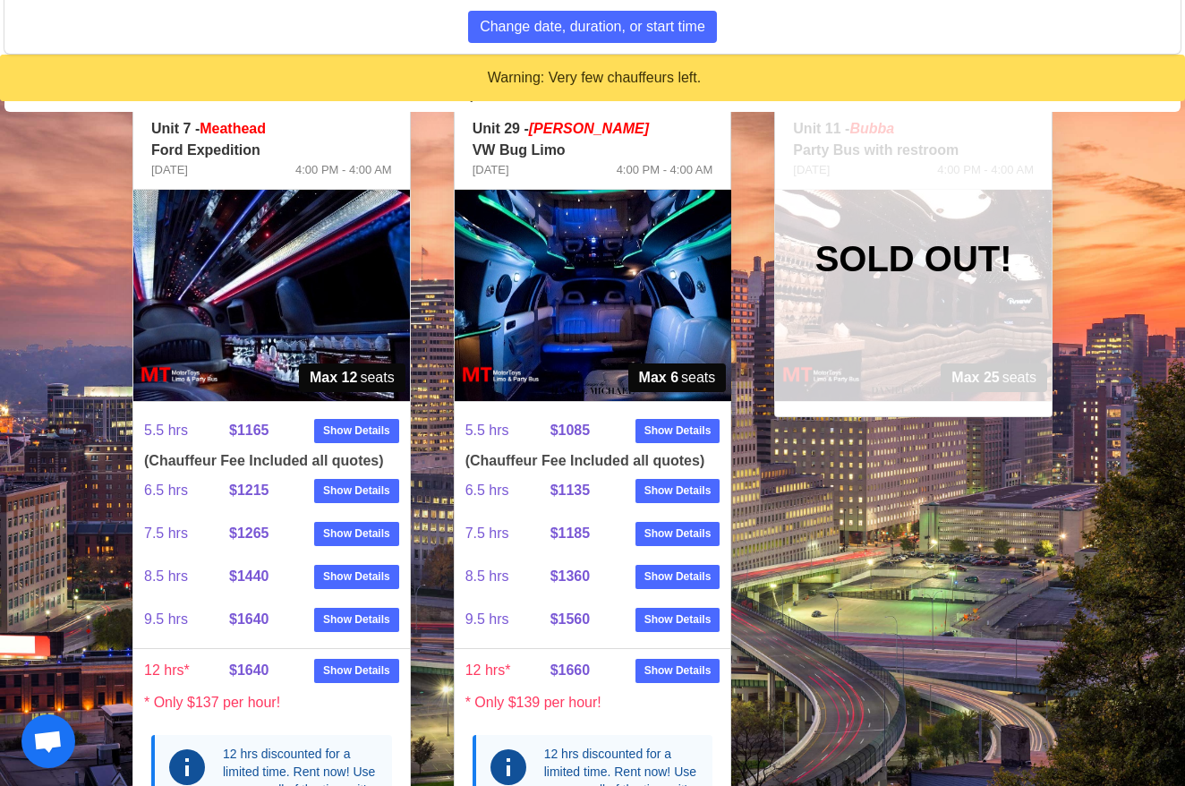
click at [616, 307] on div at bounding box center [592, 295] width 276 height 211
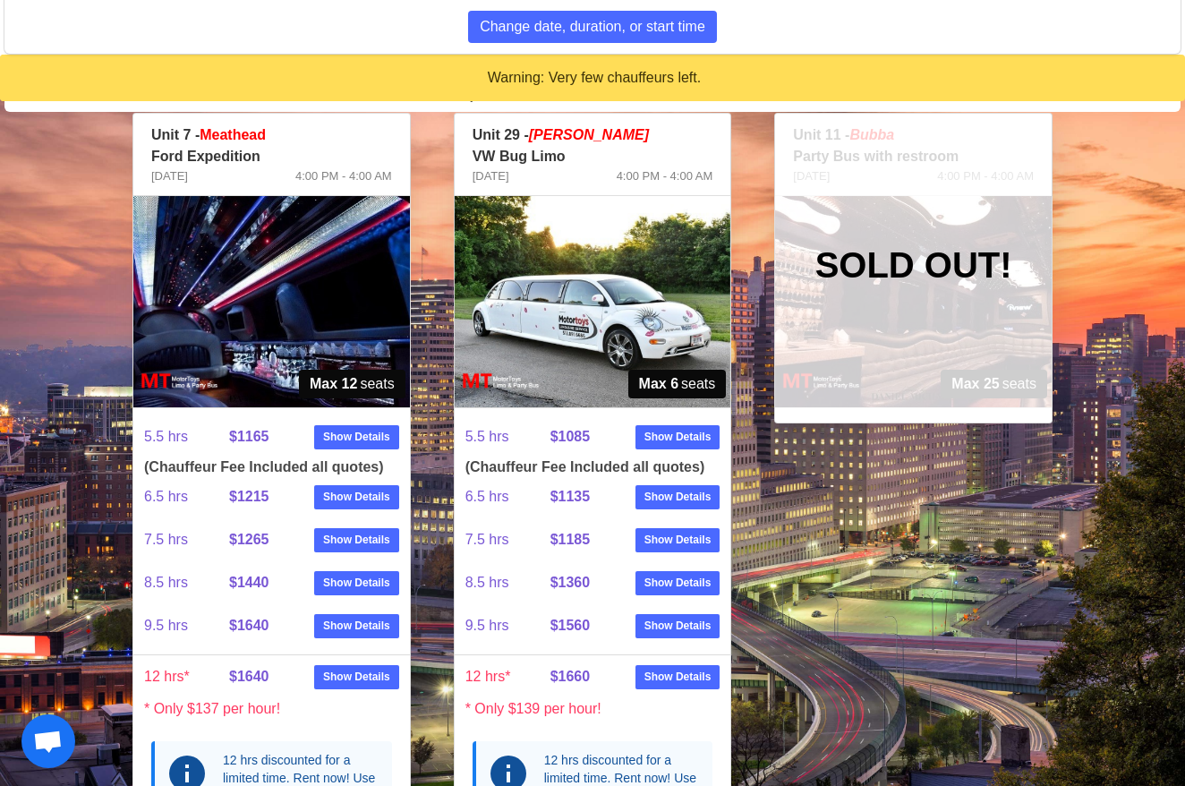
scroll to position [2810, 0]
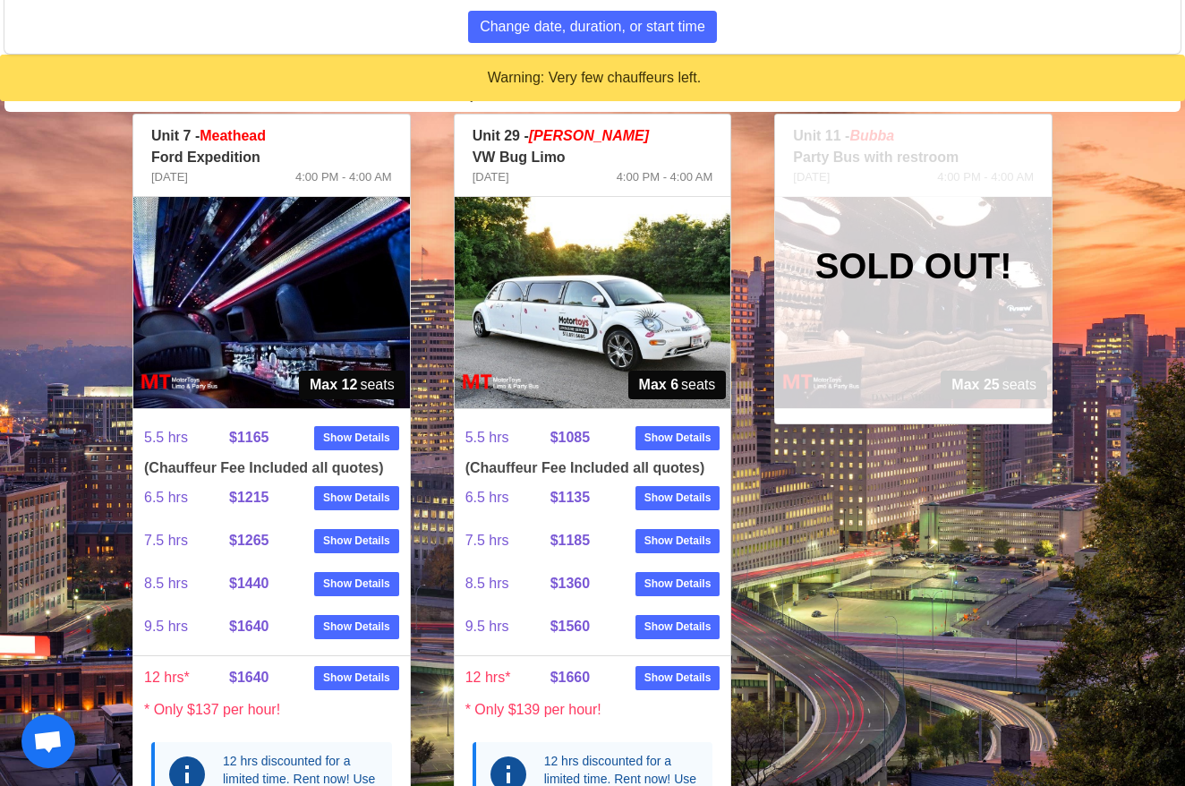
click at [616, 307] on img at bounding box center [592, 302] width 276 height 211
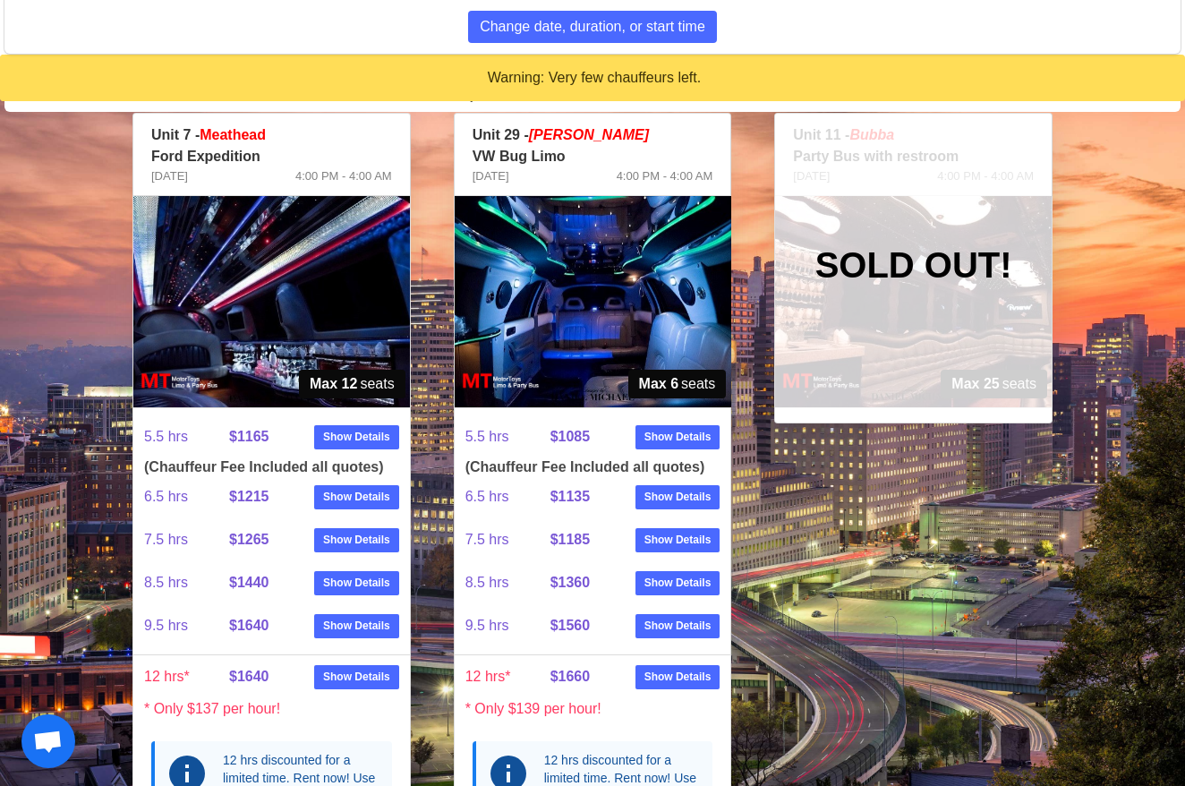
scroll to position [2814, 0]
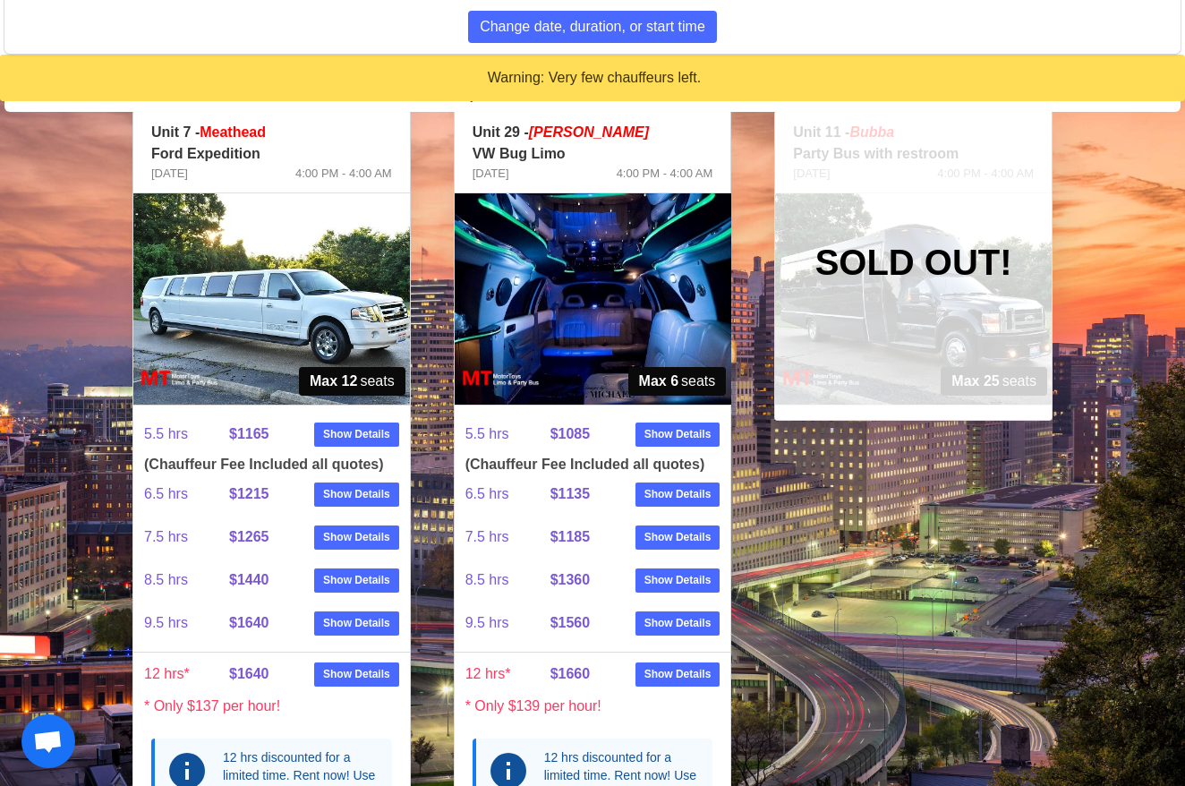
click at [661, 284] on img at bounding box center [592, 298] width 276 height 211
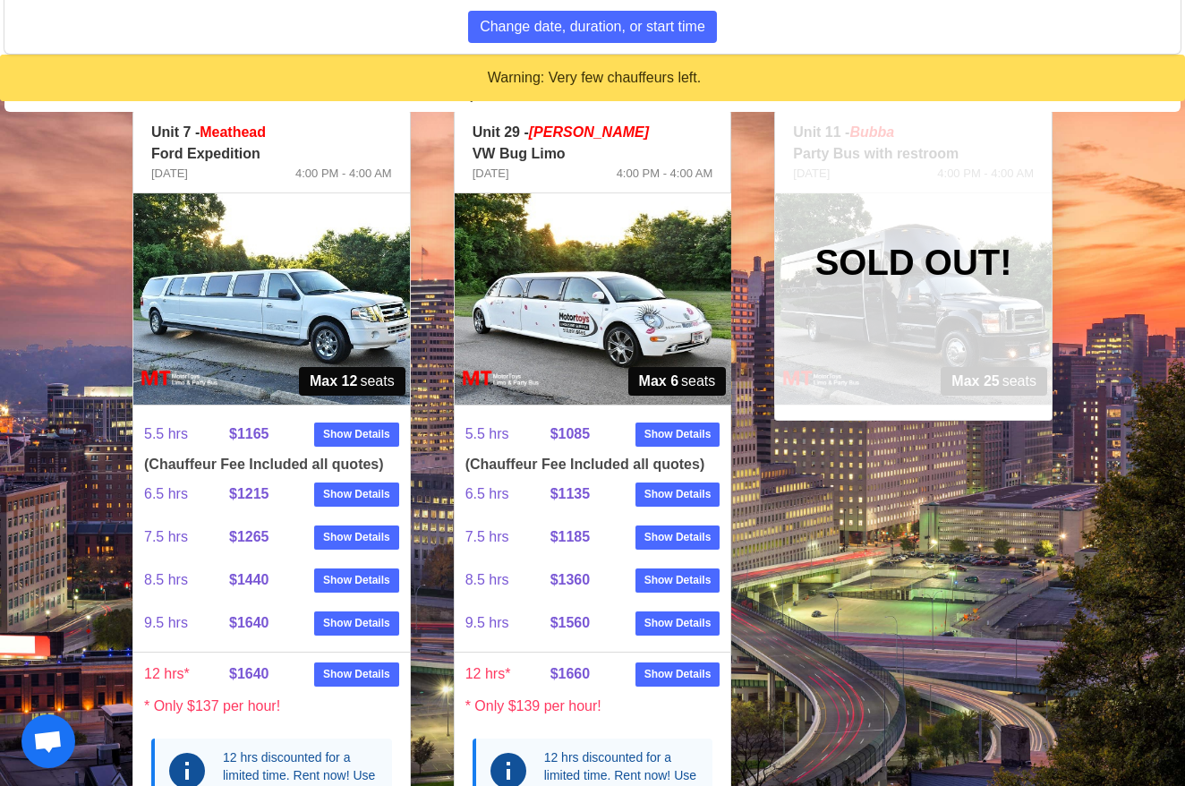
click at [661, 284] on img at bounding box center [592, 298] width 276 height 211
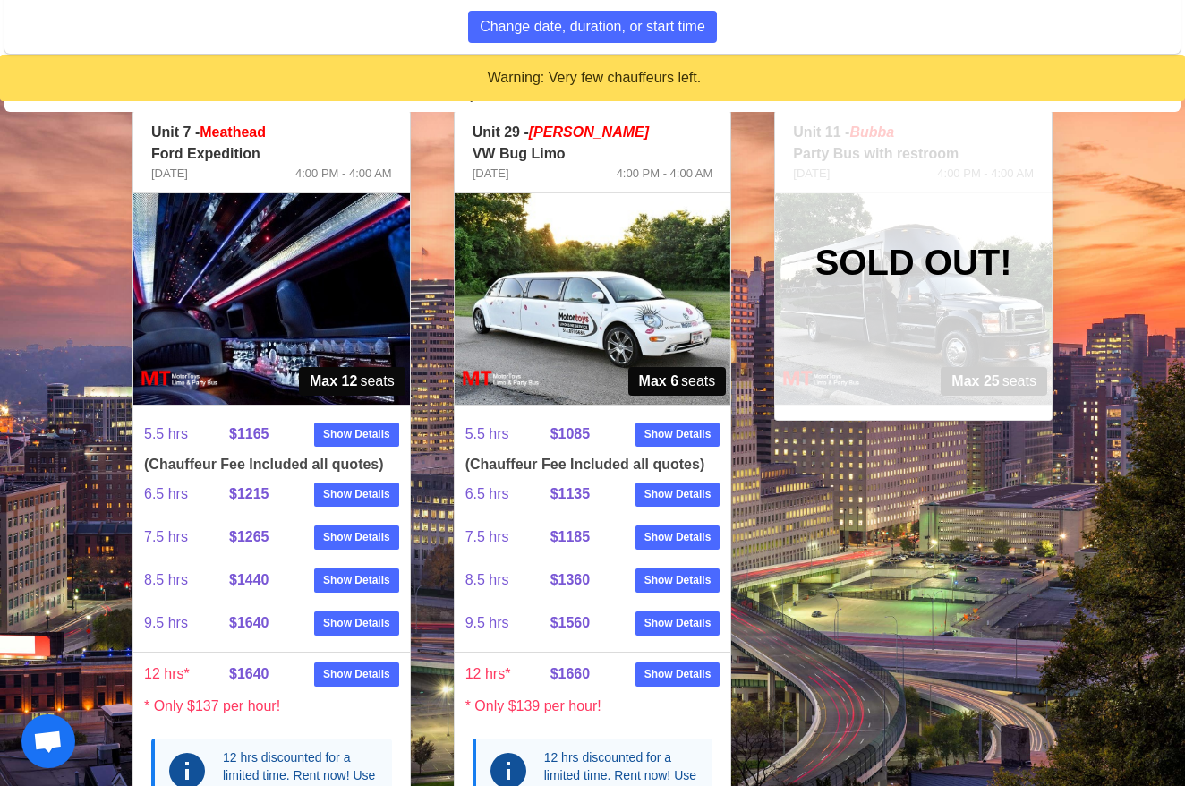
click at [242, 310] on img at bounding box center [271, 298] width 276 height 211
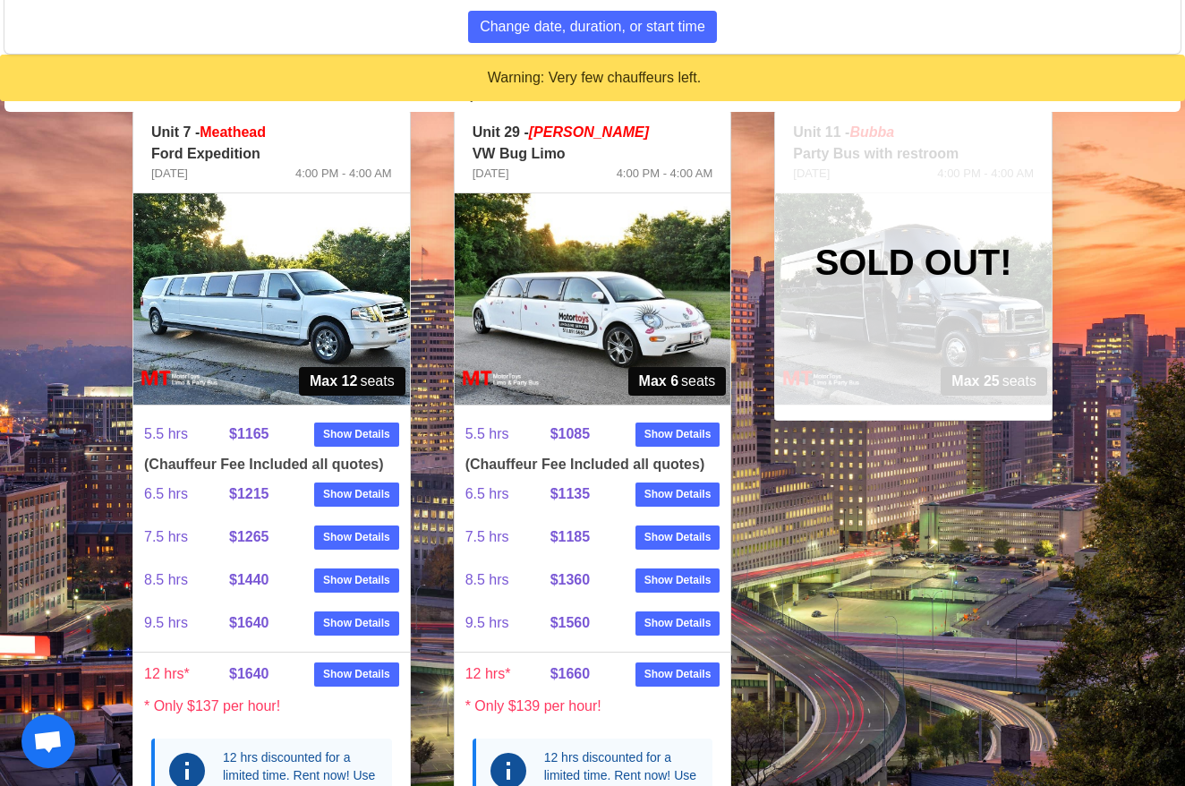
click at [242, 310] on img at bounding box center [271, 298] width 276 height 211
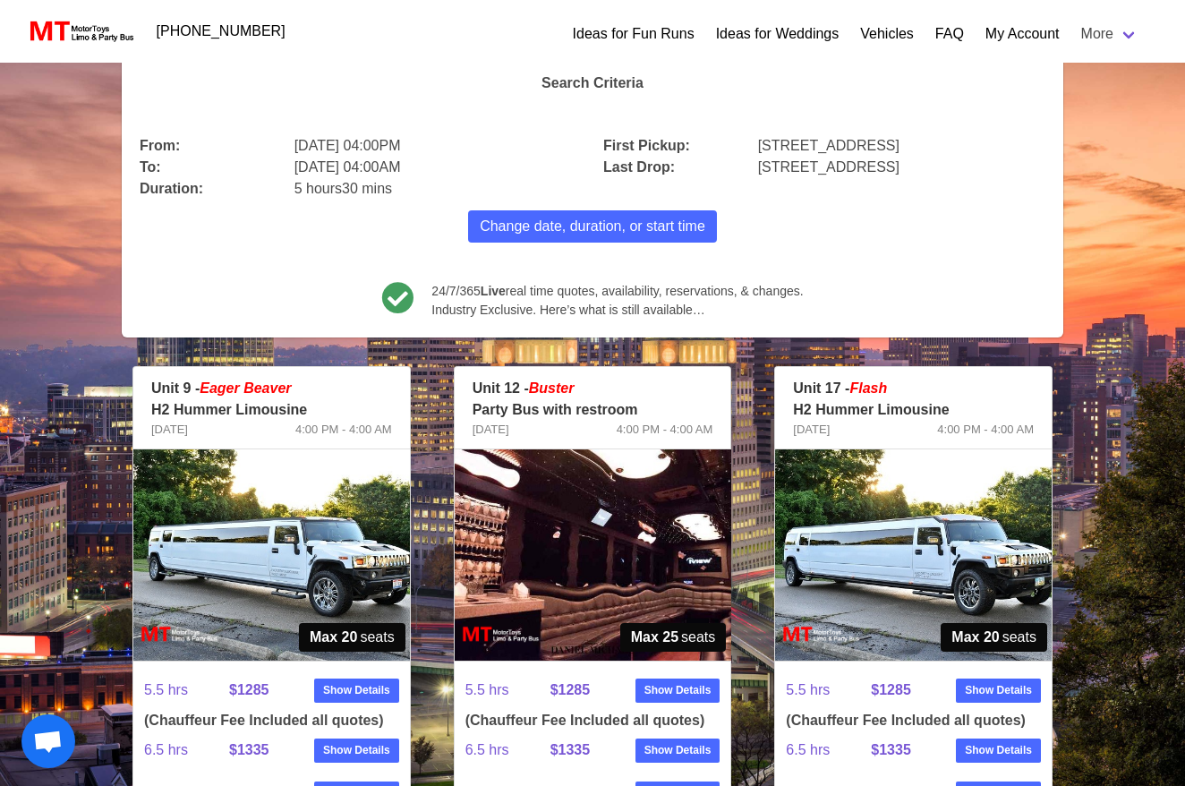
scroll to position [87, 0]
click at [561, 228] on span "Change date, duration, or start time" at bounding box center [592, 226] width 225 height 21
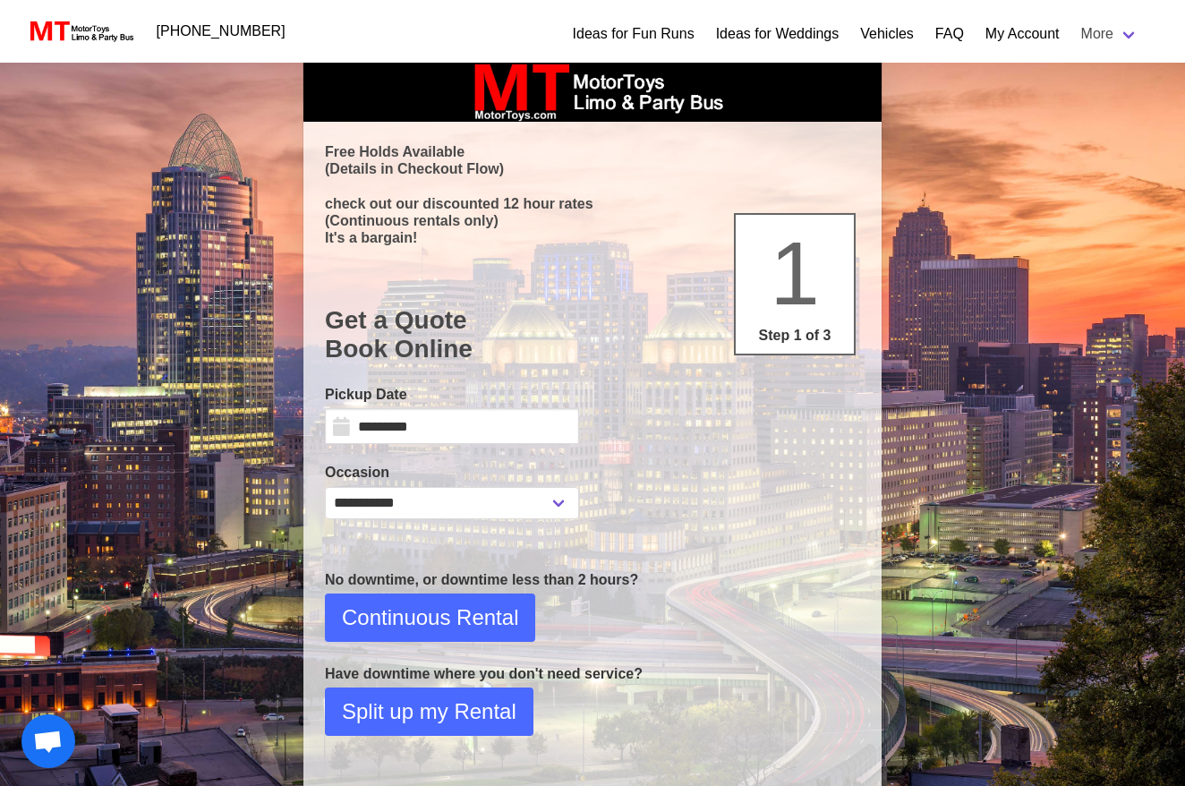
select select "*"
select select "****"
select select "*"
select select "**"
select select "****"
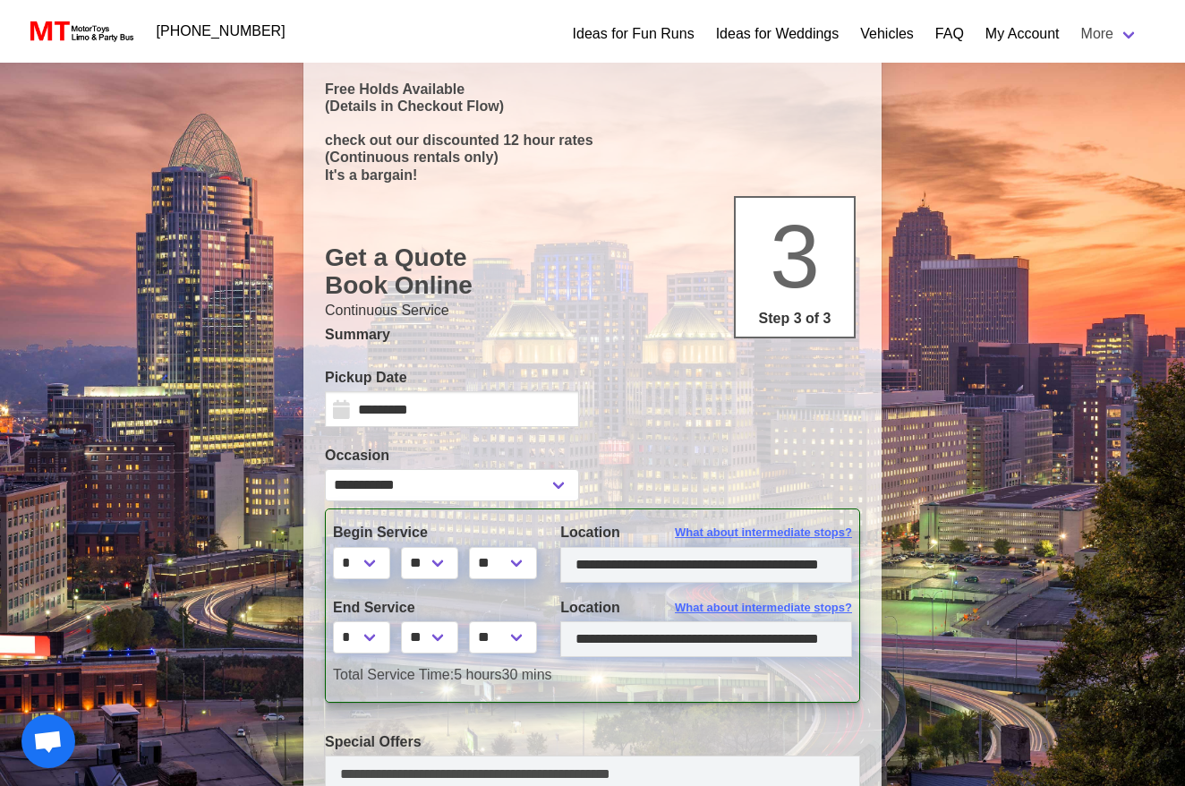
type input "**********"
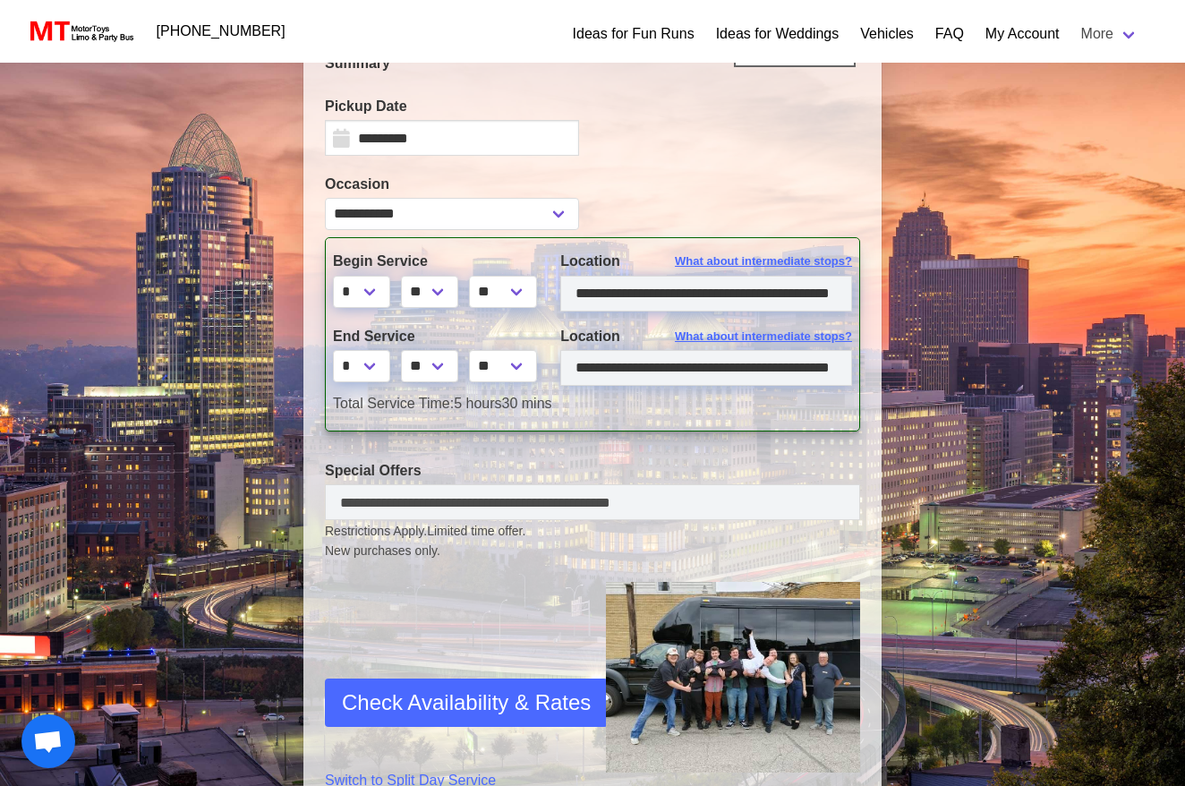
scroll to position [360, 1]
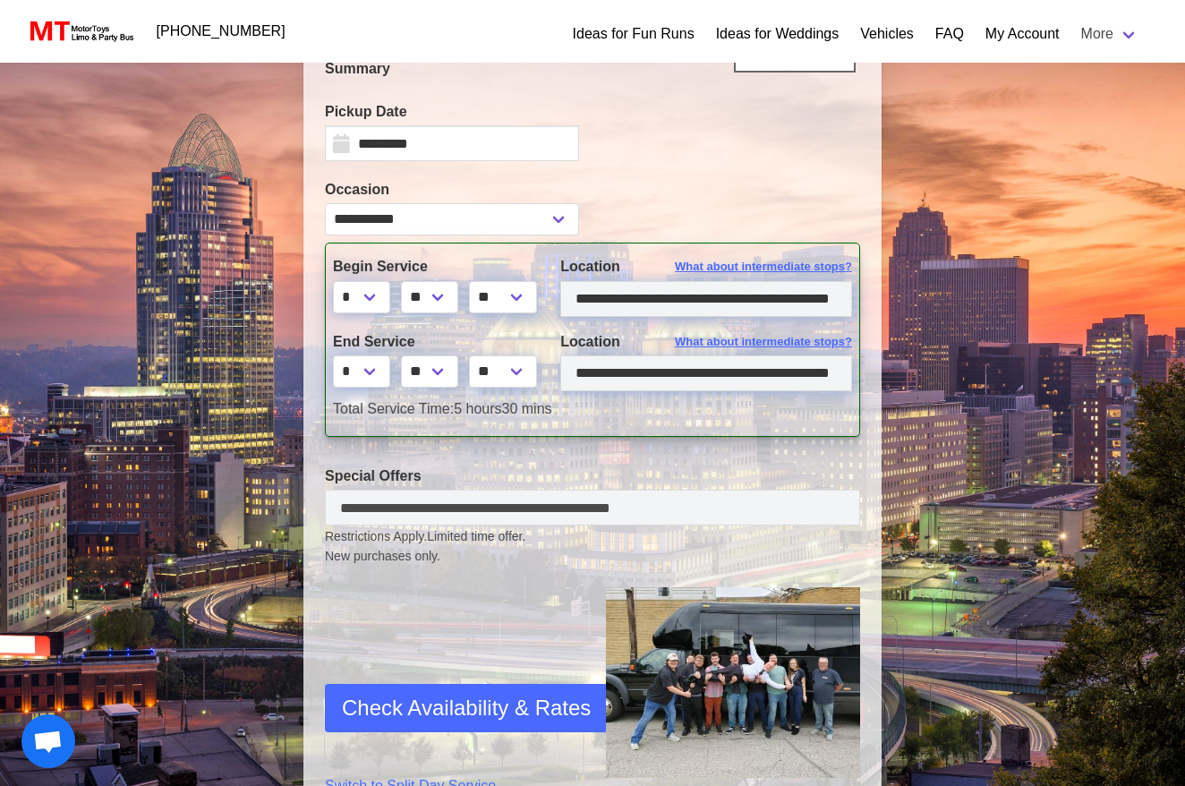
click at [440, 695] on span "Check Availability & Rates" at bounding box center [466, 708] width 249 height 32
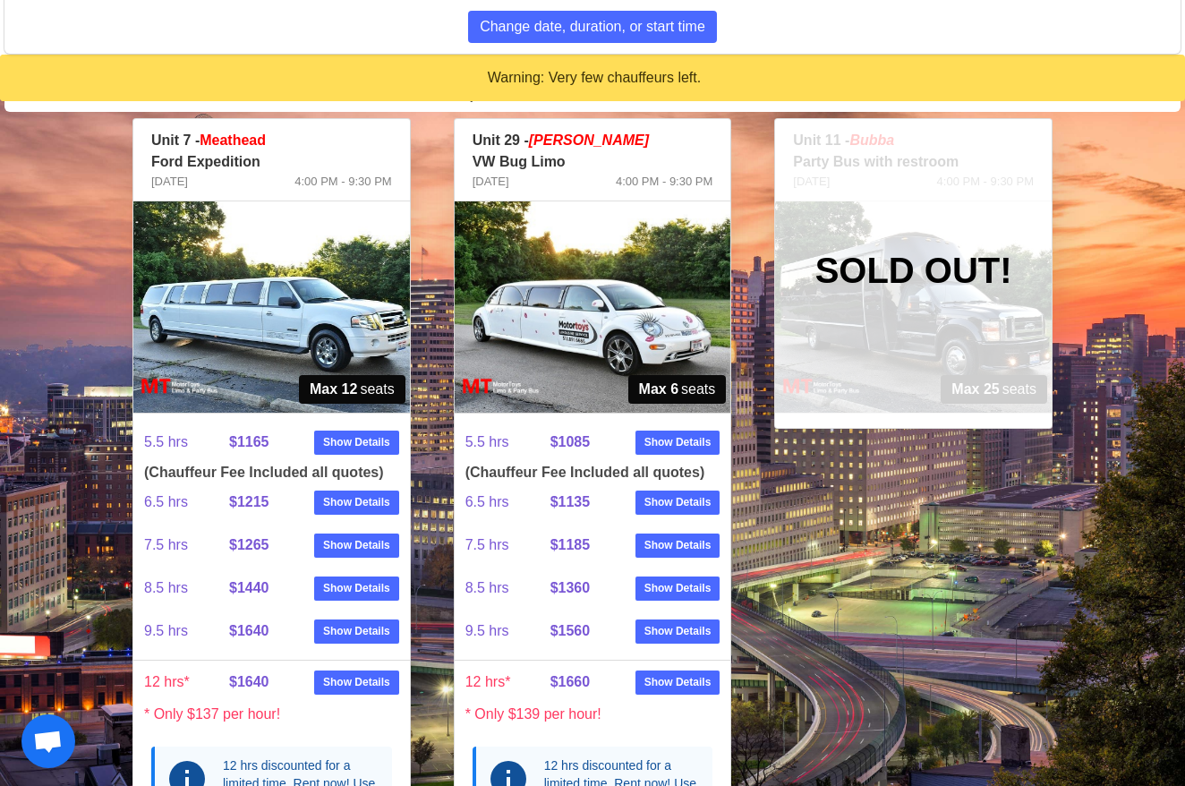
scroll to position [2806, 0]
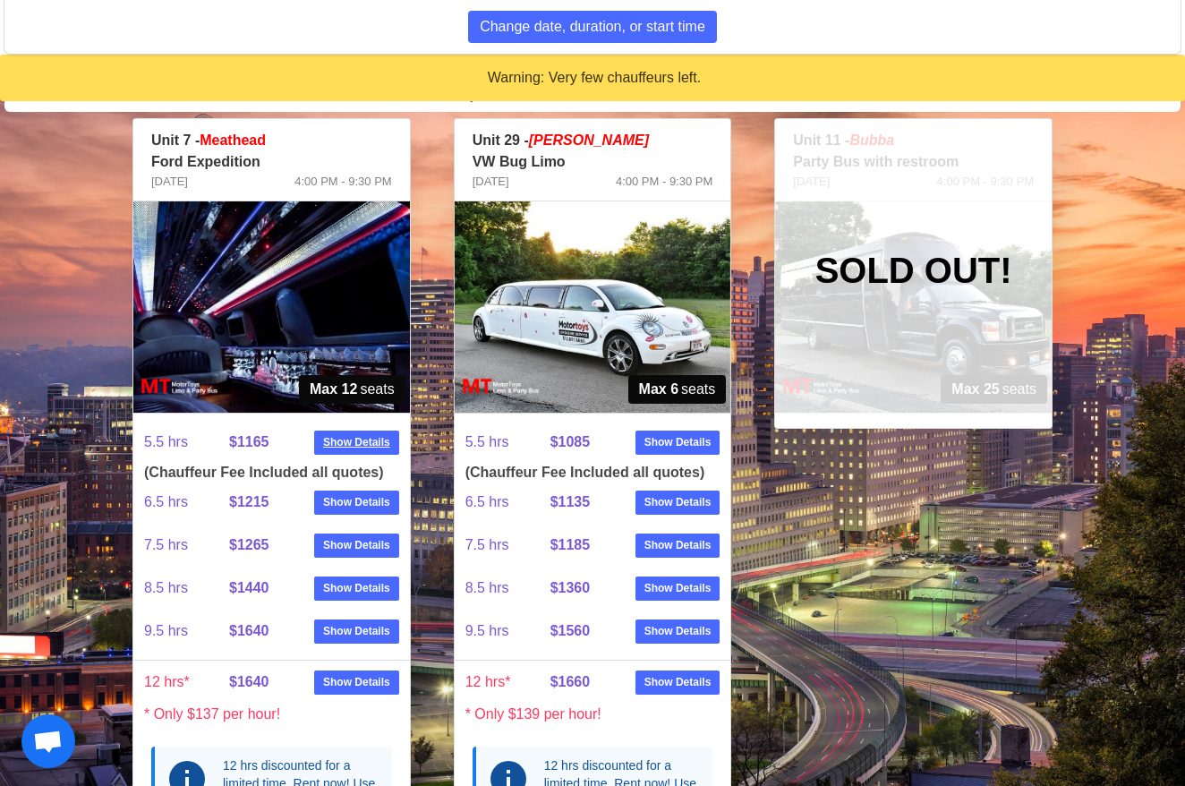
click at [352, 434] on strong "Show Details" at bounding box center [356, 442] width 67 height 16
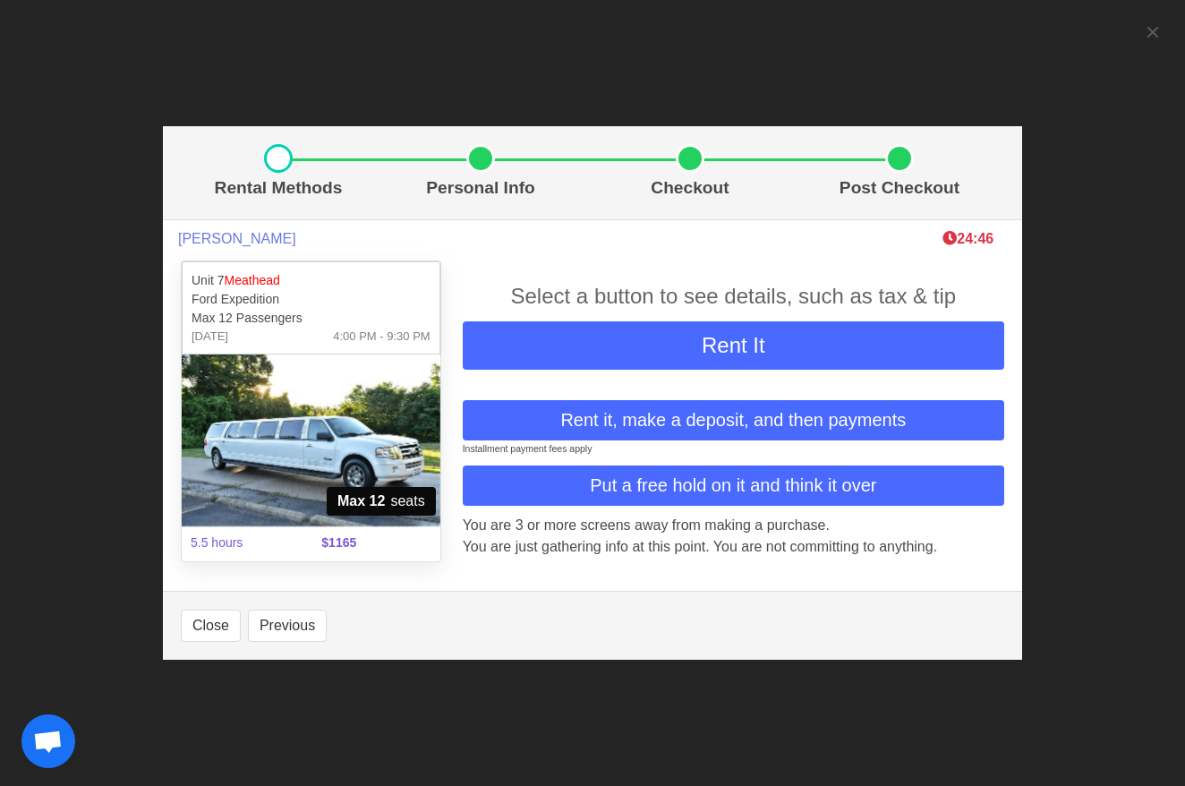
click at [681, 480] on span "Put a free hold on it and think it over" at bounding box center [733, 484] width 286 height 27
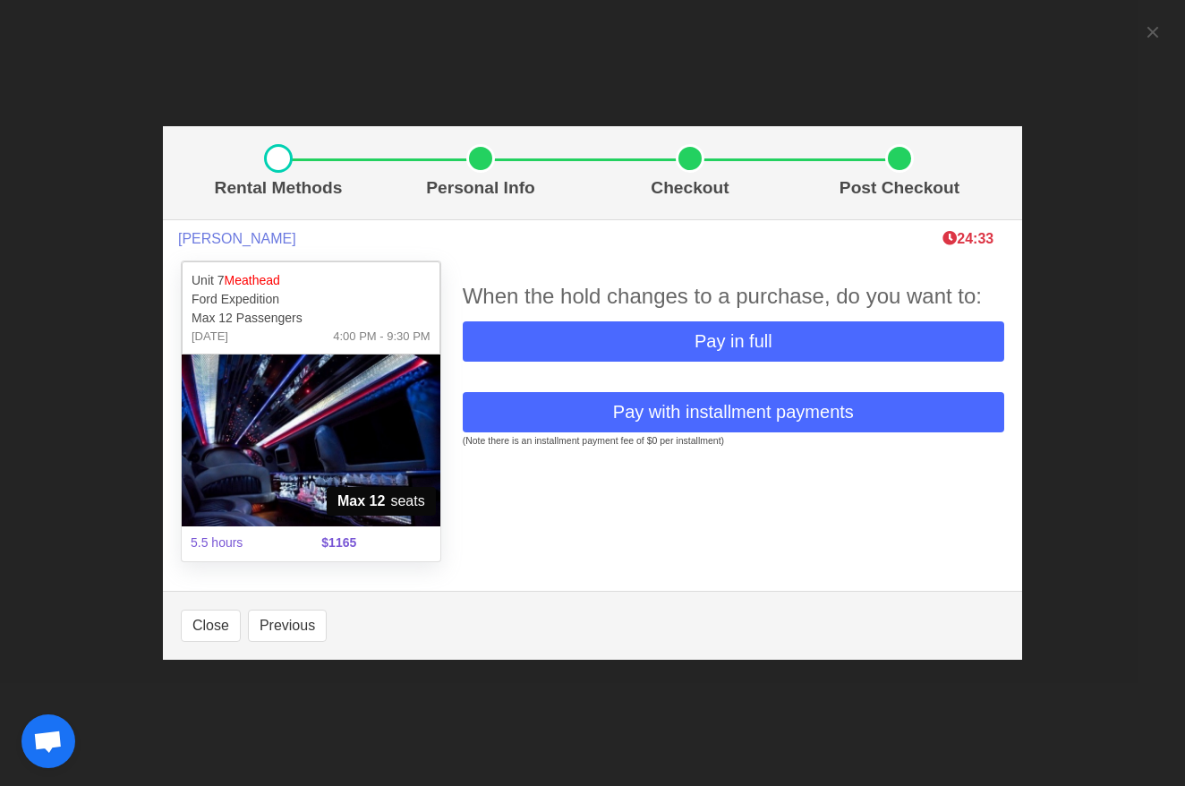
click at [1152, 30] on div "Rental Methods Personal Info Checkout Post Checkout Sue Weaver 24:33 Unit 7 Mea…" at bounding box center [592, 393] width 1185 height 786
click at [1151, 34] on div "Rental Methods Personal Info Checkout Post Checkout Sue Weaver 24:32 Unit 7 Mea…" at bounding box center [592, 393] width 1185 height 786
click at [1152, 39] on div "Rental Methods Personal Info Checkout Post Checkout Sue Weaver 24:31 Unit 7 Mea…" at bounding box center [592, 393] width 1185 height 786
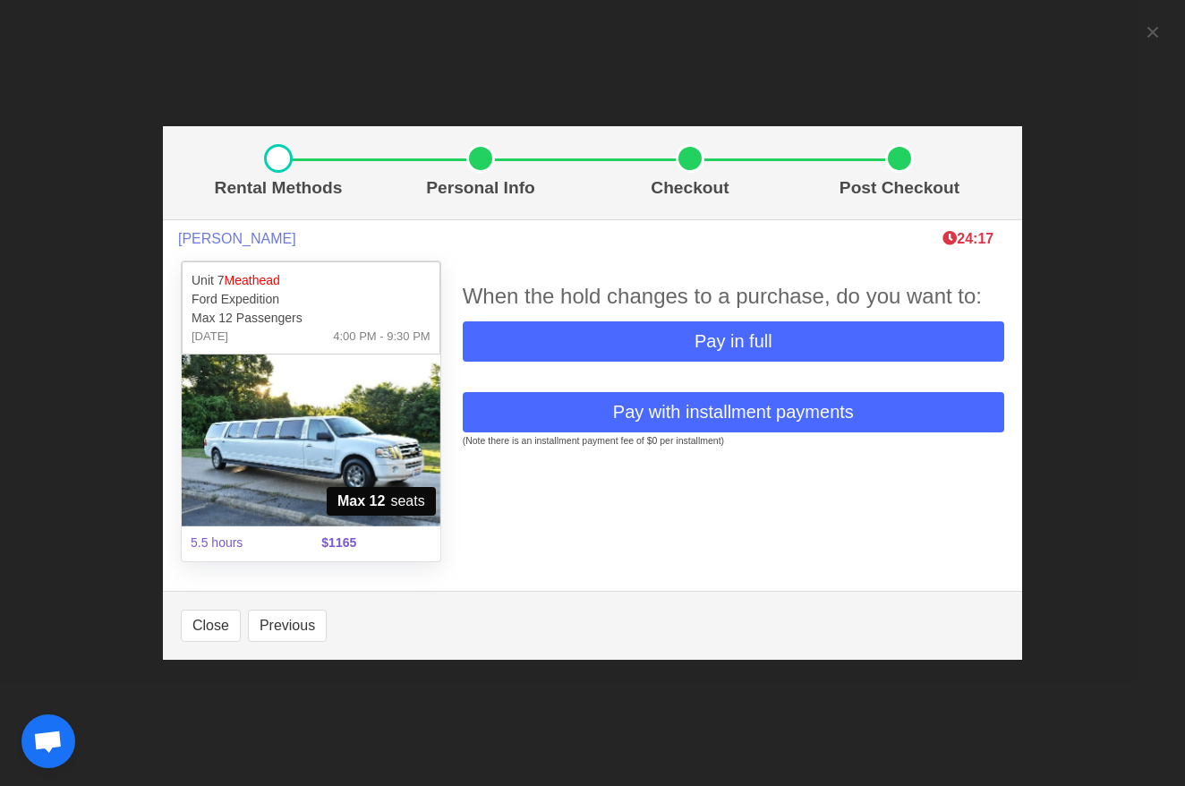
click at [756, 338] on span "Pay in full" at bounding box center [733, 340] width 78 height 27
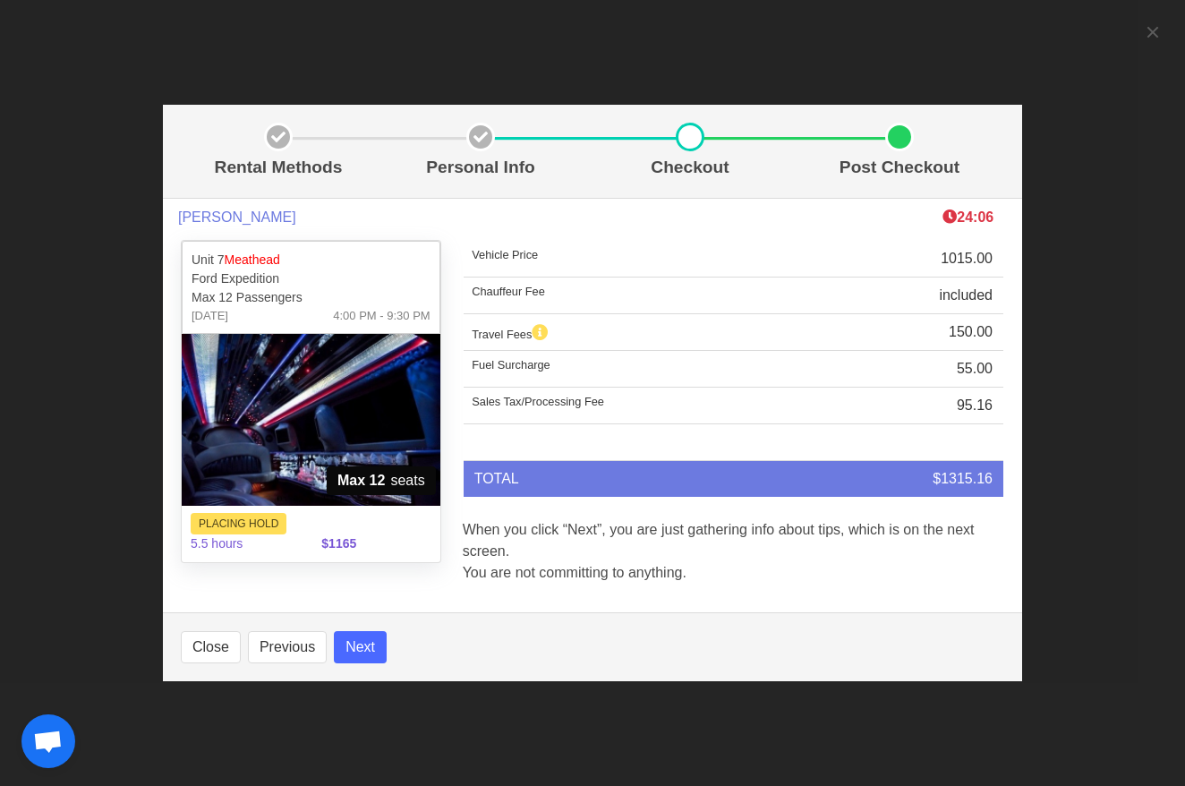
click at [1153, 33] on div "Rental Methods Personal Info Checkout Post Checkout Sue Weaver 24:06 Unit 7 Mea…" at bounding box center [592, 393] width 1185 height 786
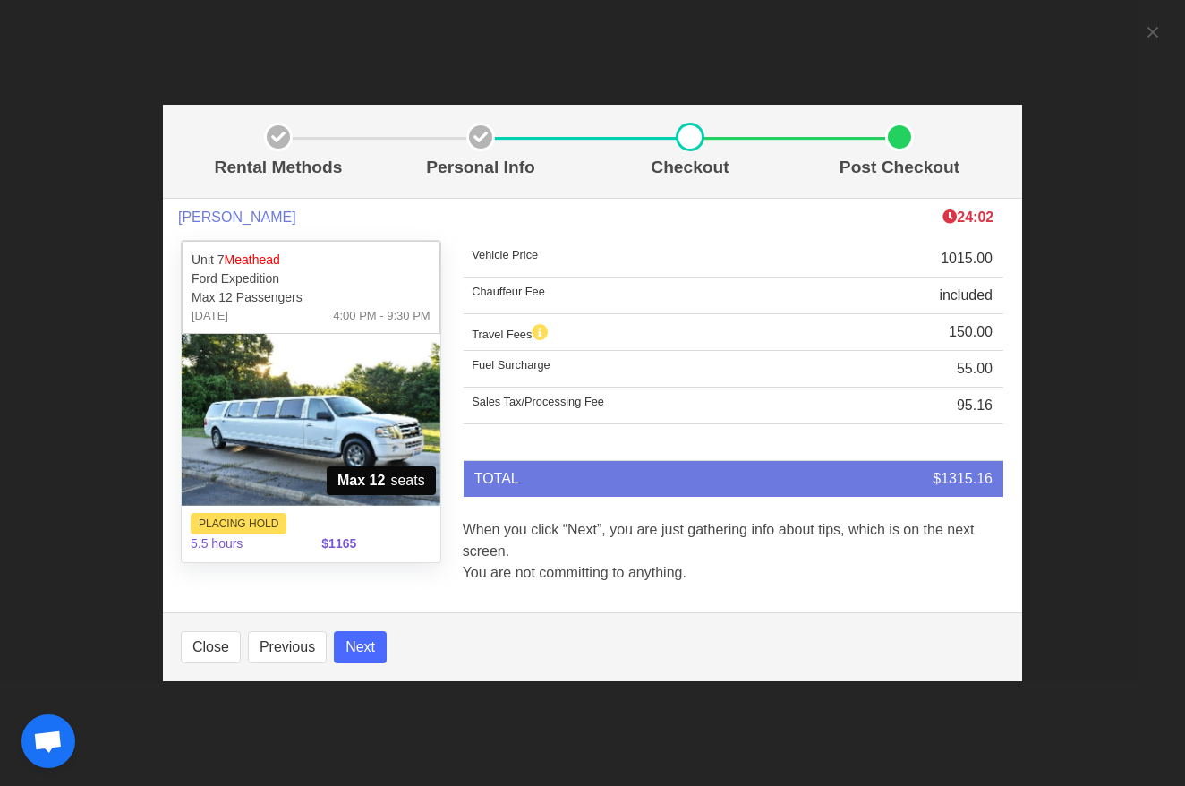
click at [359, 641] on button "Next" at bounding box center [360, 647] width 53 height 32
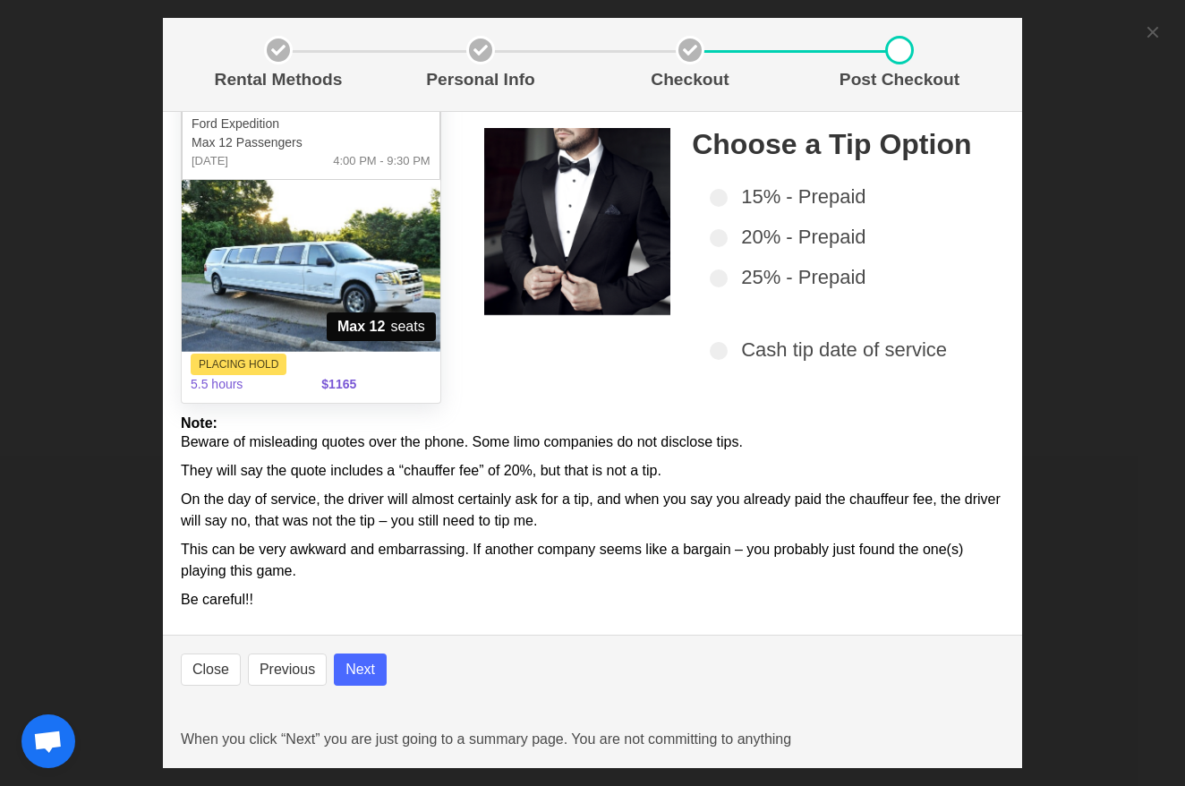
scroll to position [66, 0]
select select
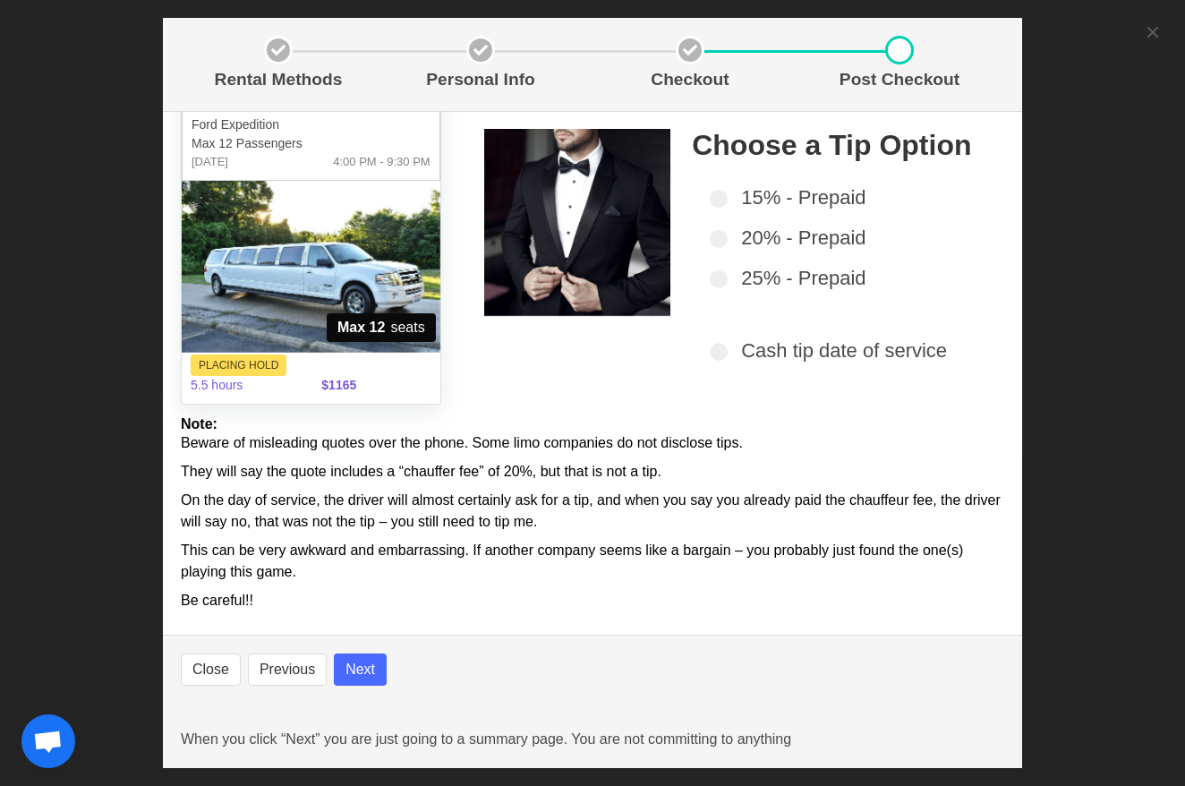
select select
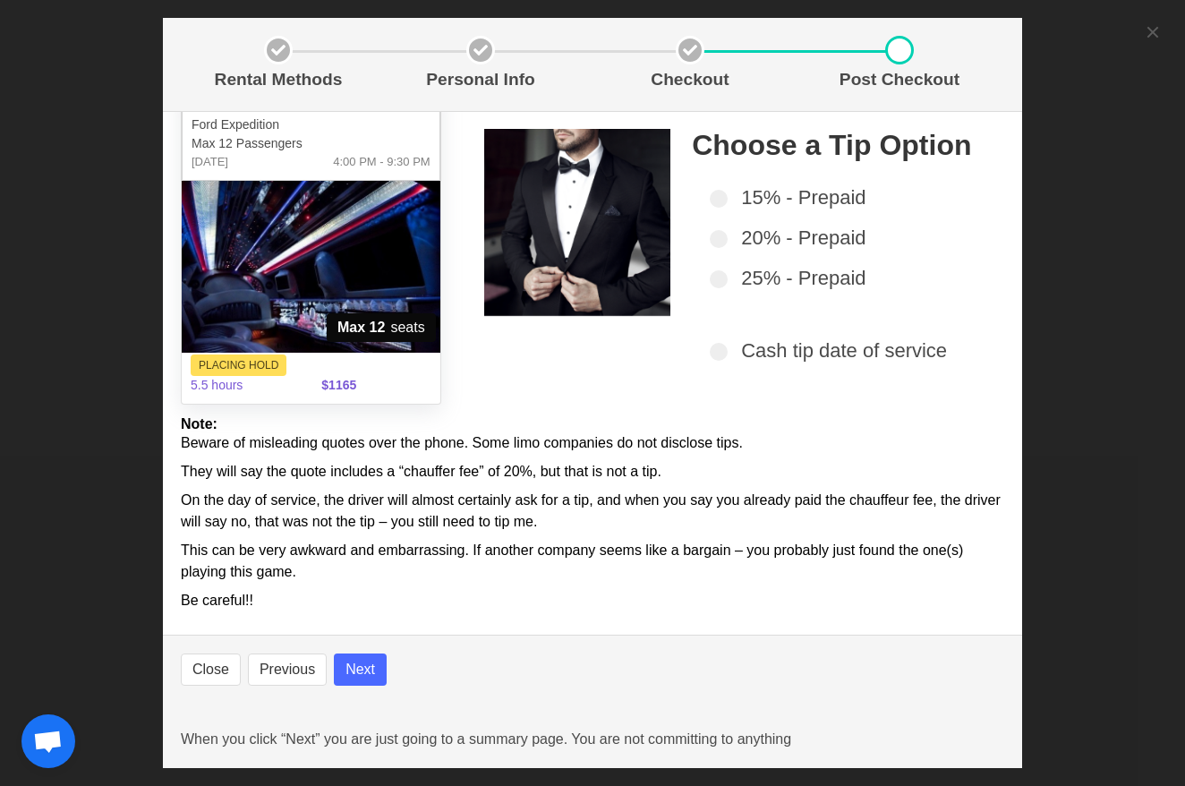
select select
click at [369, 665] on button "Next" at bounding box center [360, 669] width 53 height 32
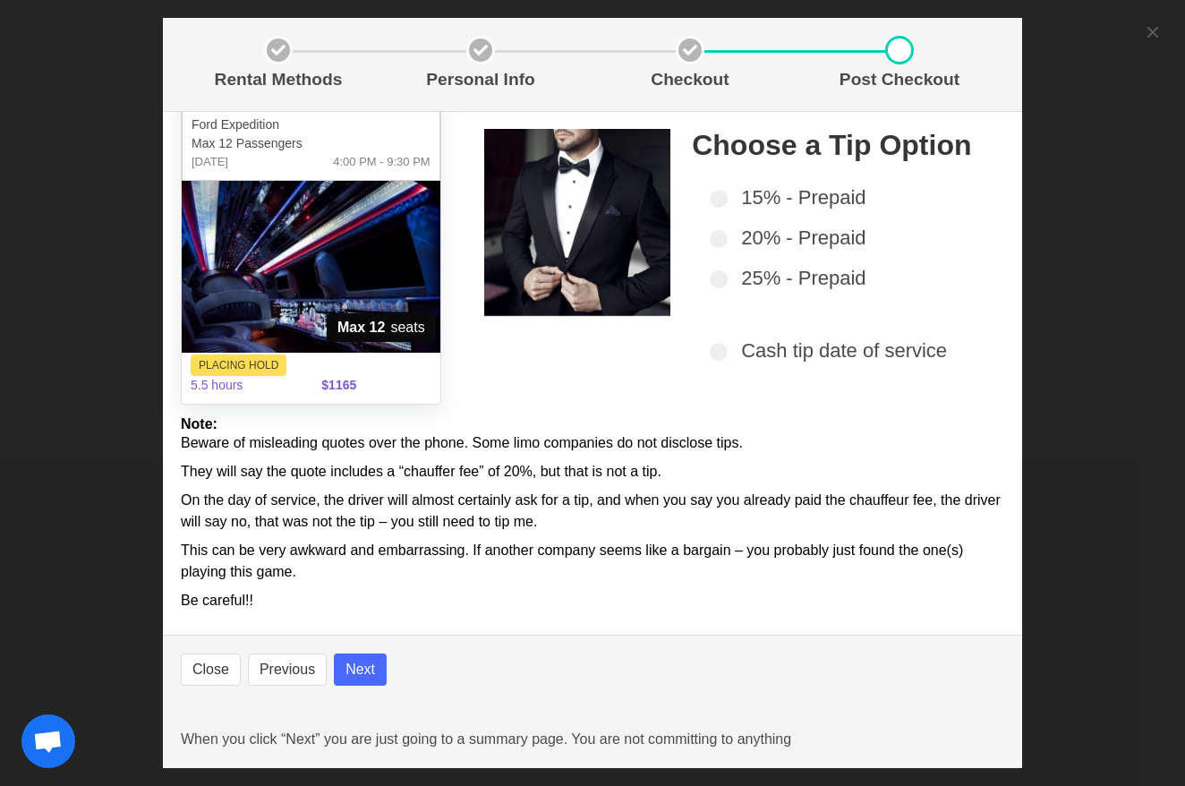
select select
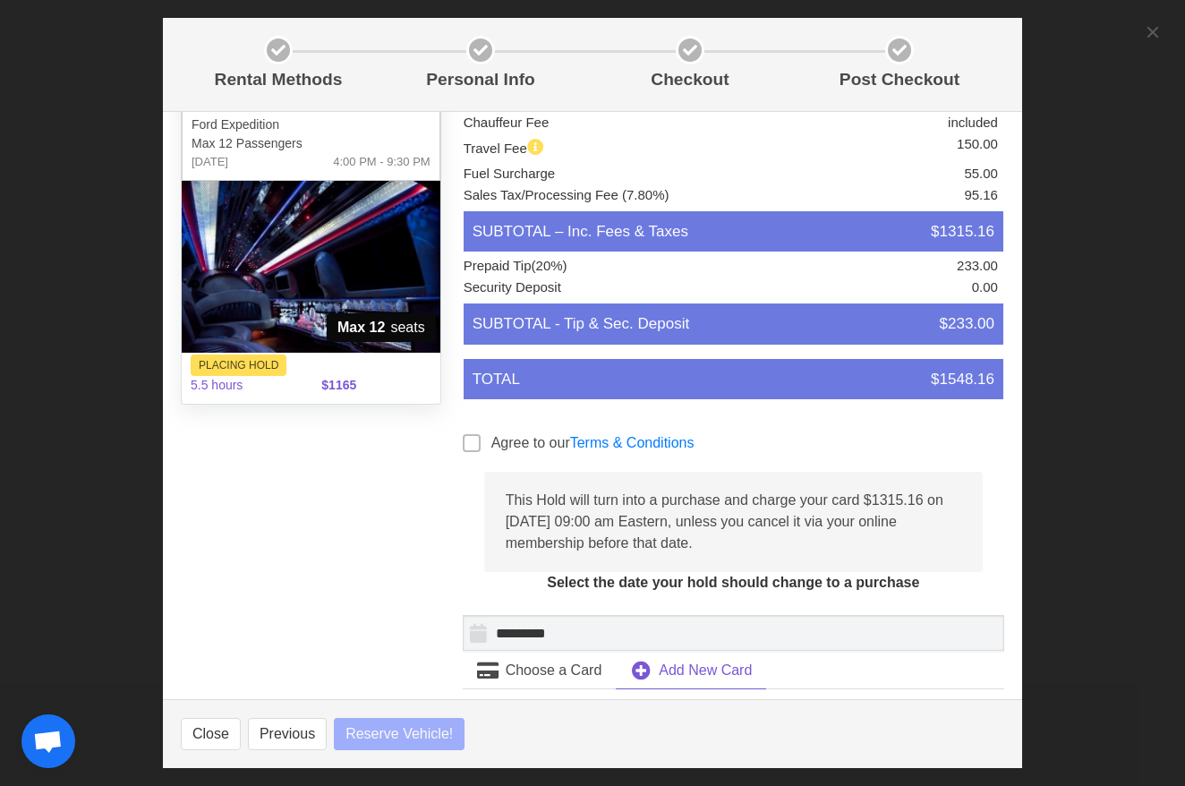
select select
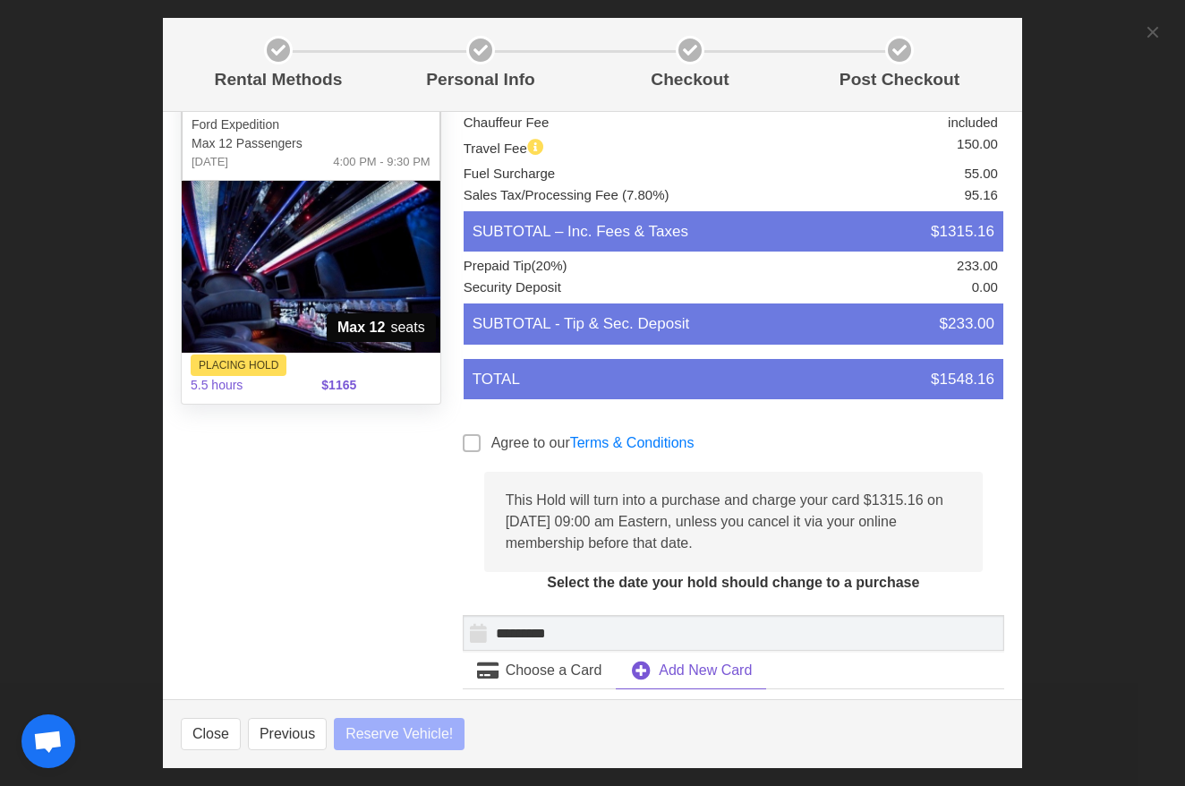
select select
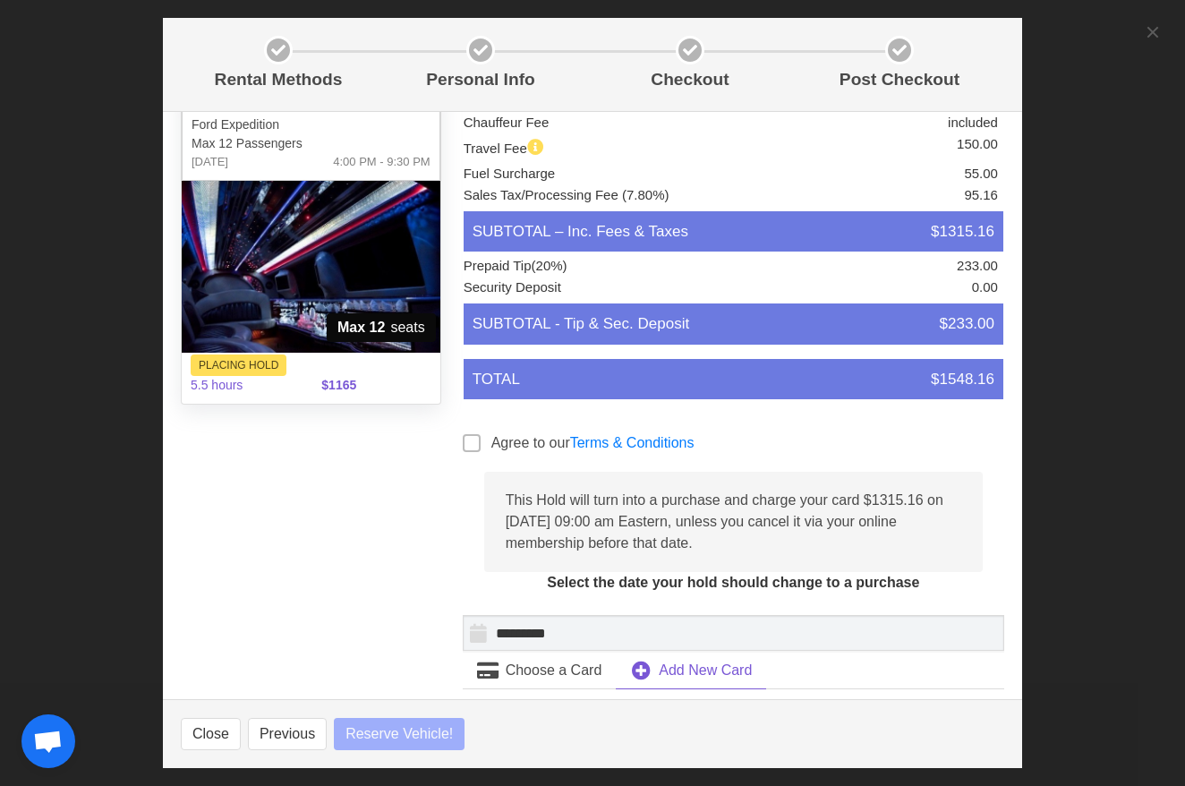
select select
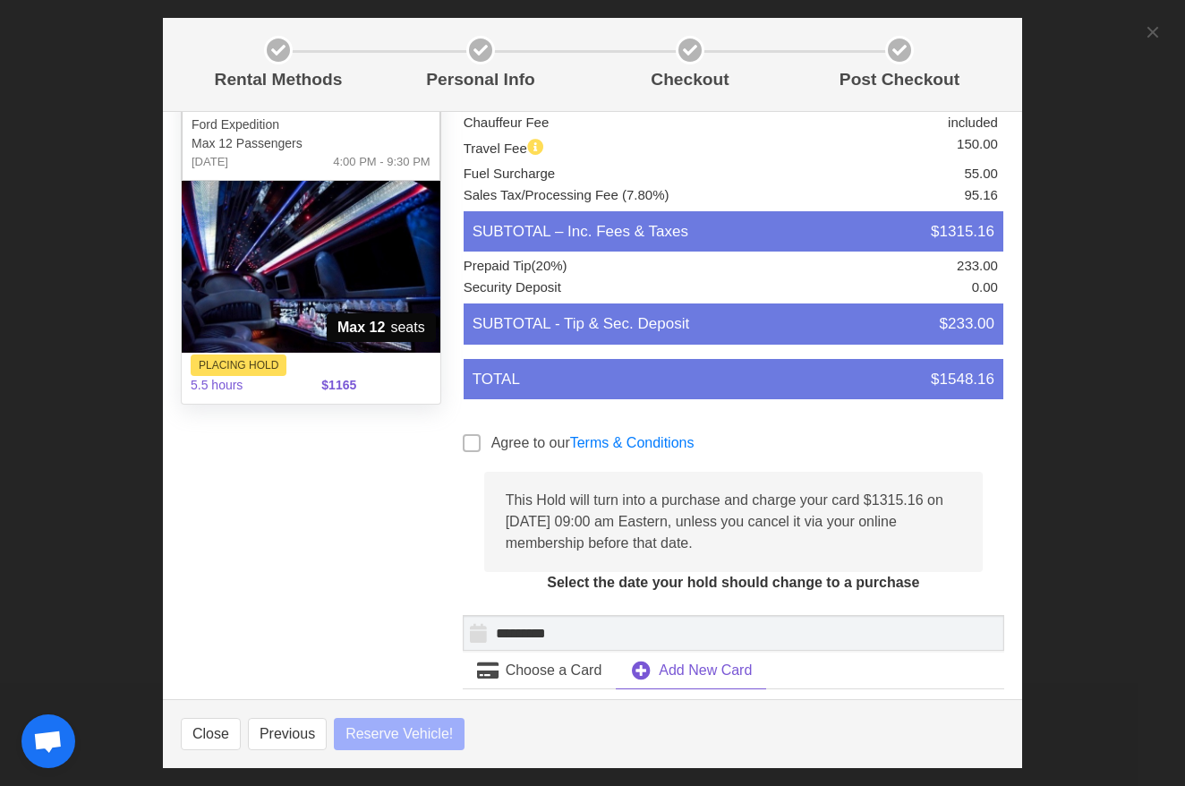
select select
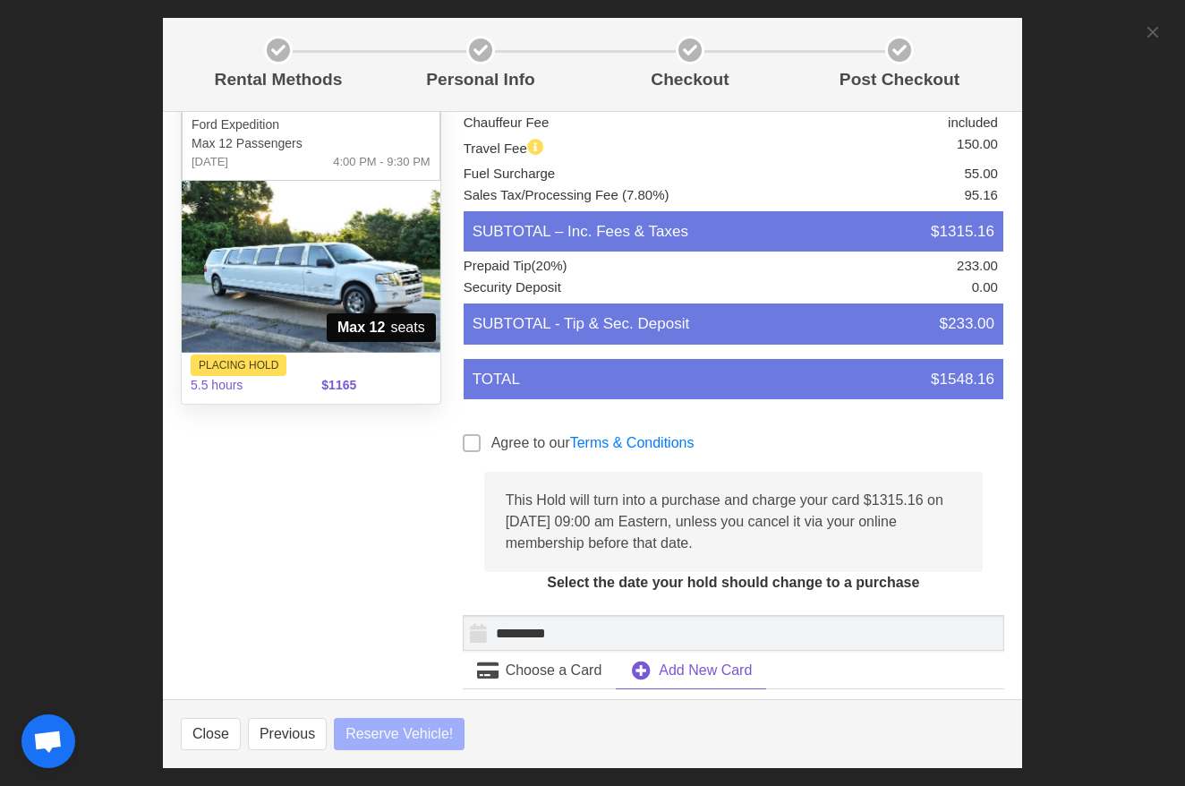
select select
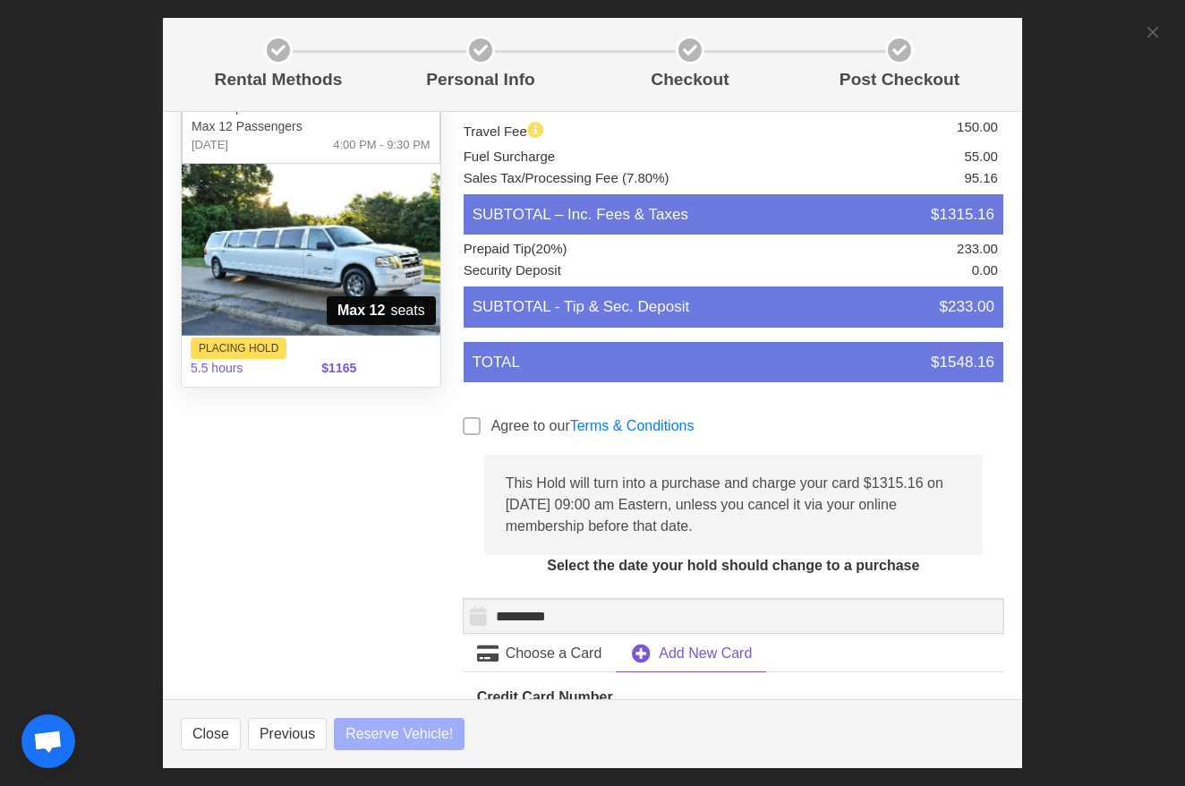
scroll to position [88, 0]
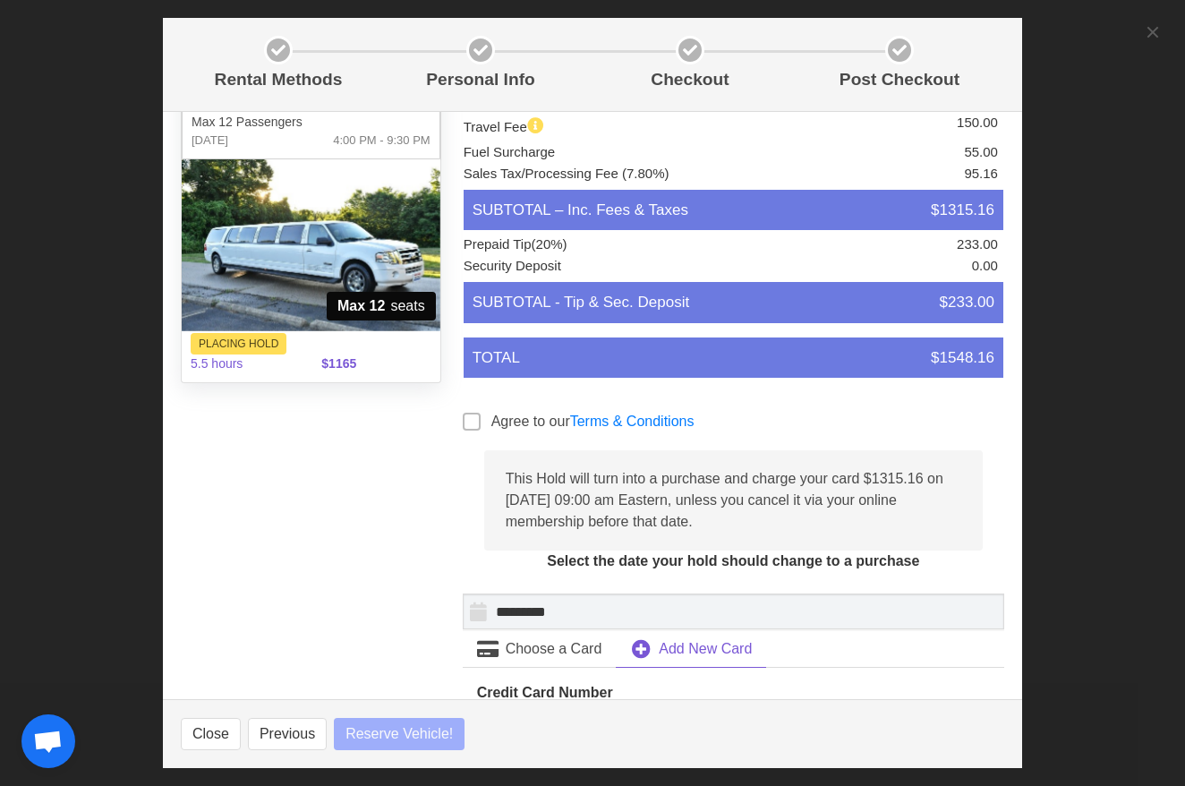
select select
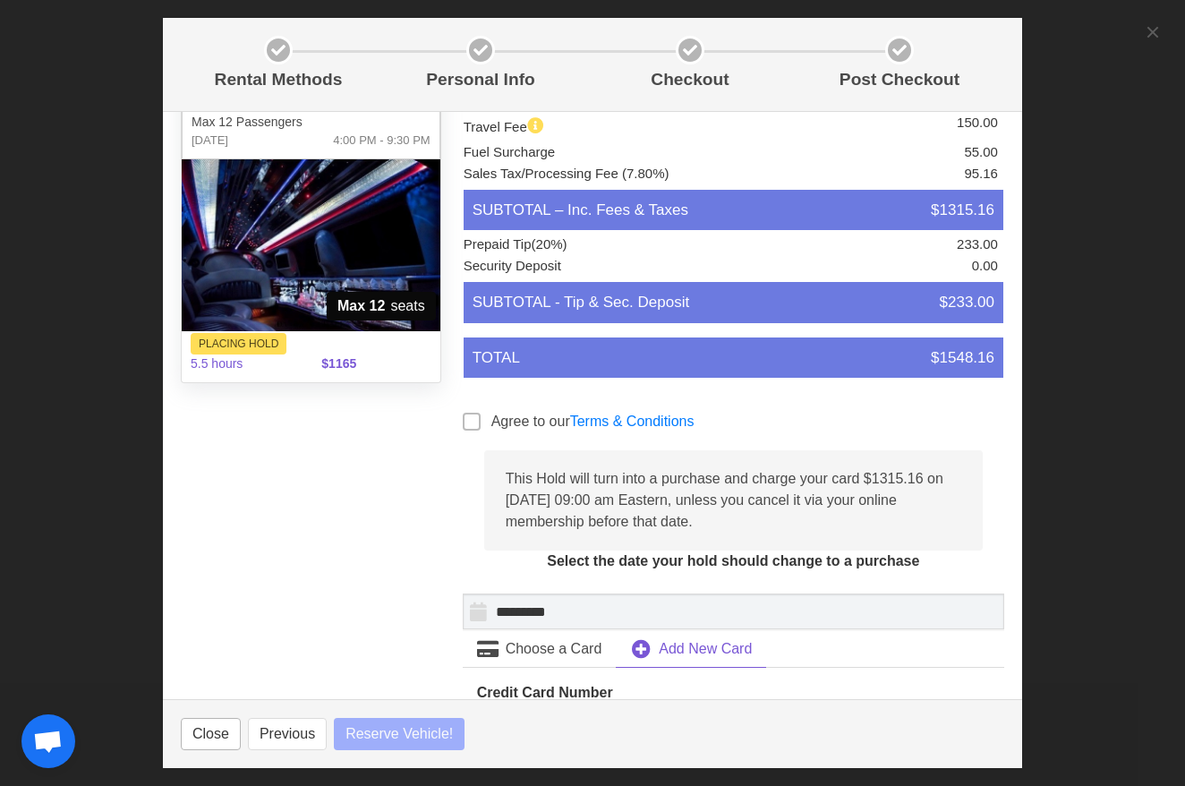
select select
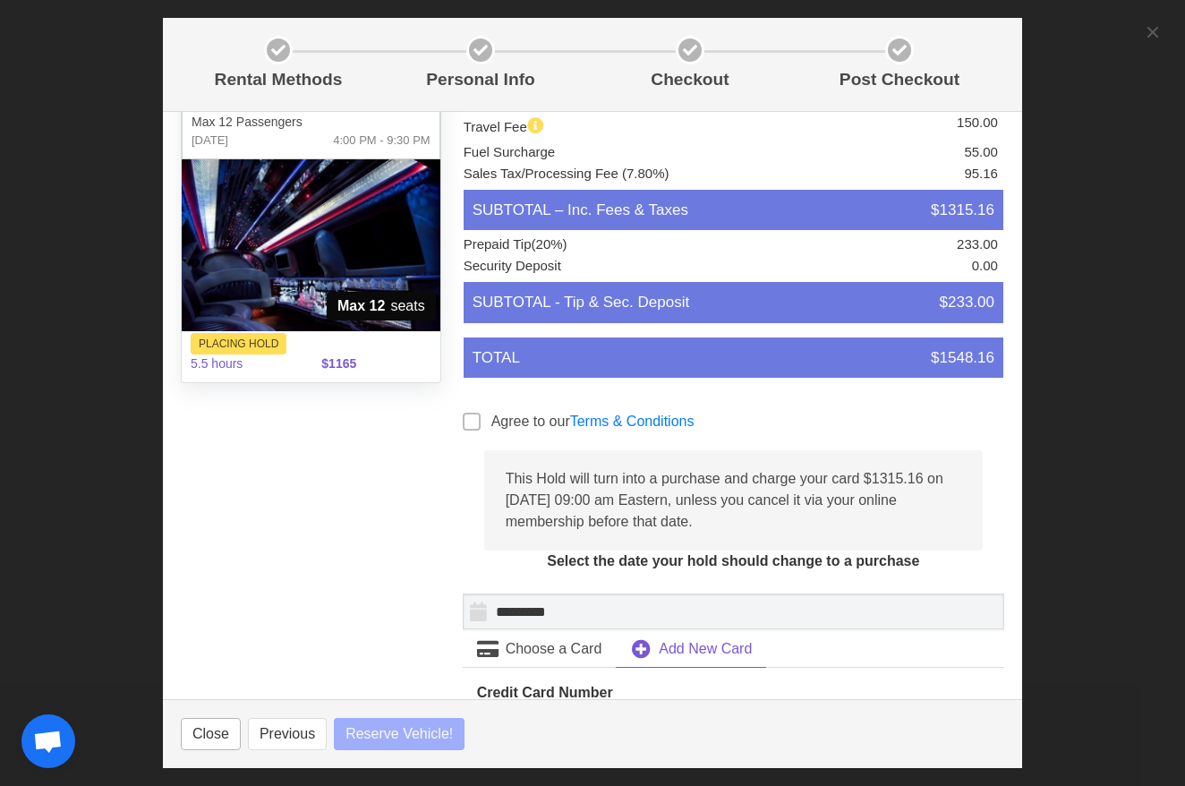
select select
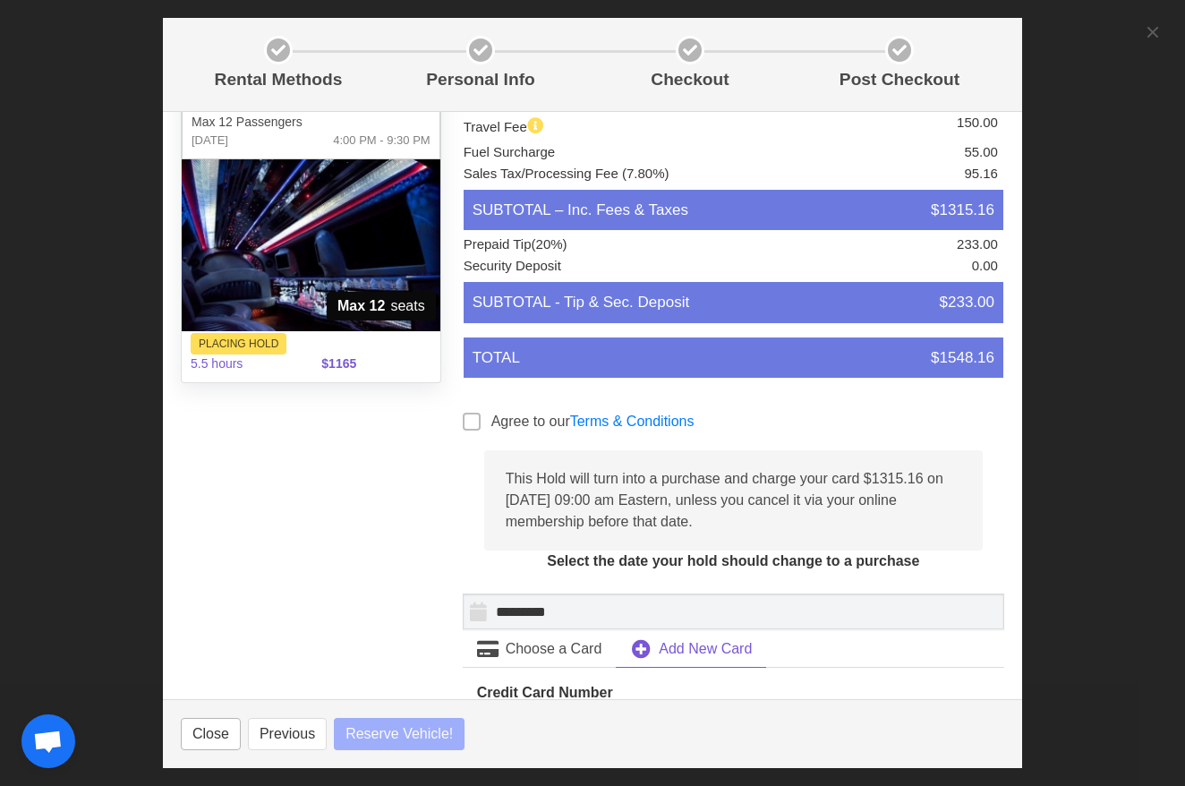
select select
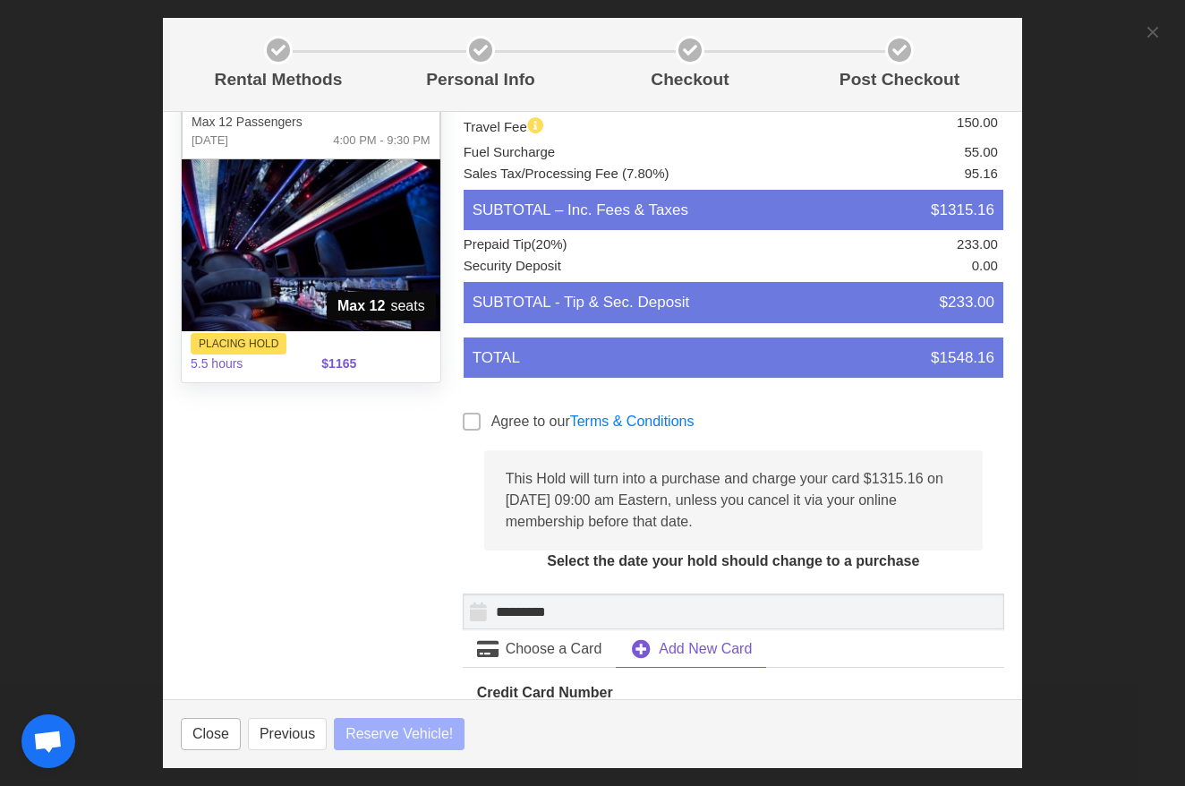
select select
click at [203, 734] on button "Close" at bounding box center [211, 734] width 60 height 32
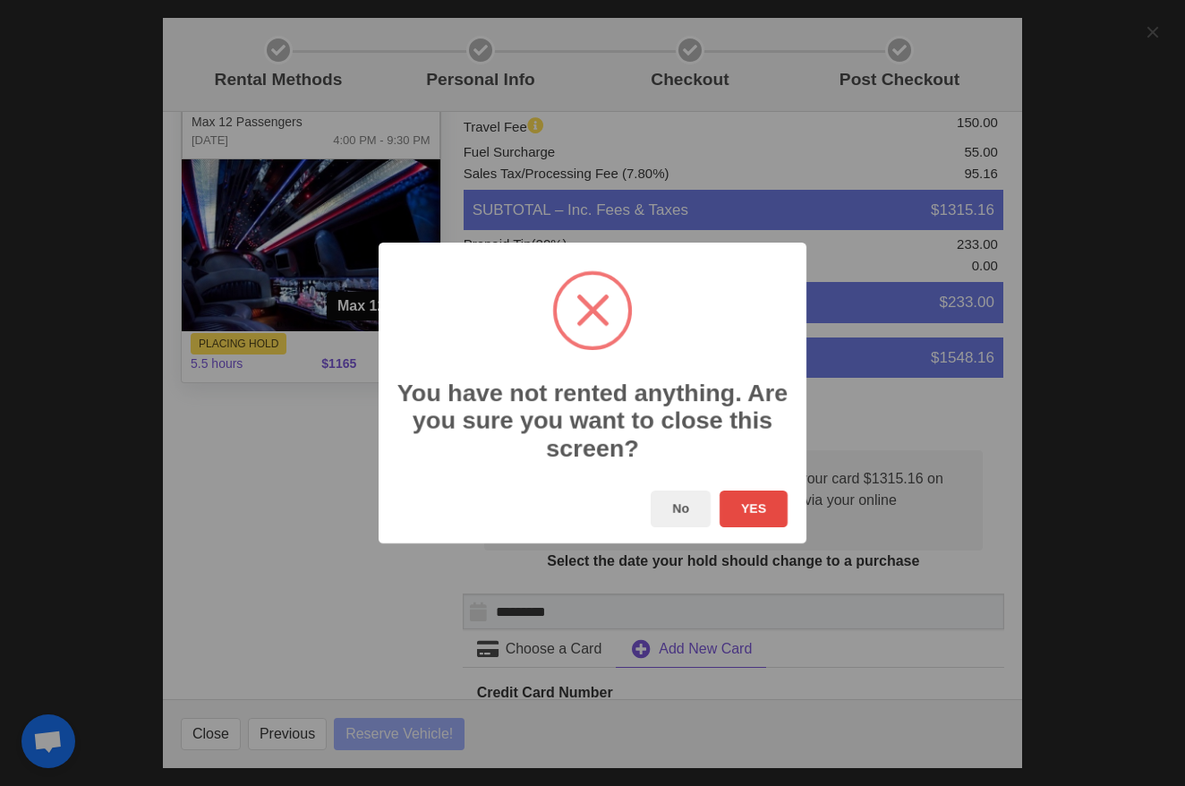
select select
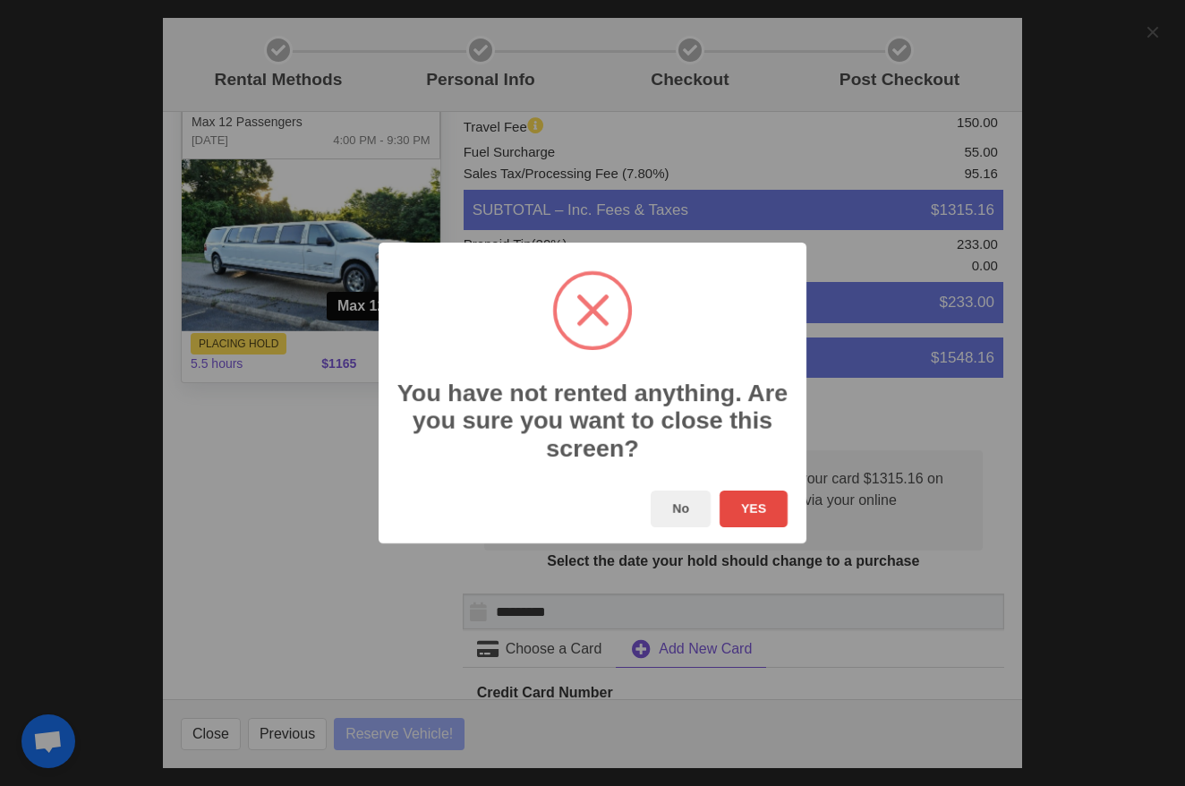
select select
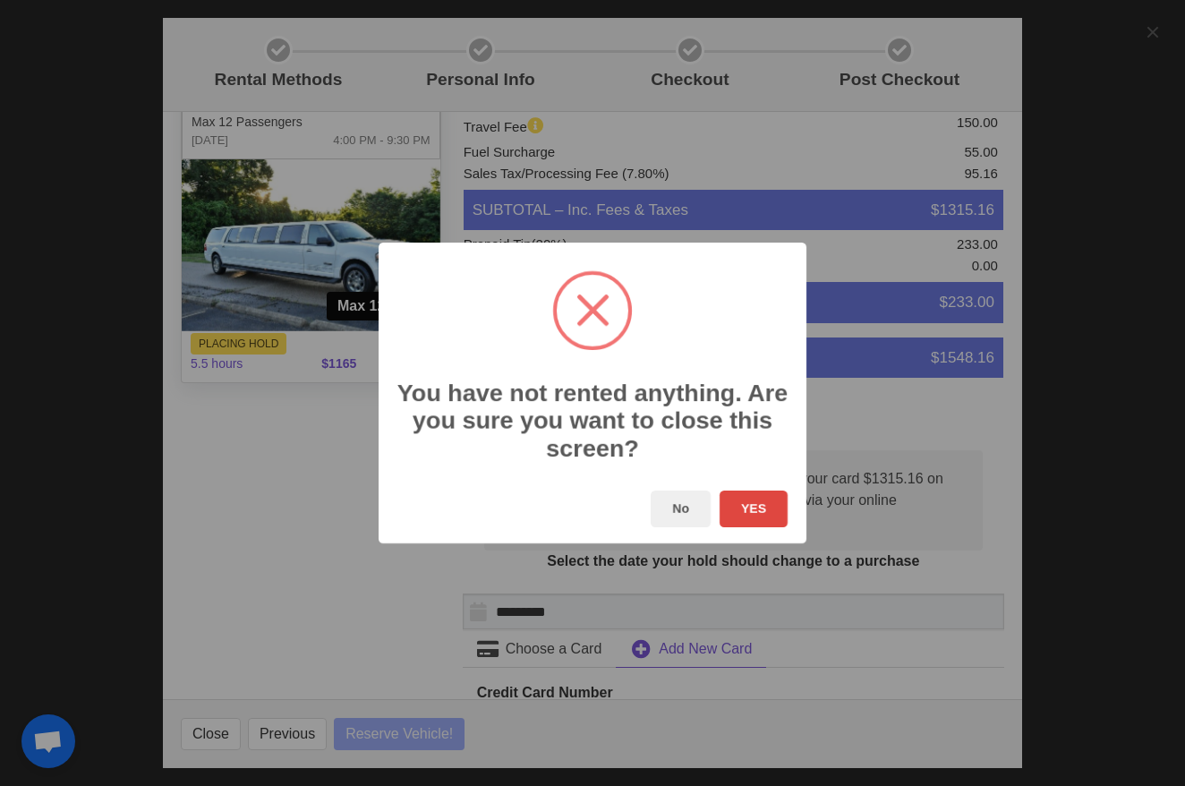
select select
click at [770, 508] on button "YES" at bounding box center [753, 508] width 68 height 37
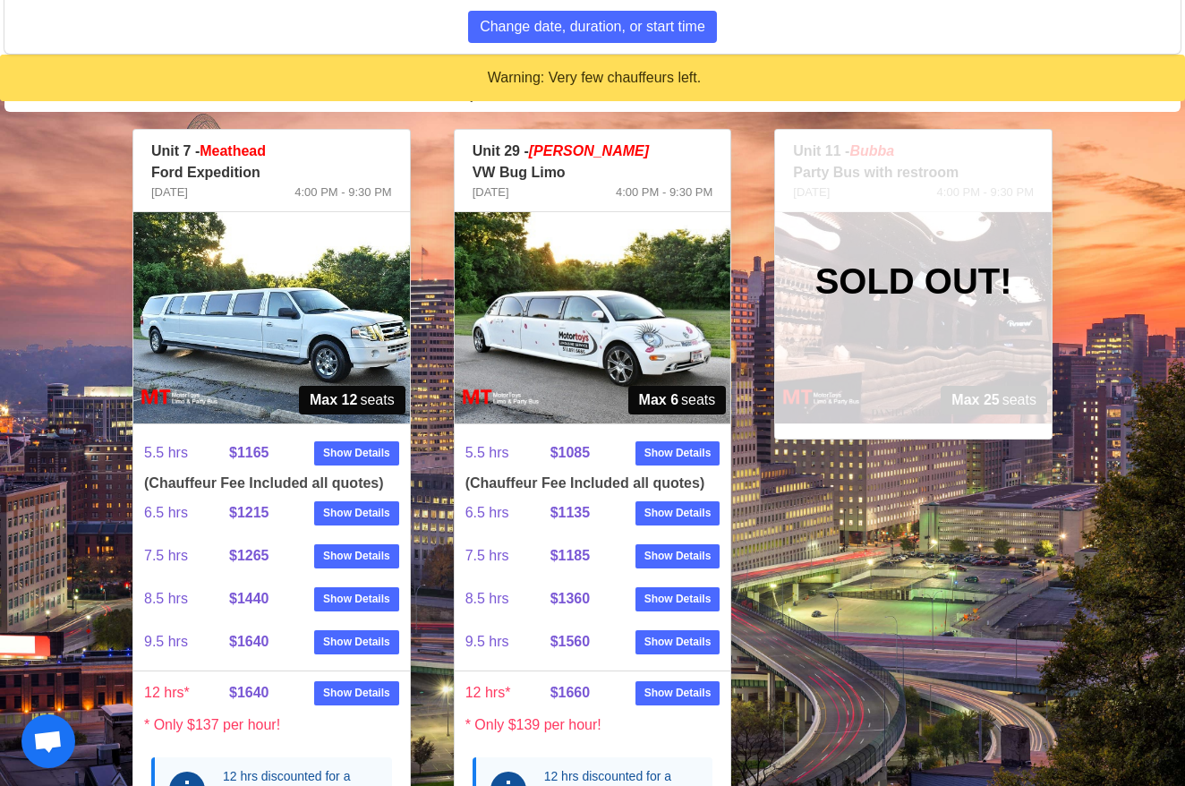
scroll to position [2795, 0]
click at [590, 313] on img at bounding box center [592, 317] width 276 height 211
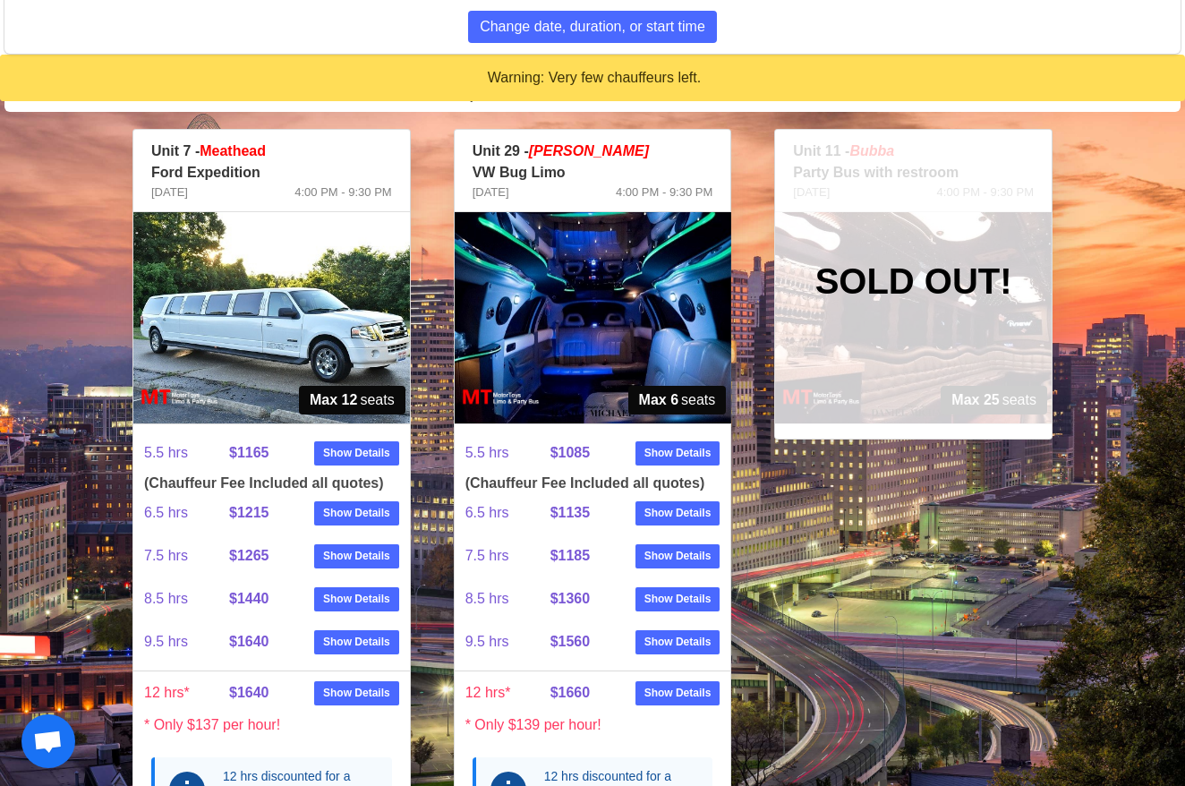
scroll to position [2802, 0]
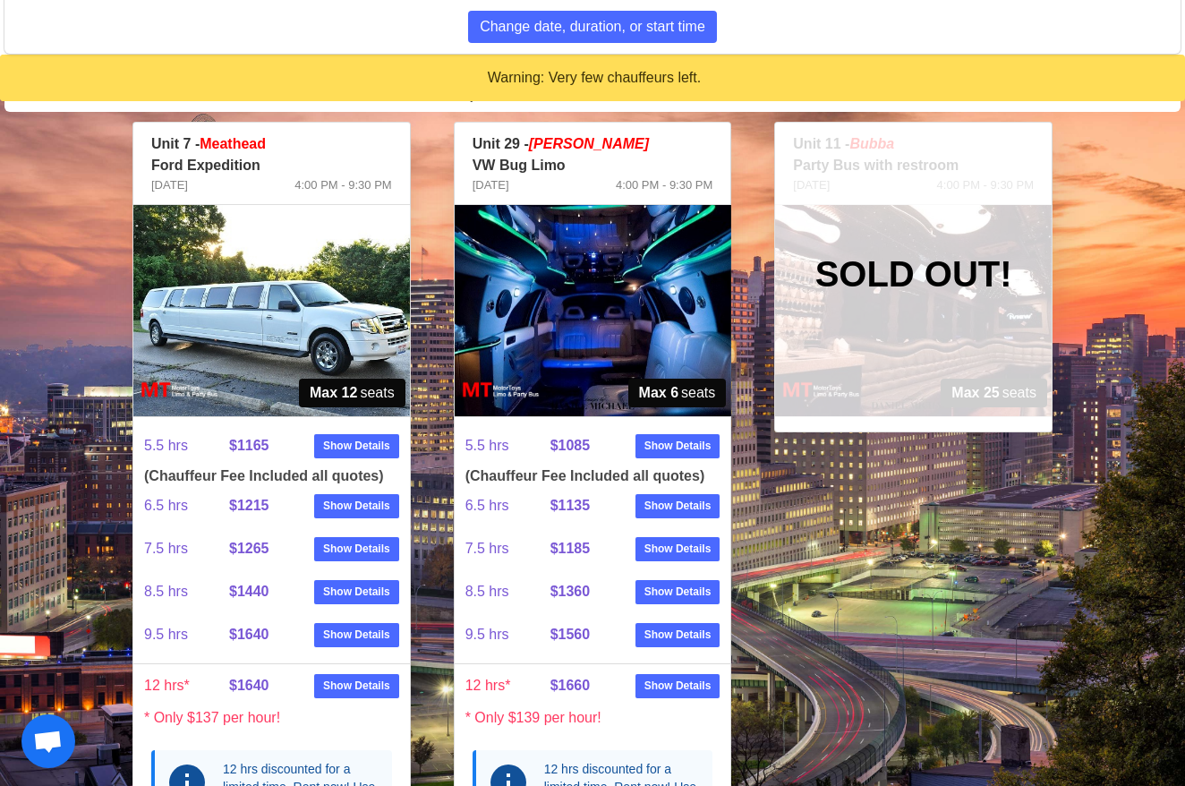
click at [590, 313] on img at bounding box center [592, 310] width 276 height 211
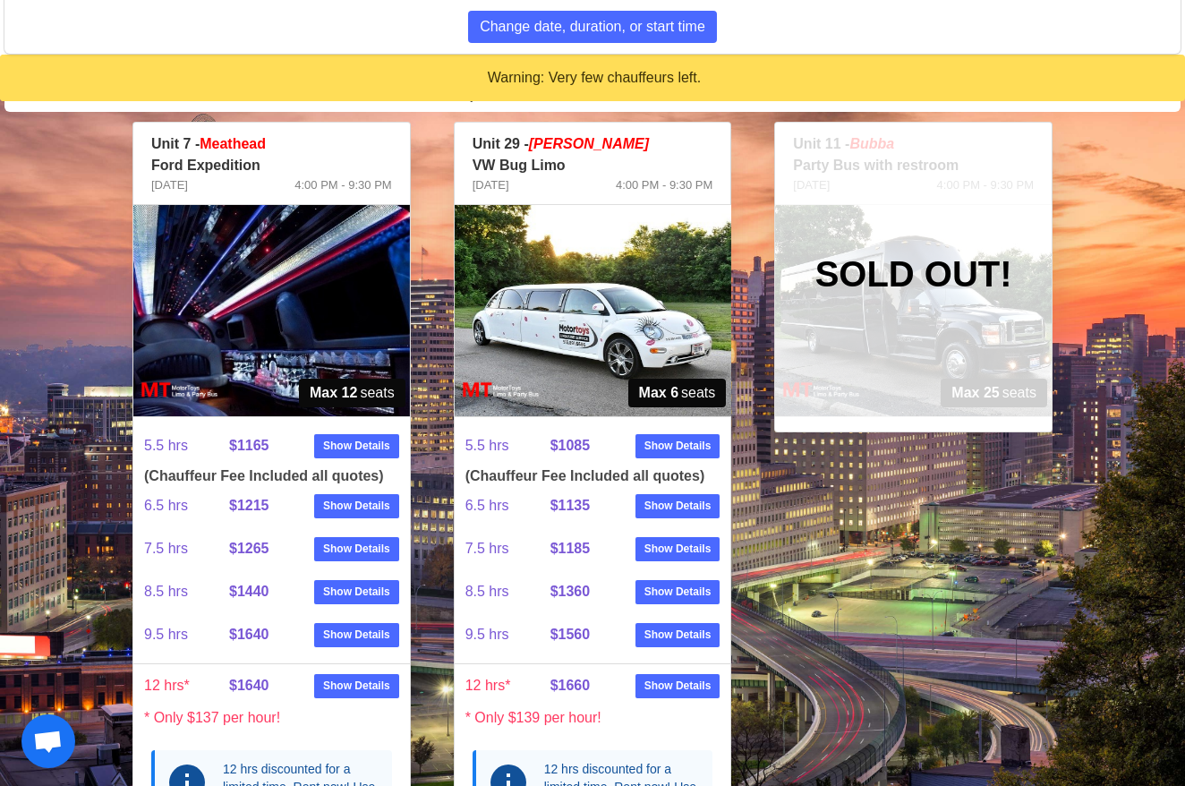
click at [590, 313] on div at bounding box center [592, 310] width 276 height 211
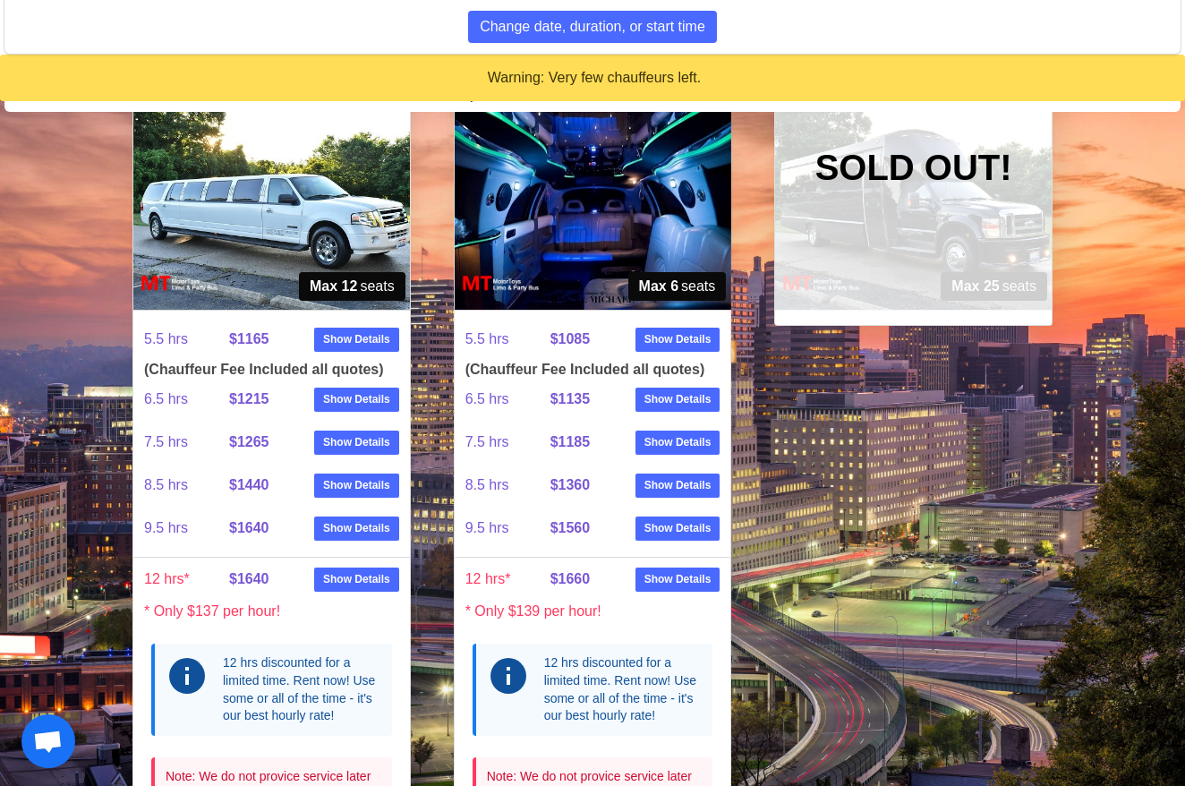
scroll to position [2892, 0]
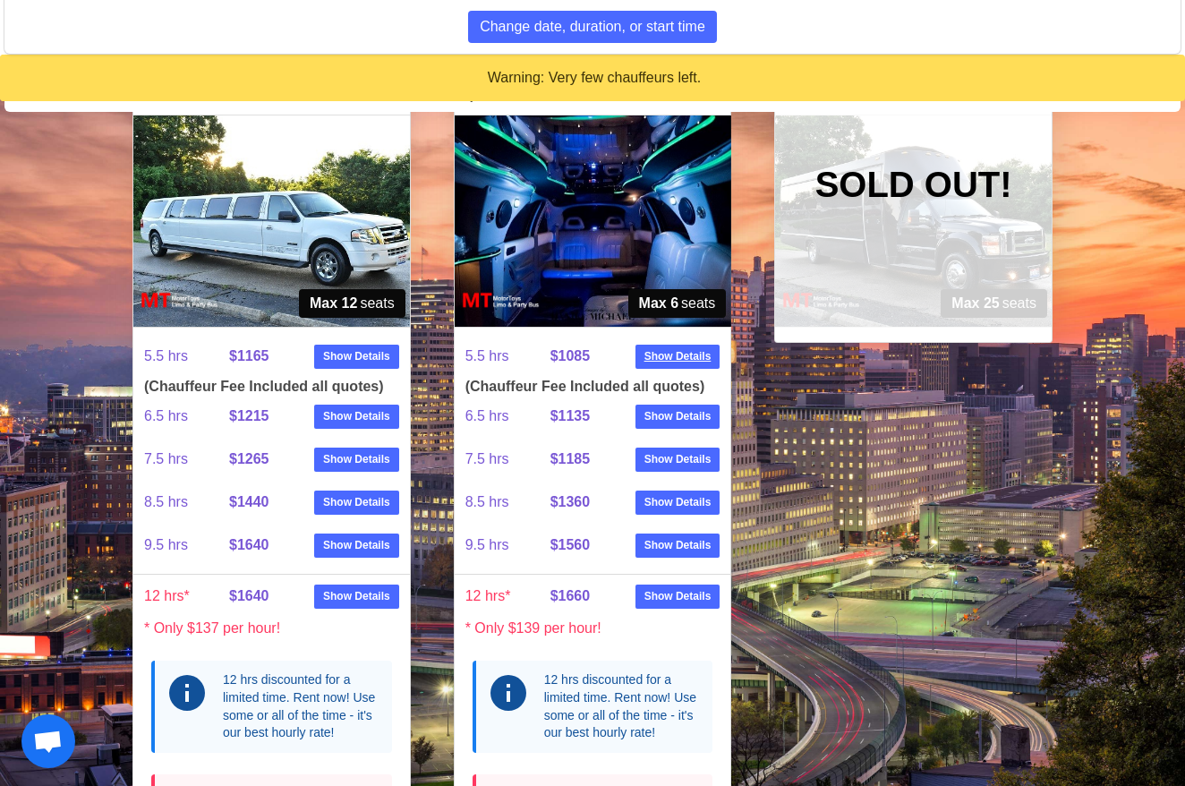
click at [668, 348] on strong "Show Details" at bounding box center [677, 356] width 67 height 16
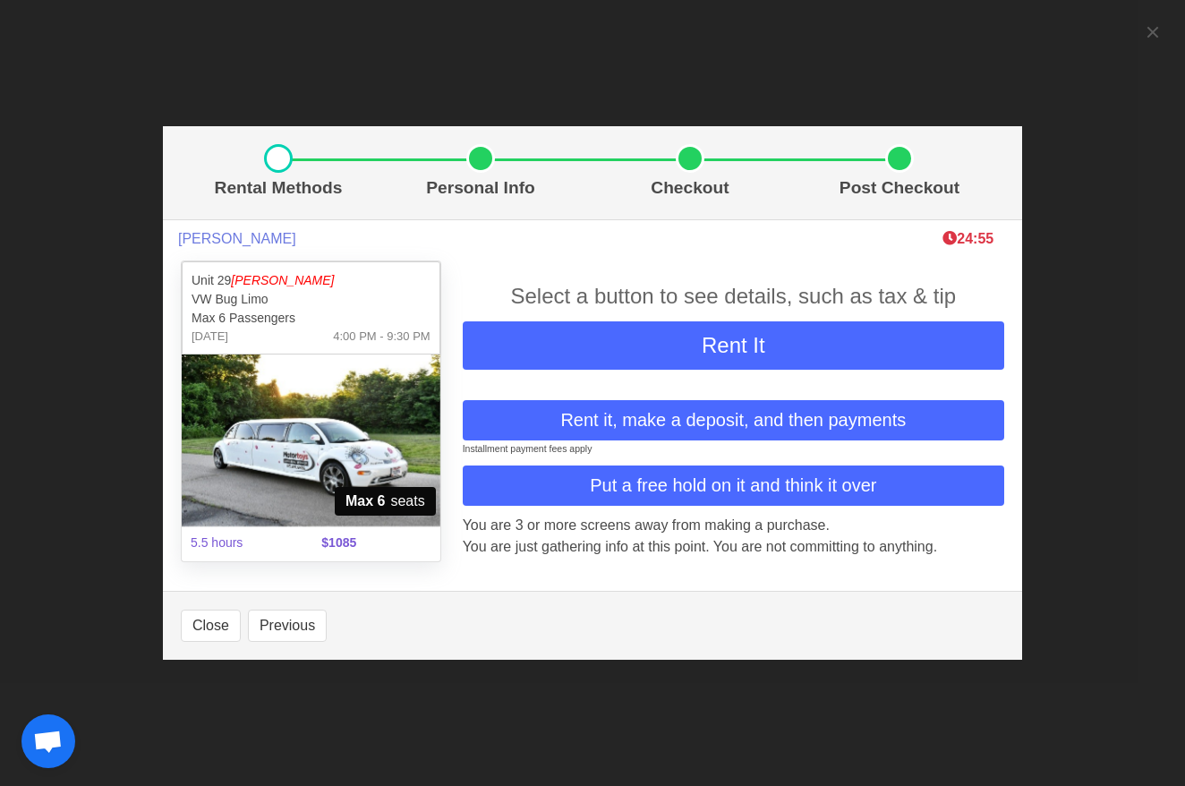
click at [688, 488] on span "Put a free hold on it and think it over" at bounding box center [733, 484] width 286 height 27
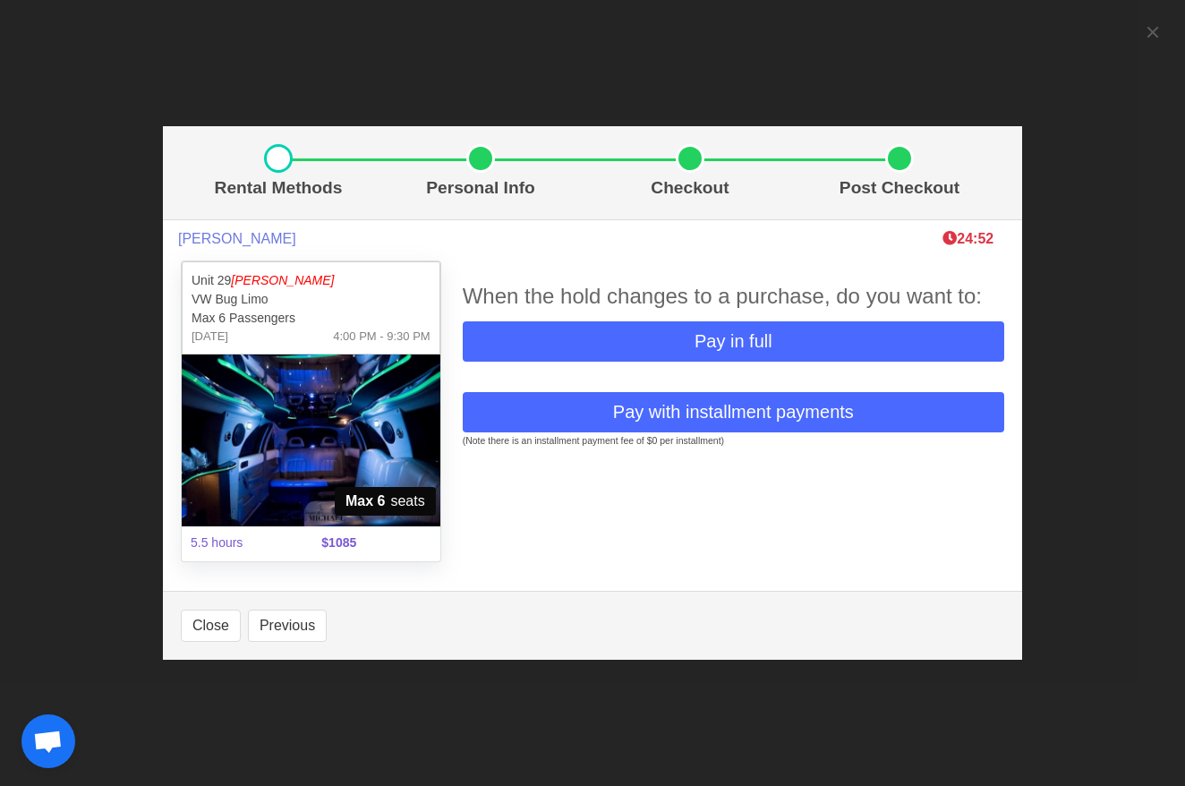
click at [705, 336] on span "Pay in full" at bounding box center [733, 340] width 78 height 27
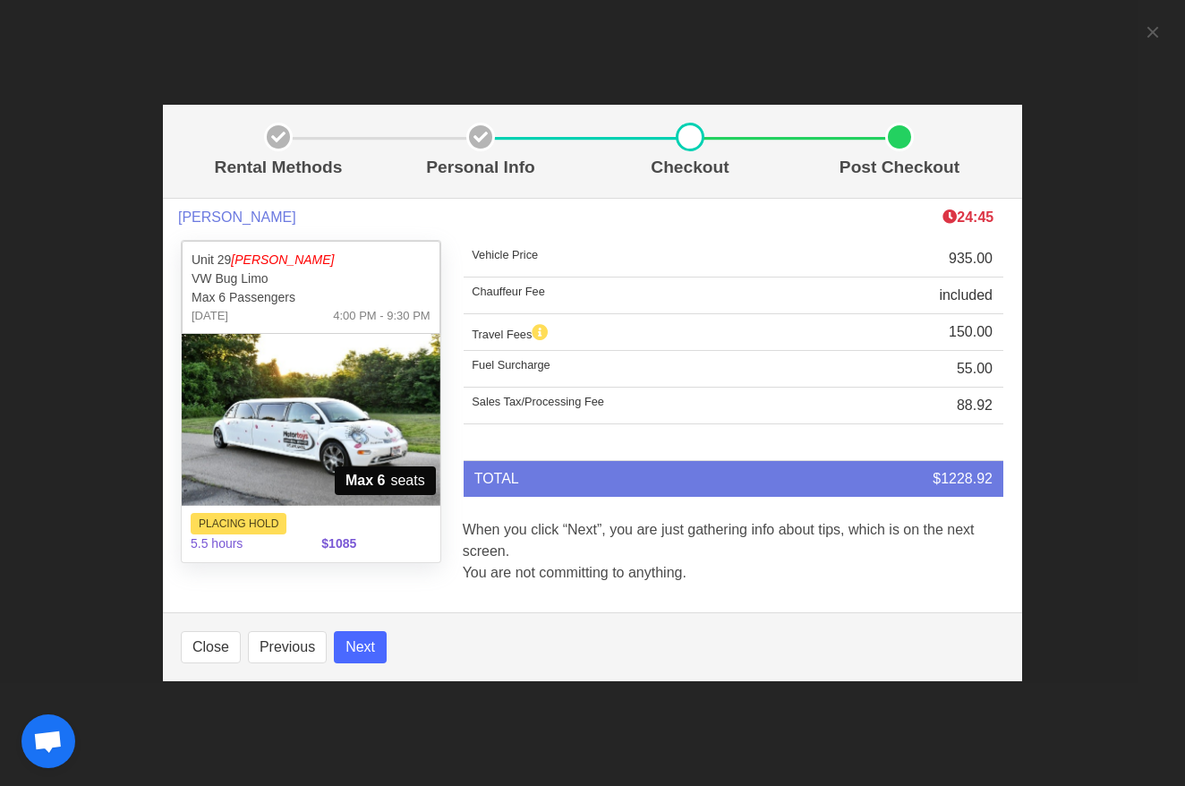
click at [370, 641] on button "Next" at bounding box center [360, 647] width 53 height 32
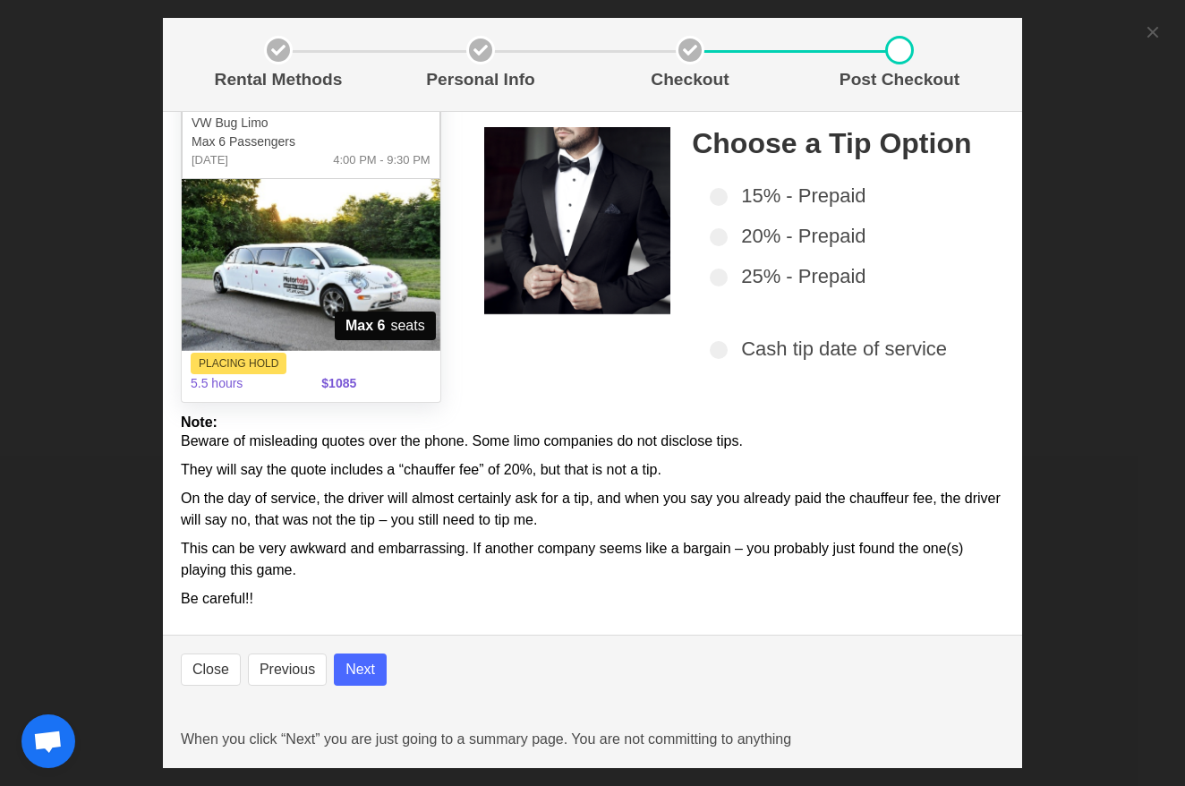
scroll to position [66, 0]
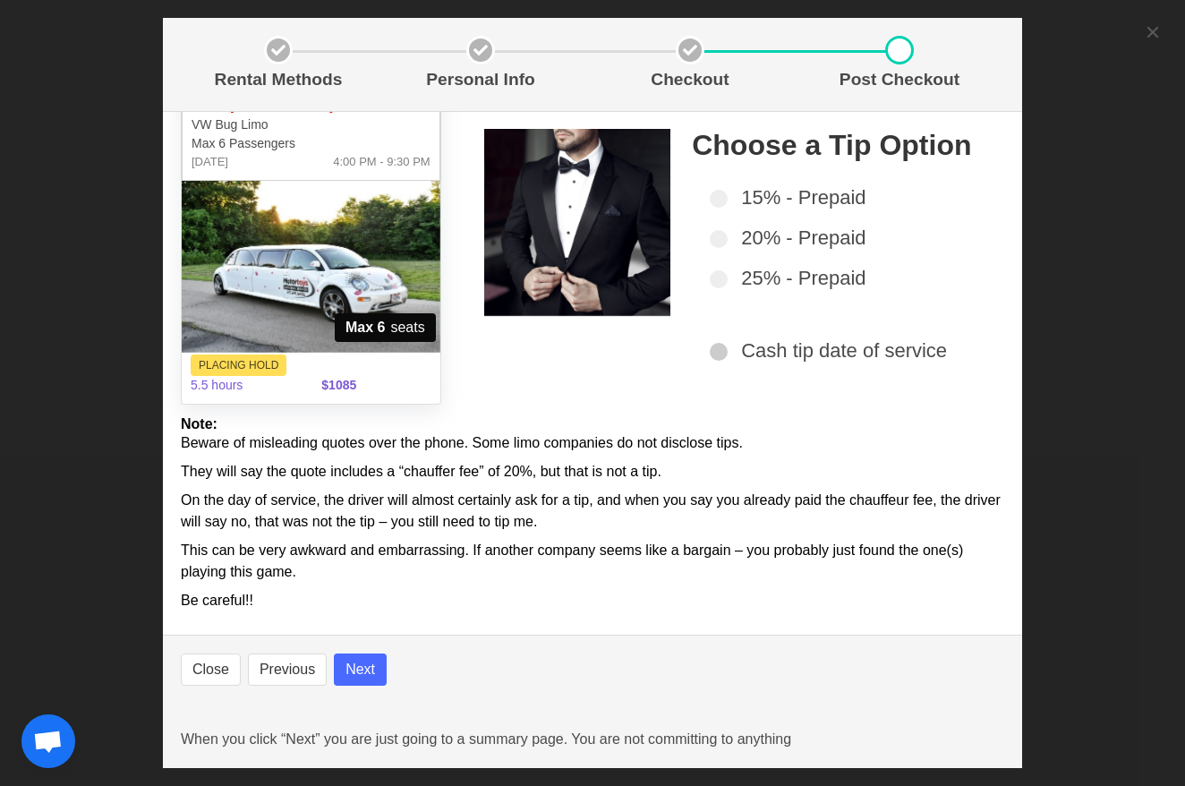
click at [721, 352] on span at bounding box center [718, 352] width 18 height 18
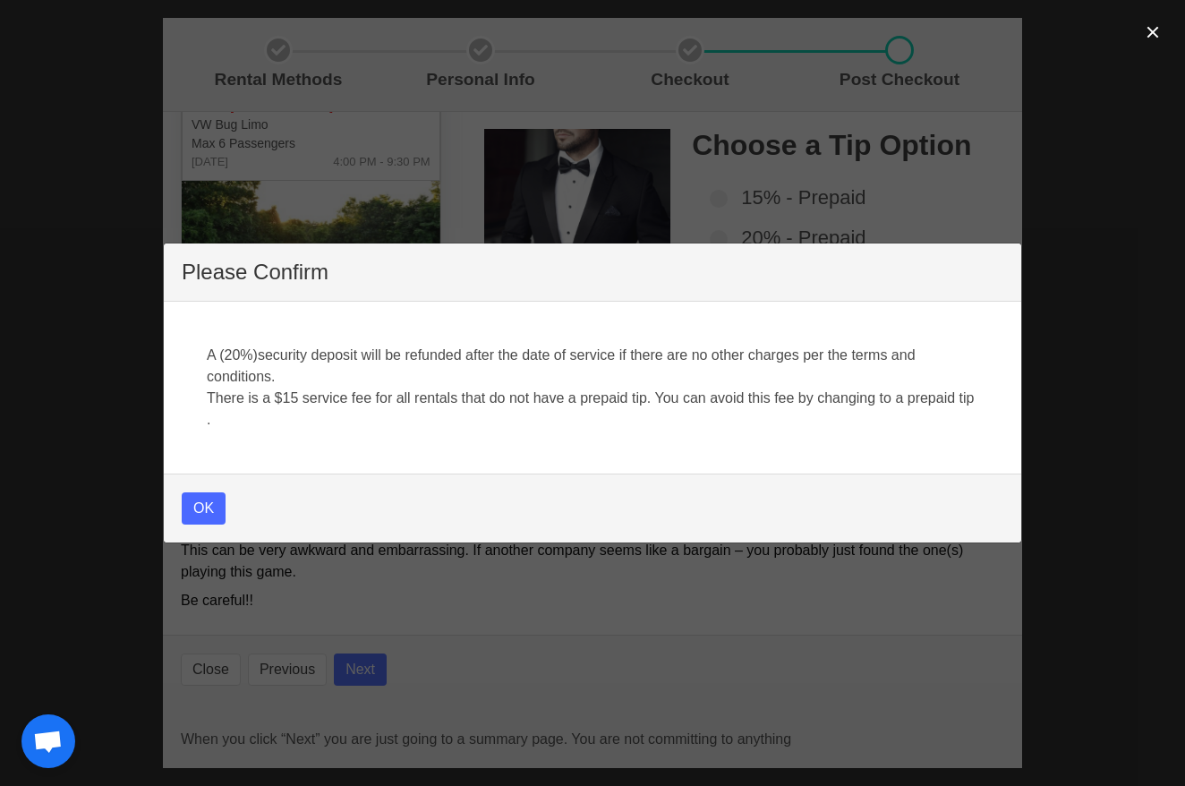
click at [205, 505] on button "OK" at bounding box center [204, 508] width 44 height 32
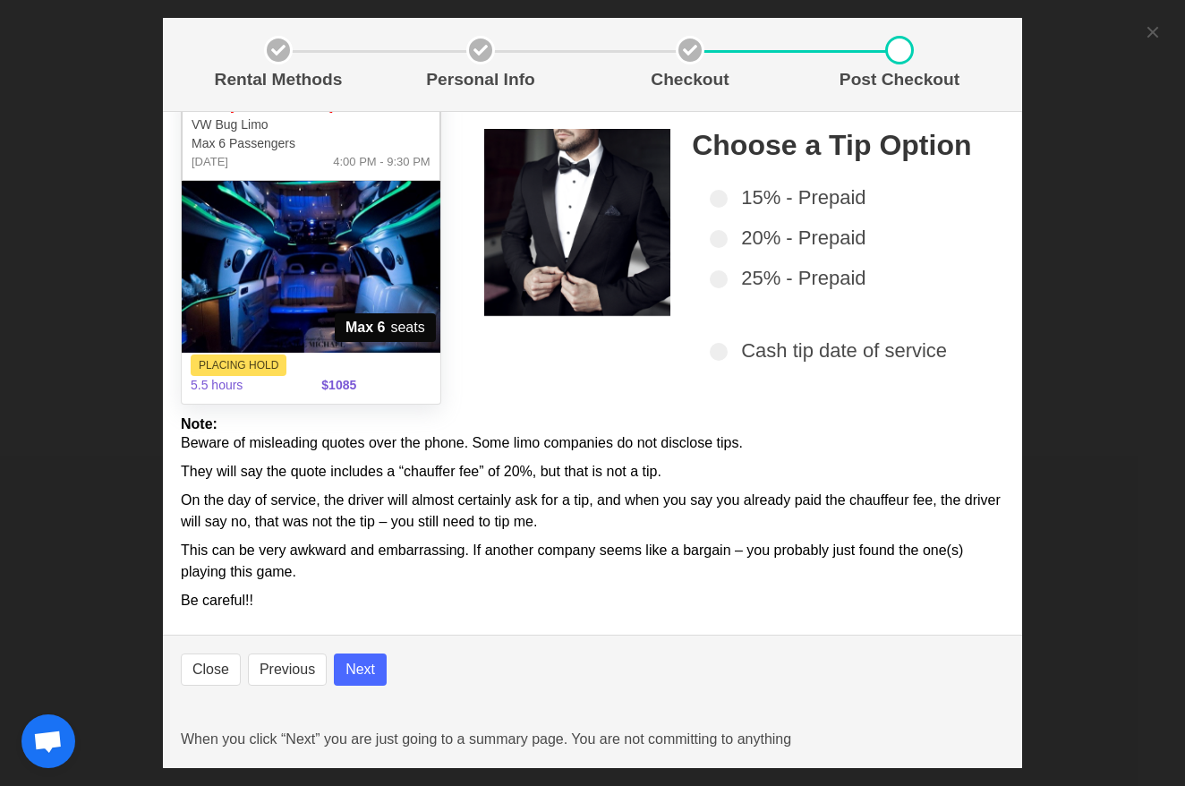
select select
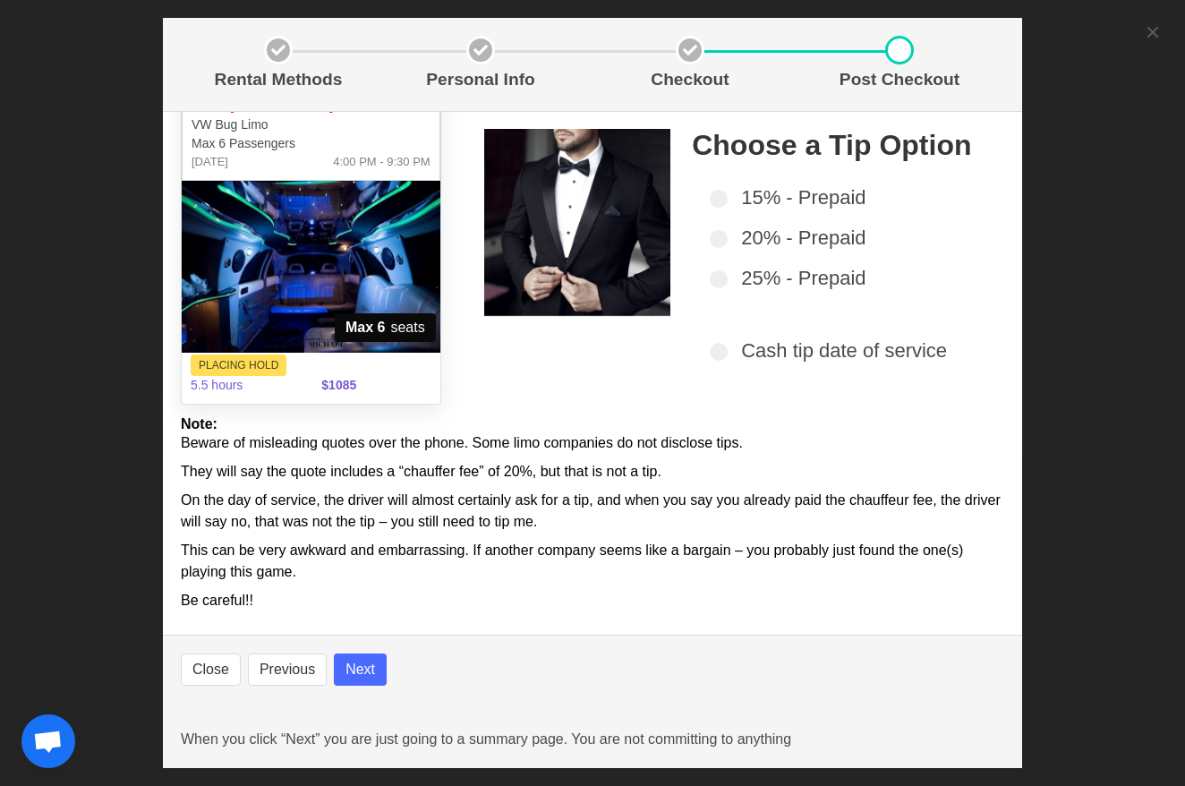
select select
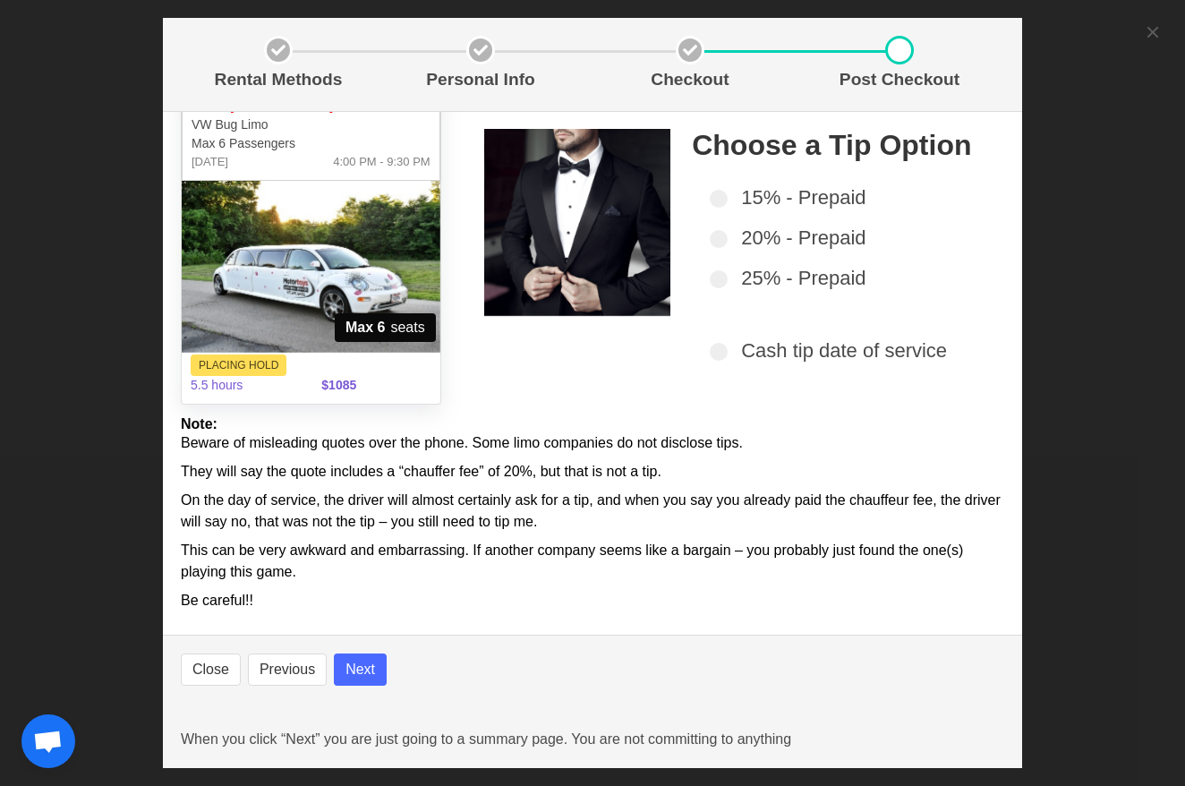
click at [365, 664] on button "Next" at bounding box center [360, 669] width 53 height 32
select select
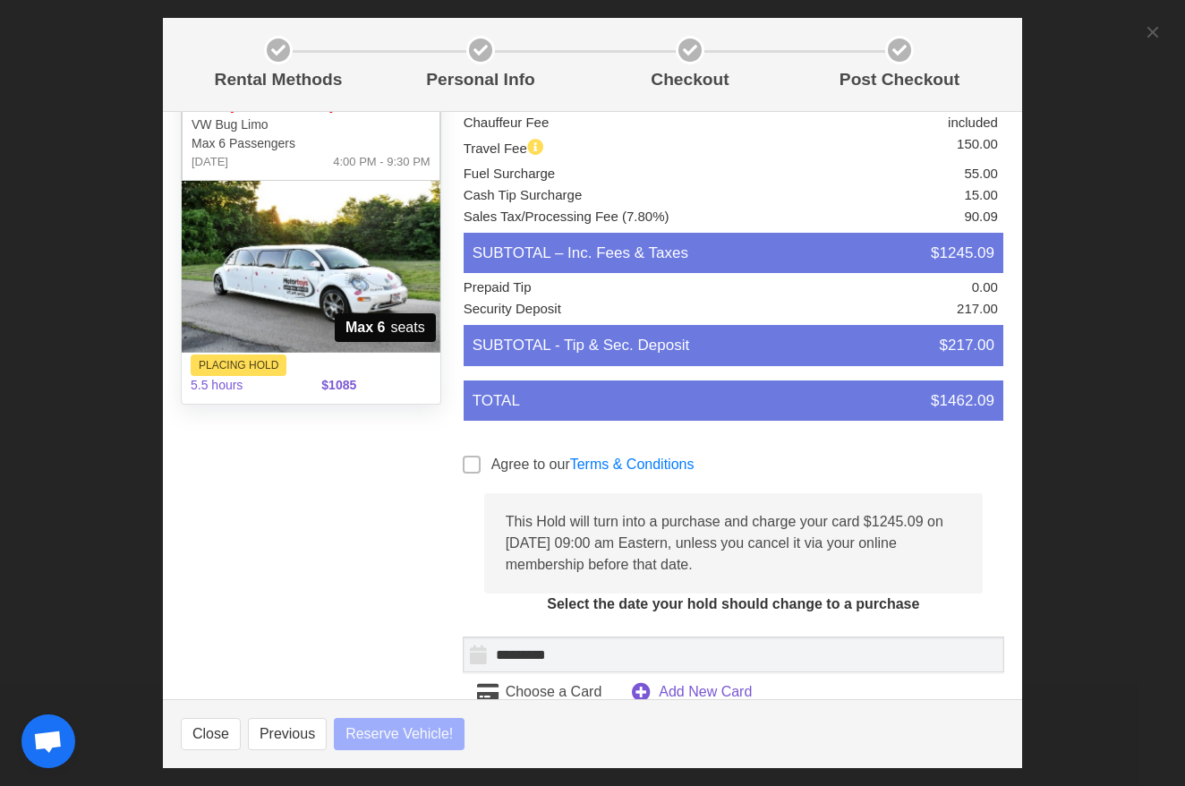
select select
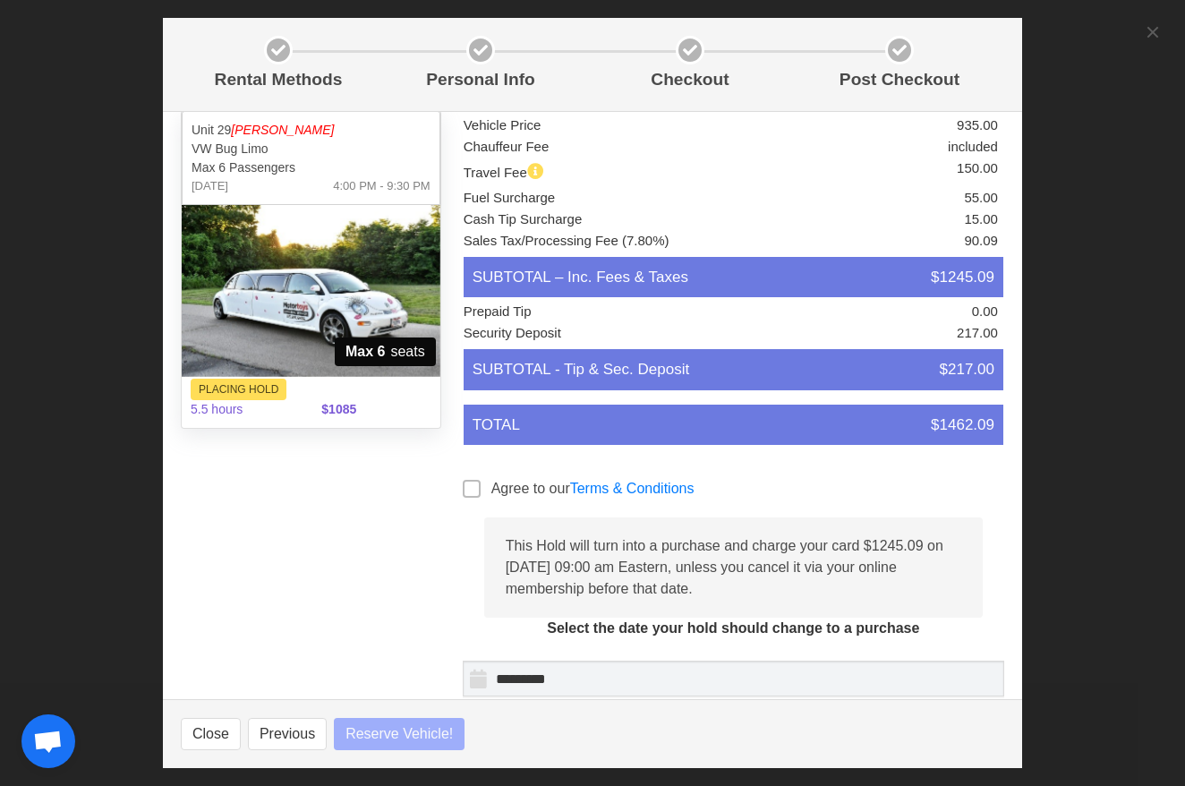
scroll to position [41, 0]
select select
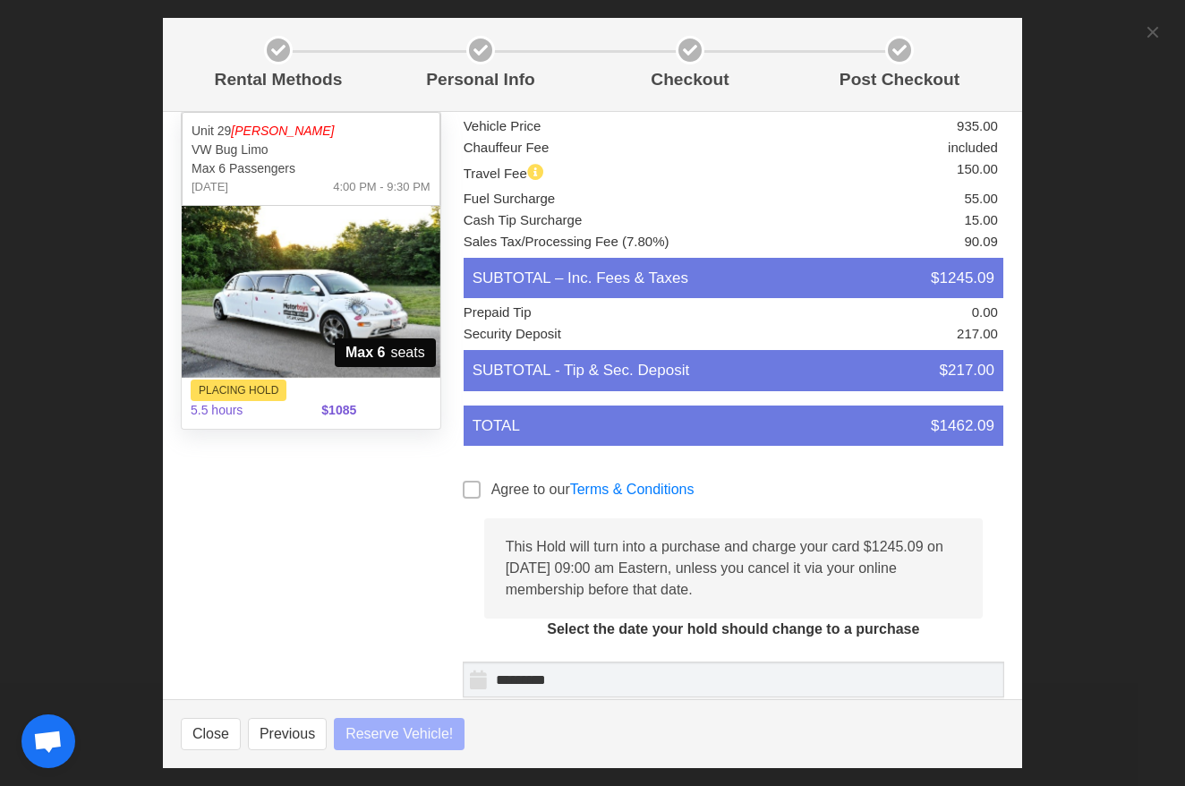
select select
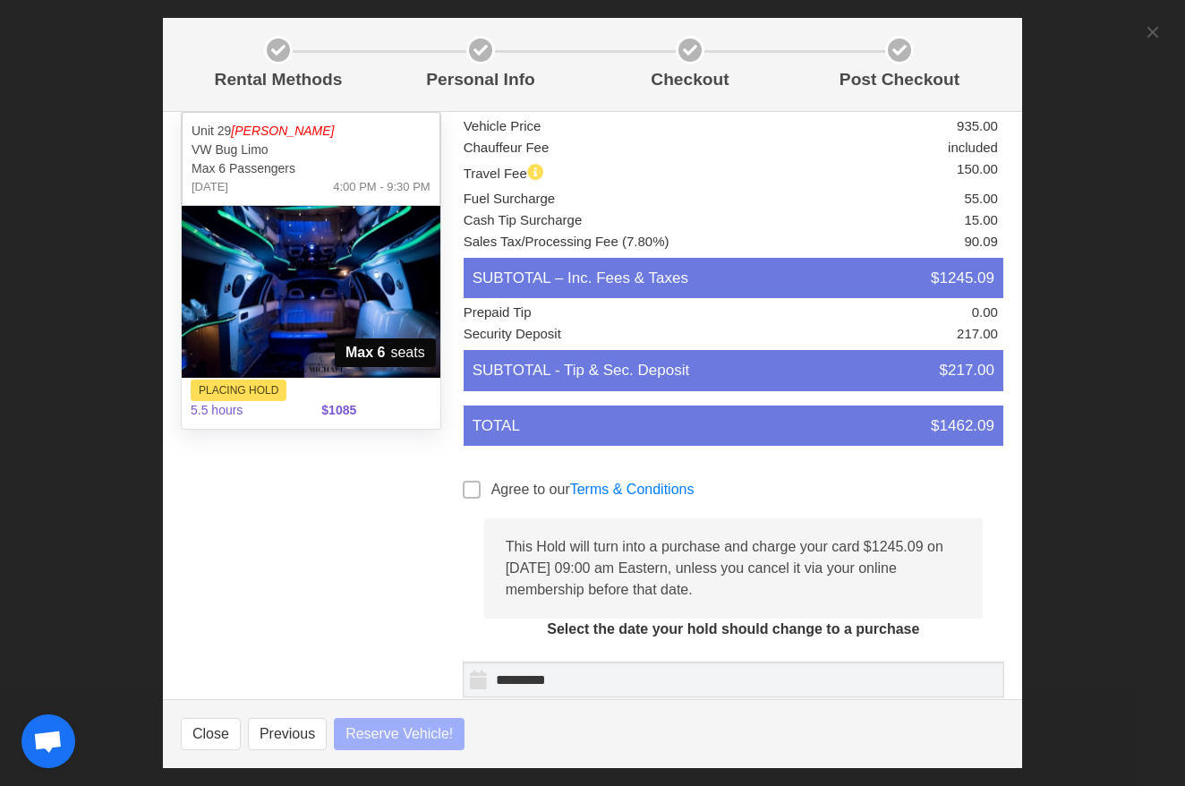
select select
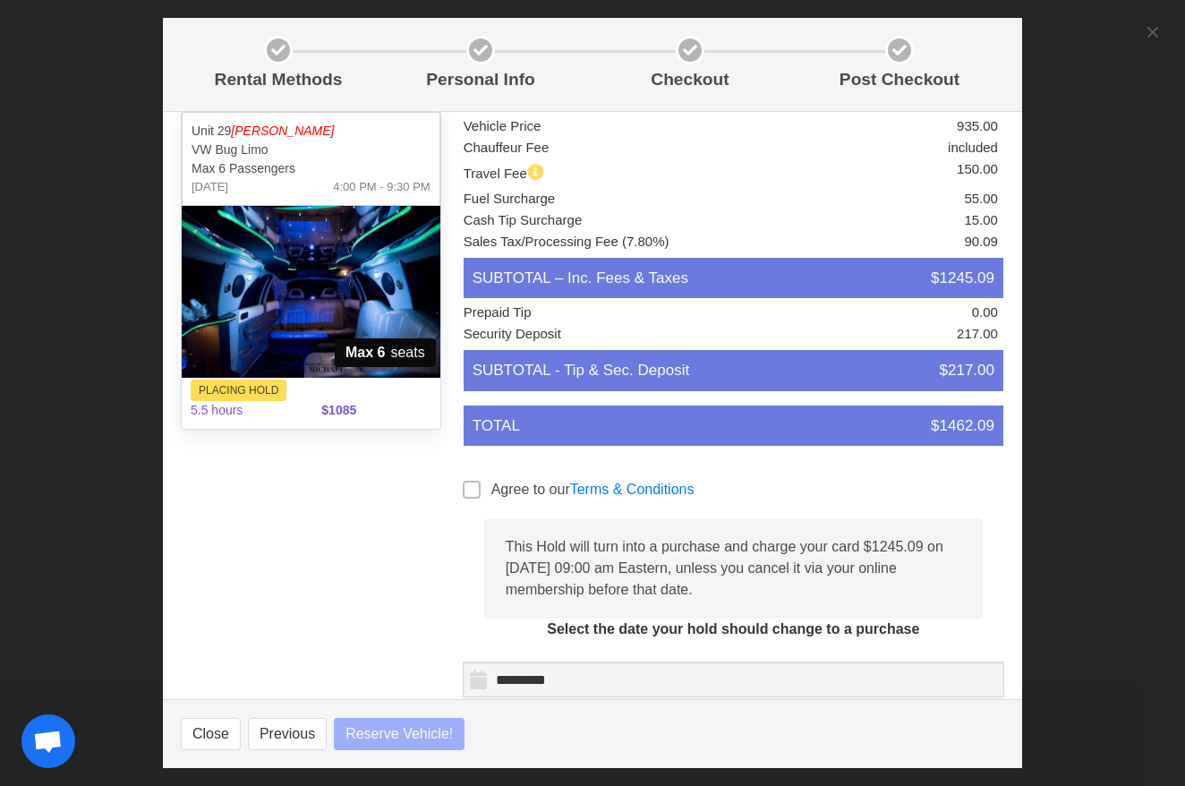
select select
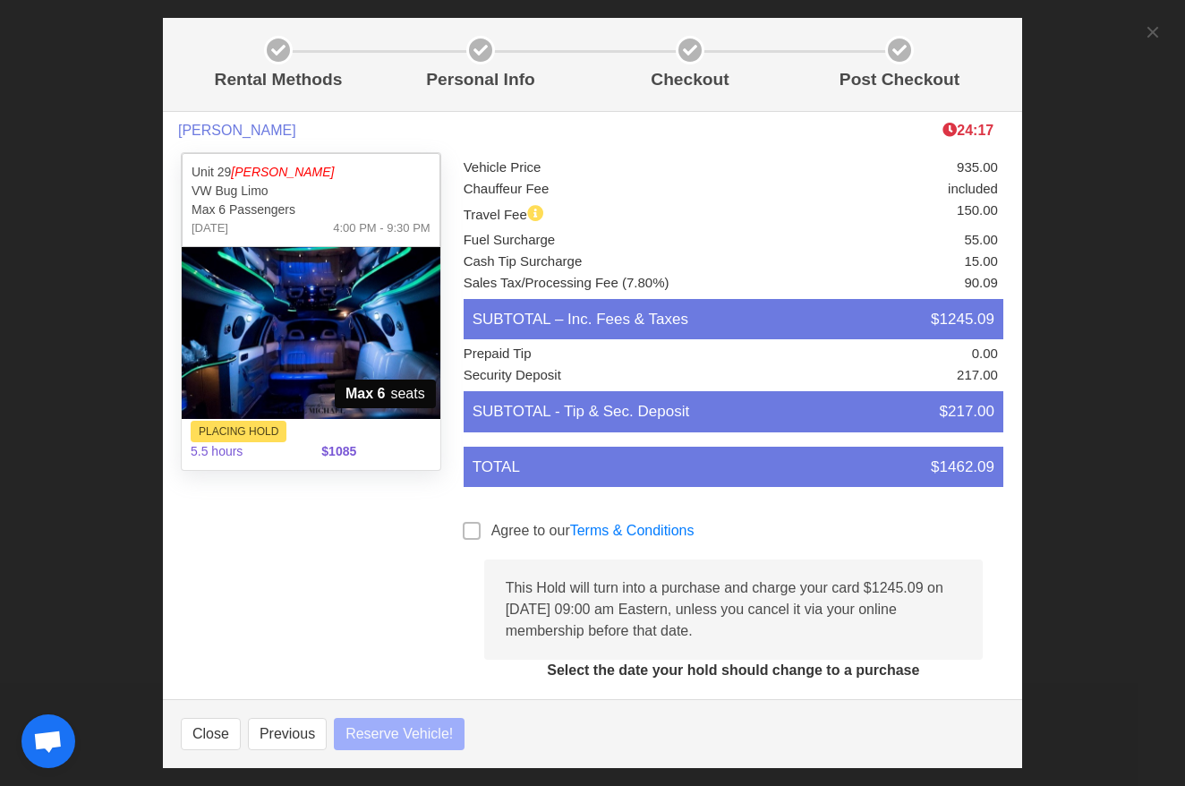
scroll to position [0, 0]
select select
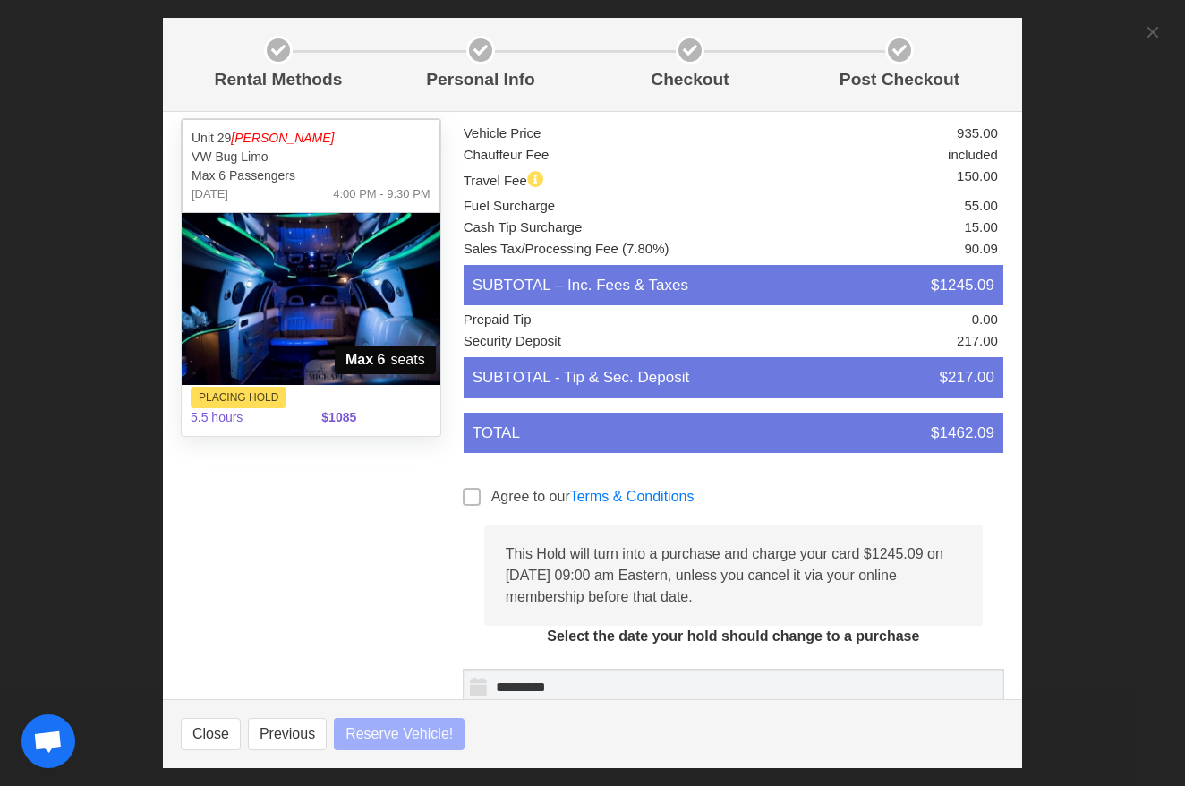
select select
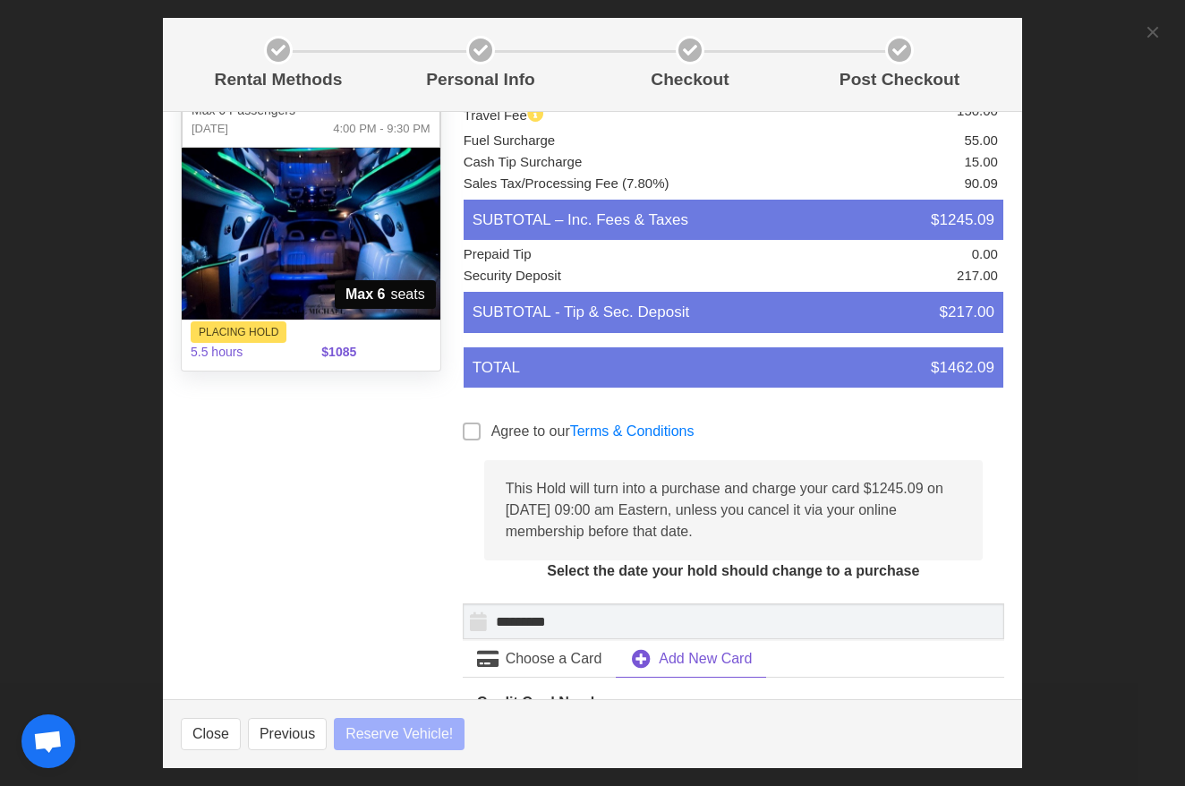
scroll to position [101, 0]
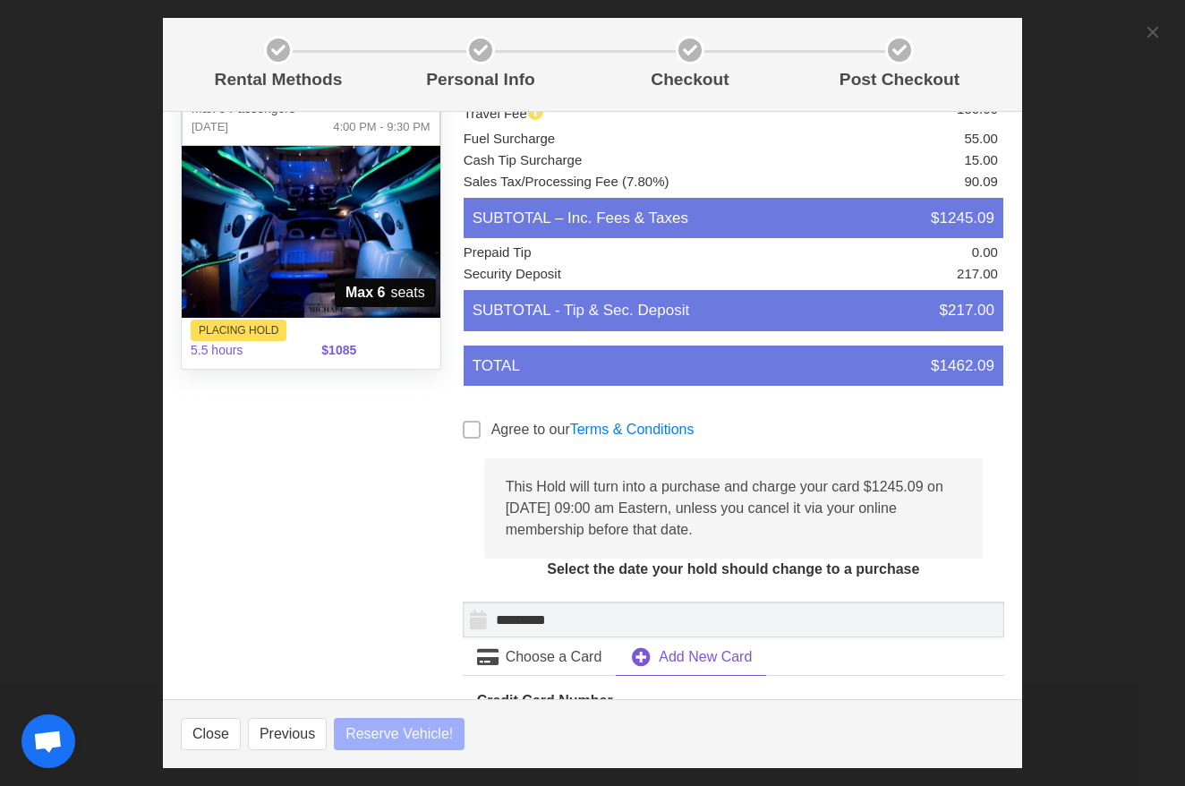
select select
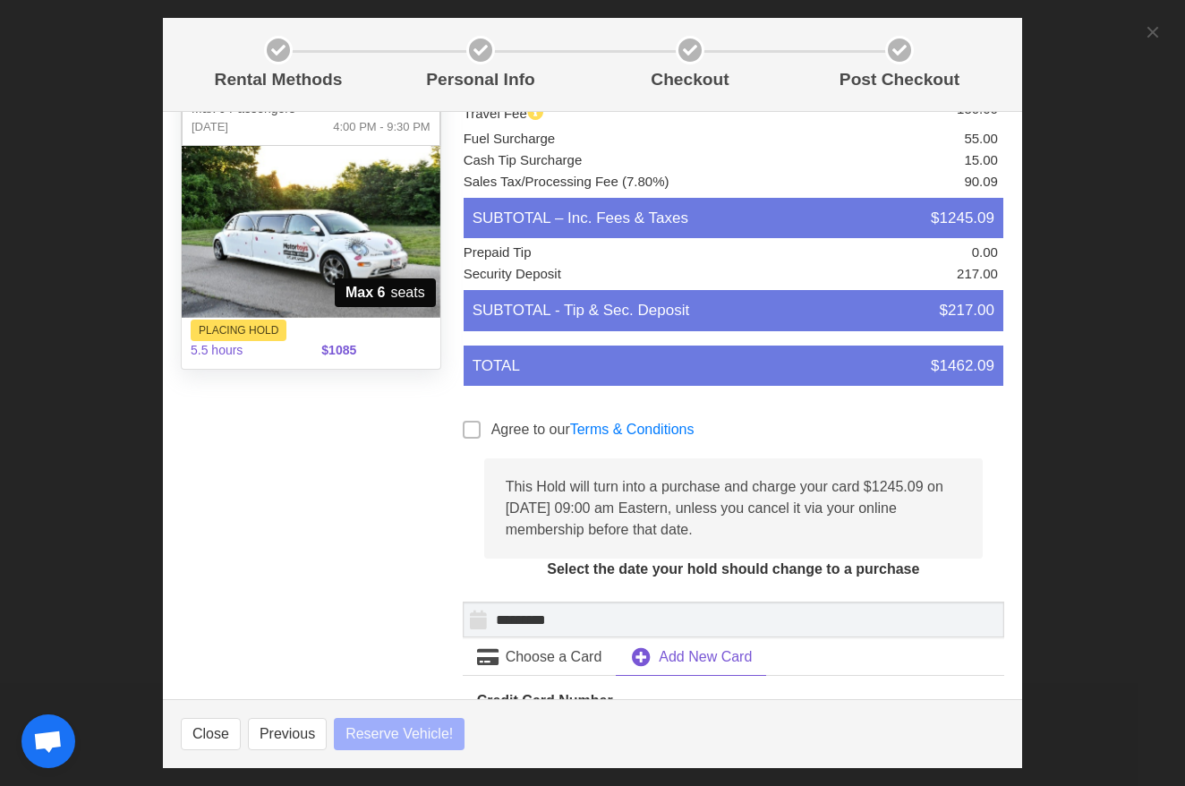
select select
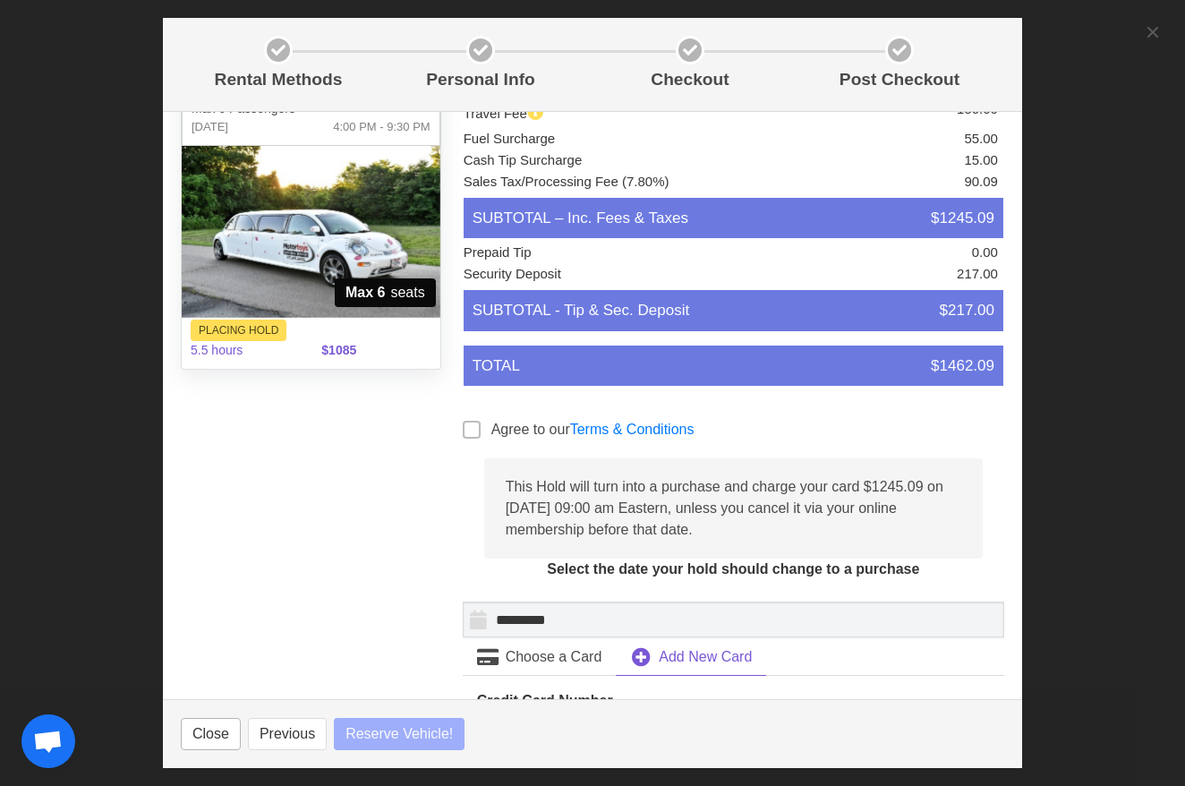
select select
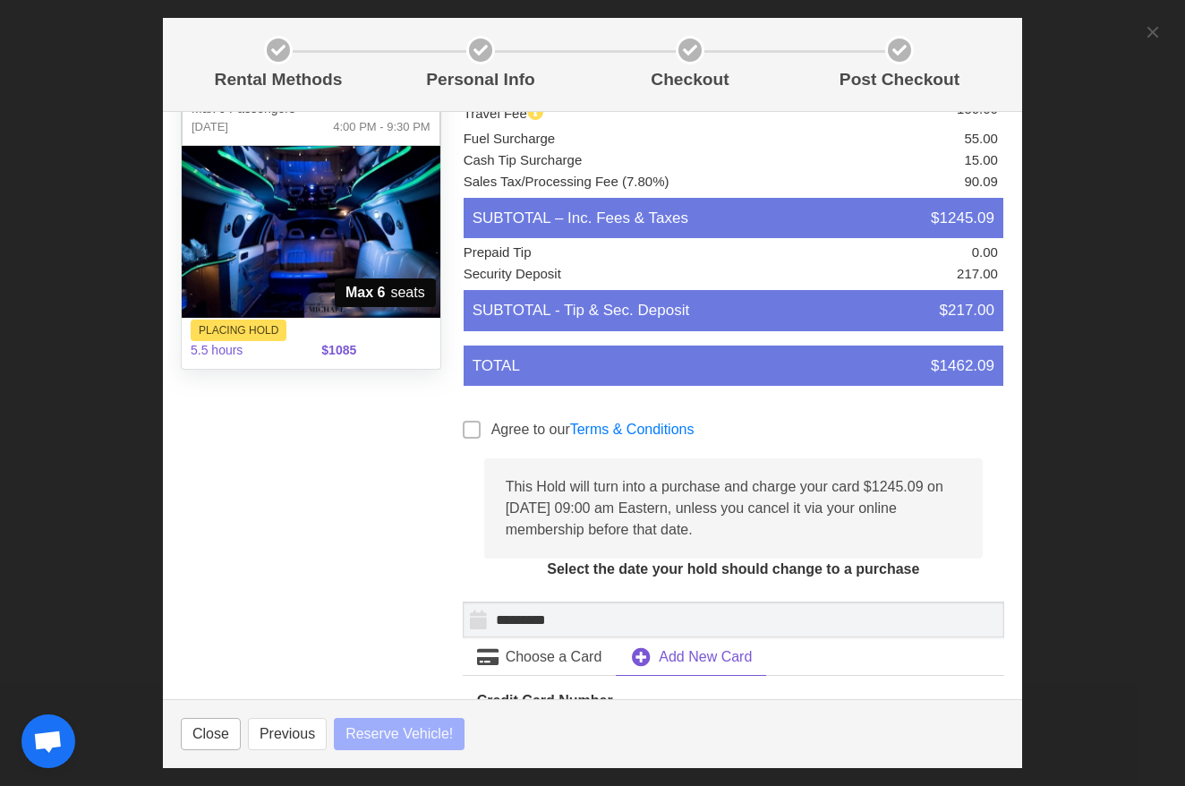
select select
click at [207, 730] on button "Close" at bounding box center [211, 734] width 60 height 32
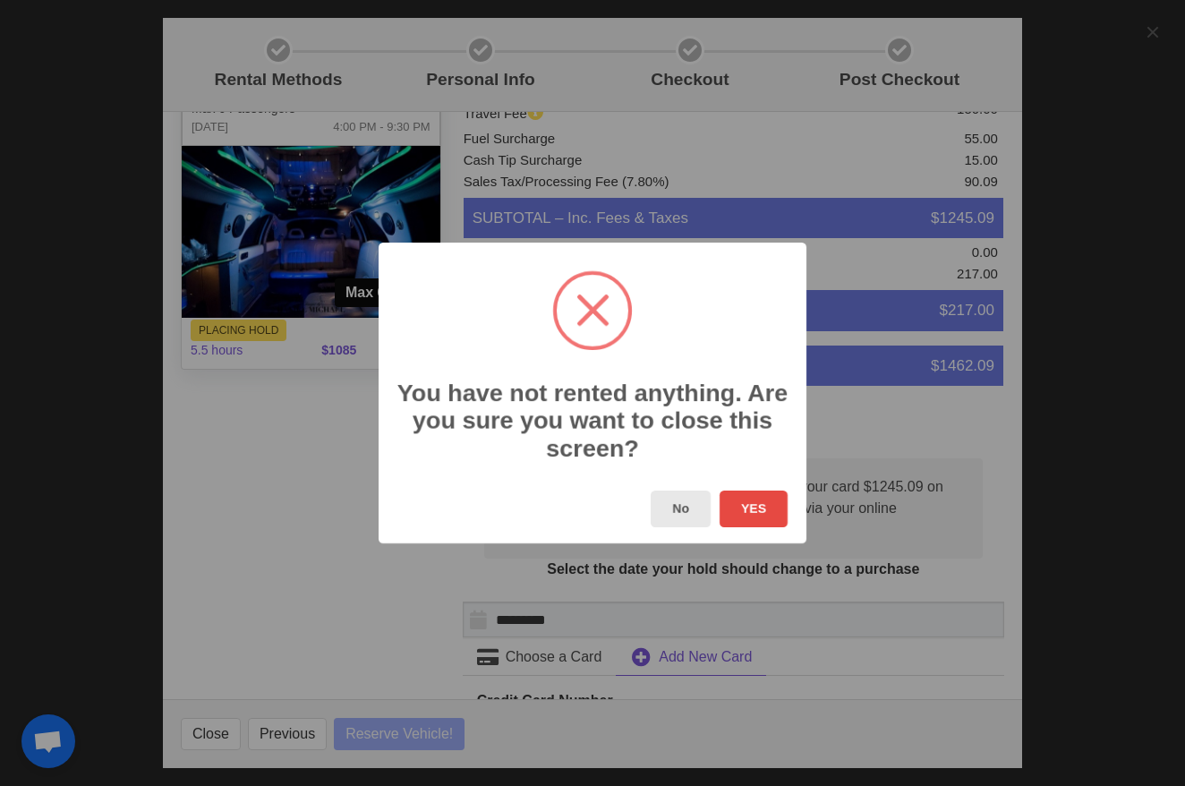
select select
click at [758, 508] on button "YES" at bounding box center [753, 508] width 68 height 37
